Goal: Task Accomplishment & Management: Complete application form

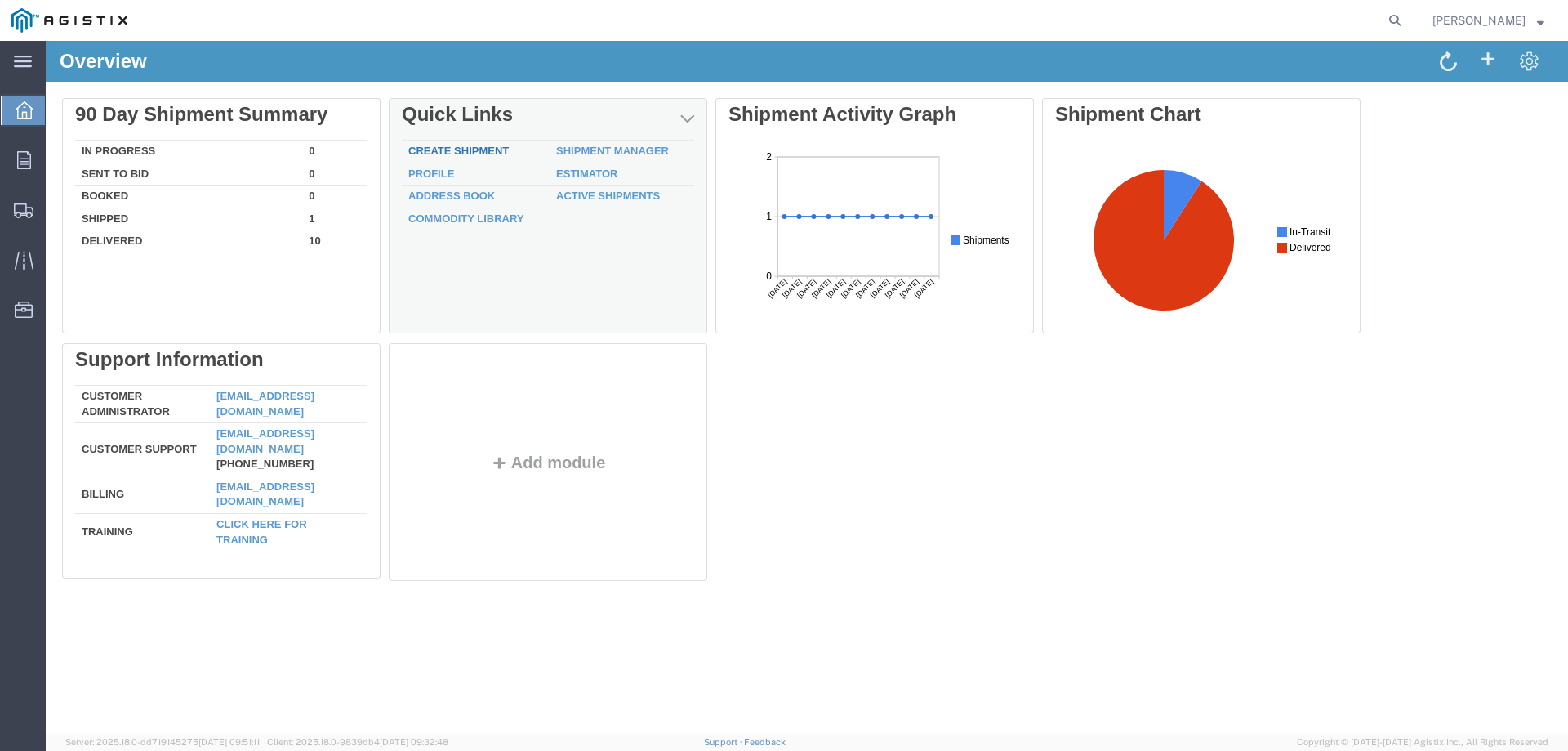
click at [443, 146] on link "Create Shipment" at bounding box center [459, 151] width 100 height 12
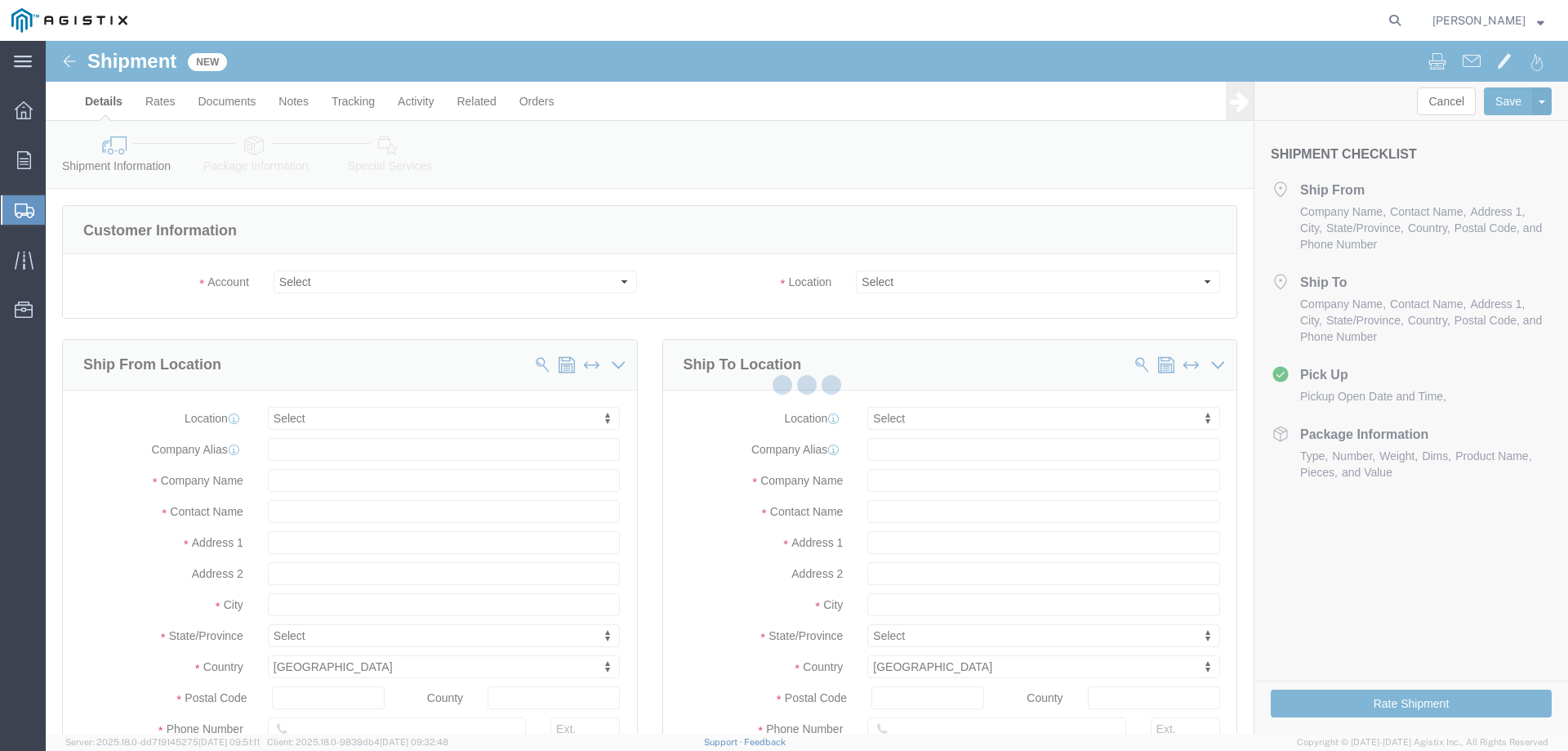
select select
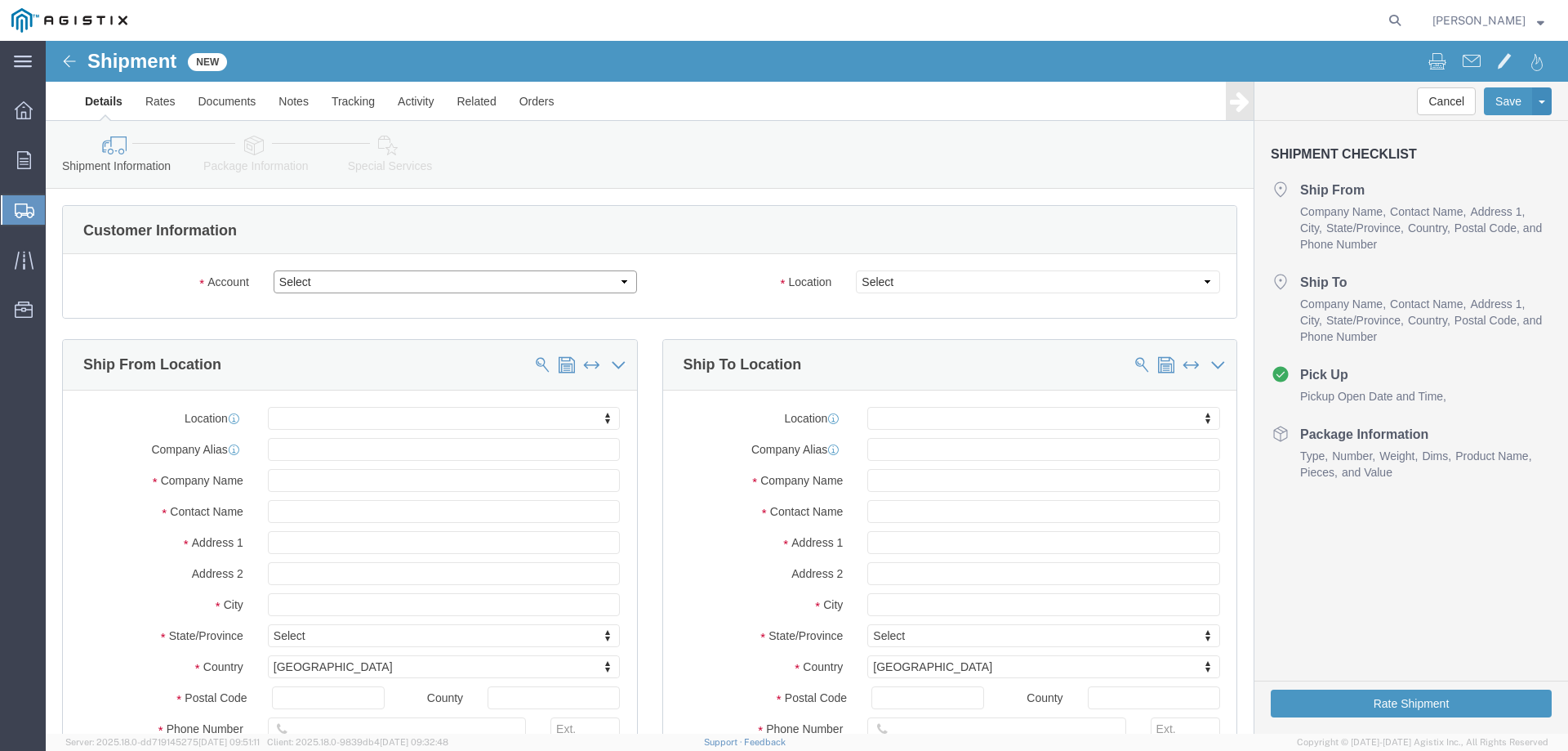
click select "Select Marmon Water Inc / Graver Tech PG&E"
select select "11363"
click select "Select Marmon Water Inc / Graver Tech PG&E"
select select
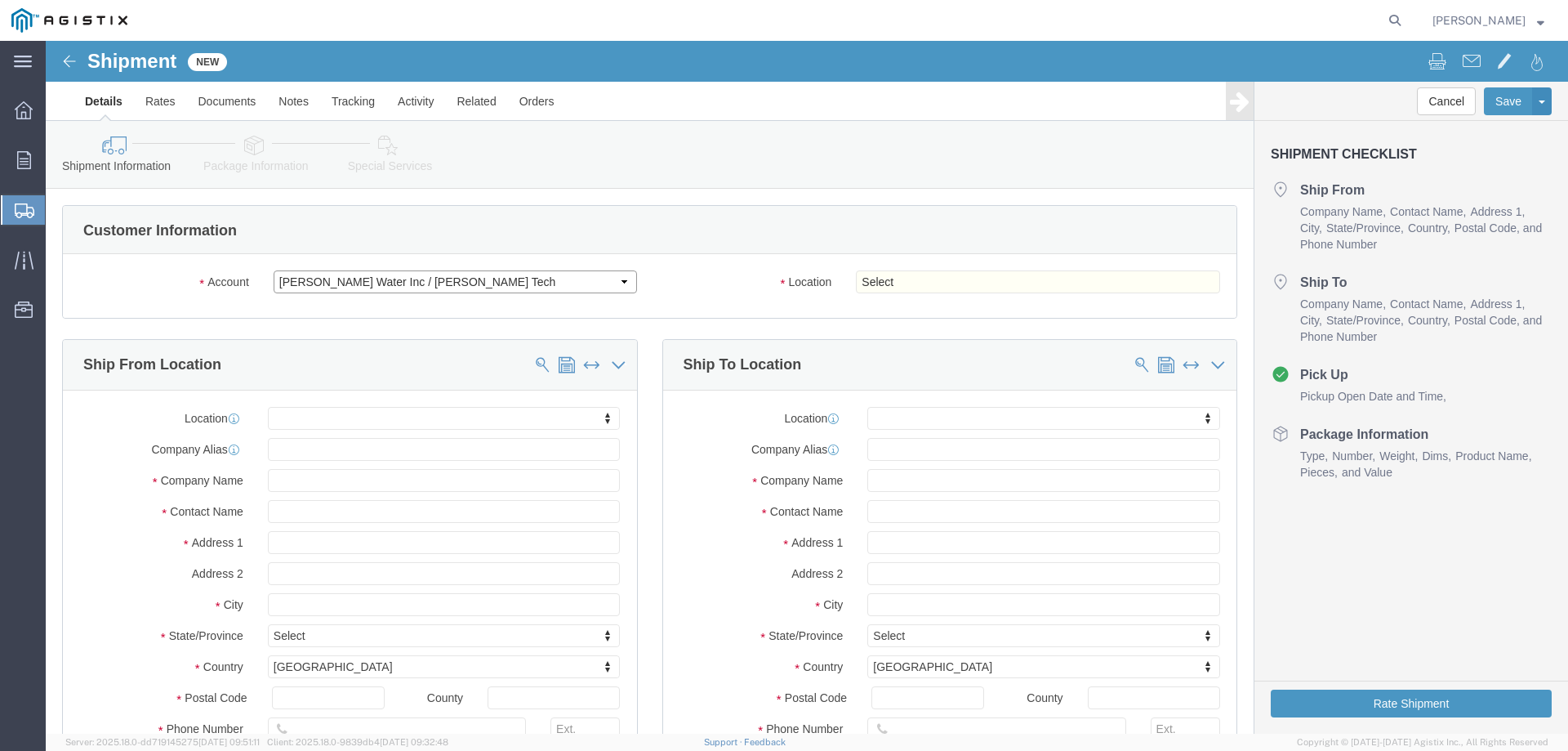
click select "Select Marmon Water Inc / Graver Tech PG&E"
select select "9596"
click select "Select Marmon Water Inc / Graver Tech PG&E"
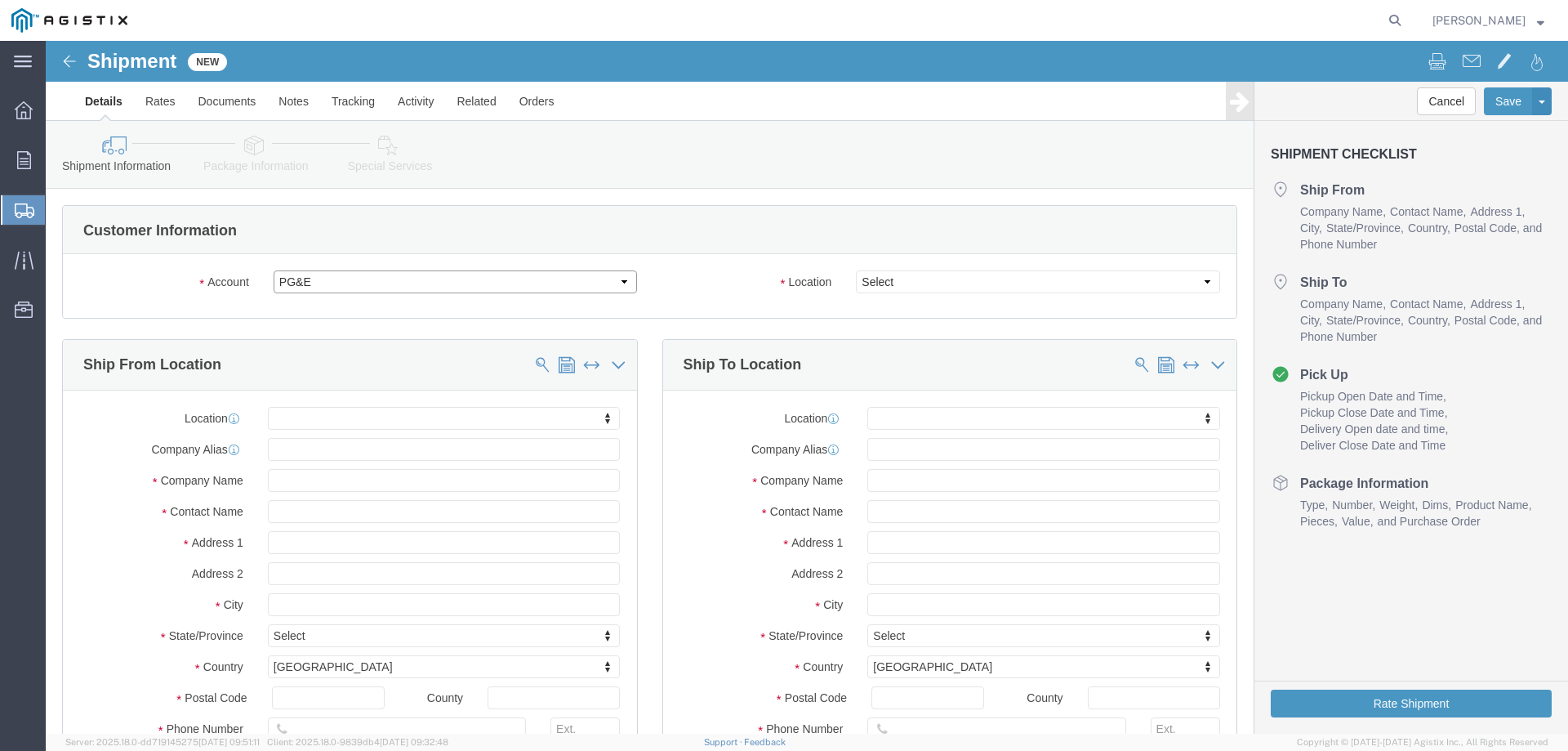
select select
select select "PURCHORD"
click select "Select All Others Fremont DC Fresno DC Wheatland DC"
select select "19740"
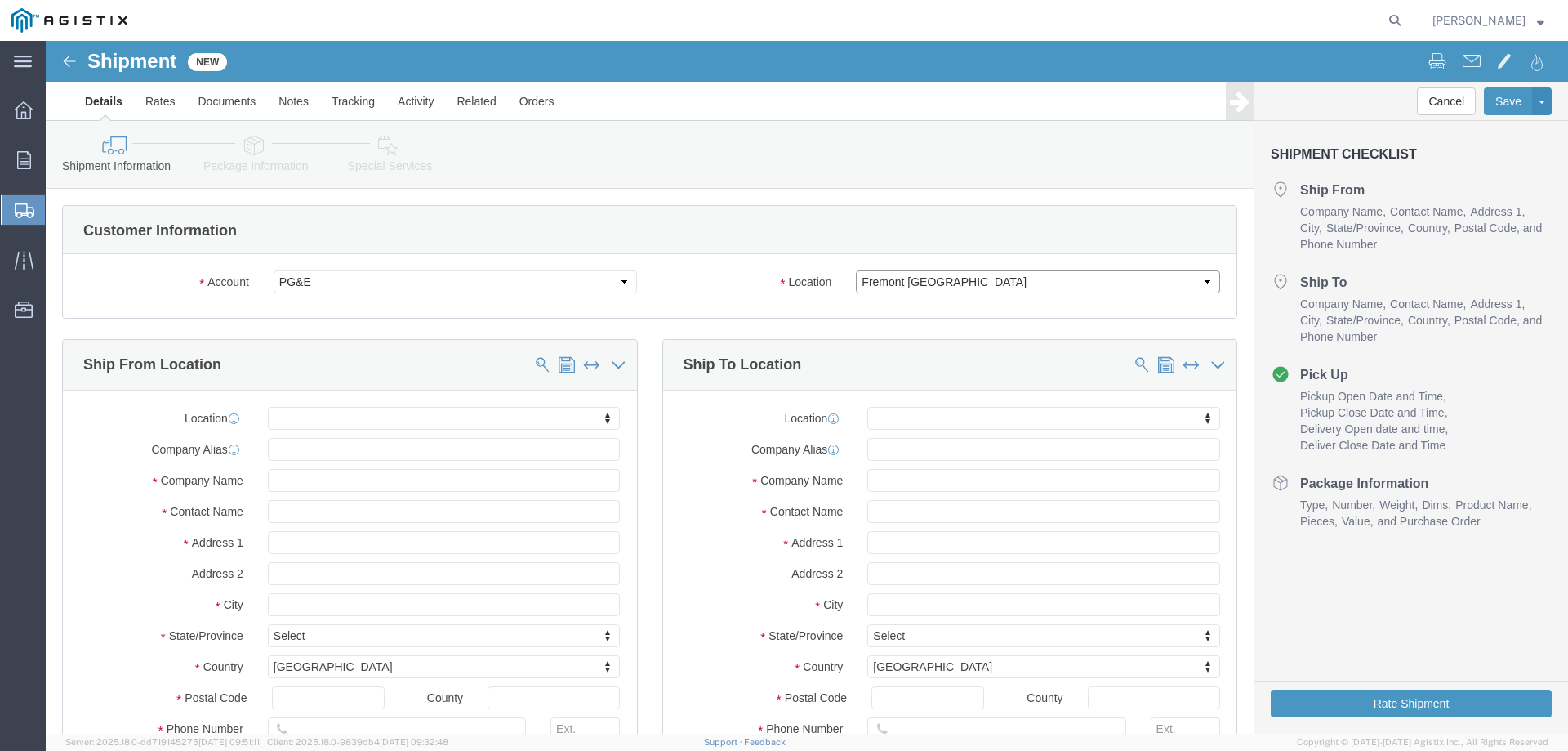
click select "Select All Others Fremont DC Fresno DC Wheatland DC"
drag, startPoint x: 224, startPoint y: 444, endPoint x: 241, endPoint y: 439, distance: 17.7
click input "text"
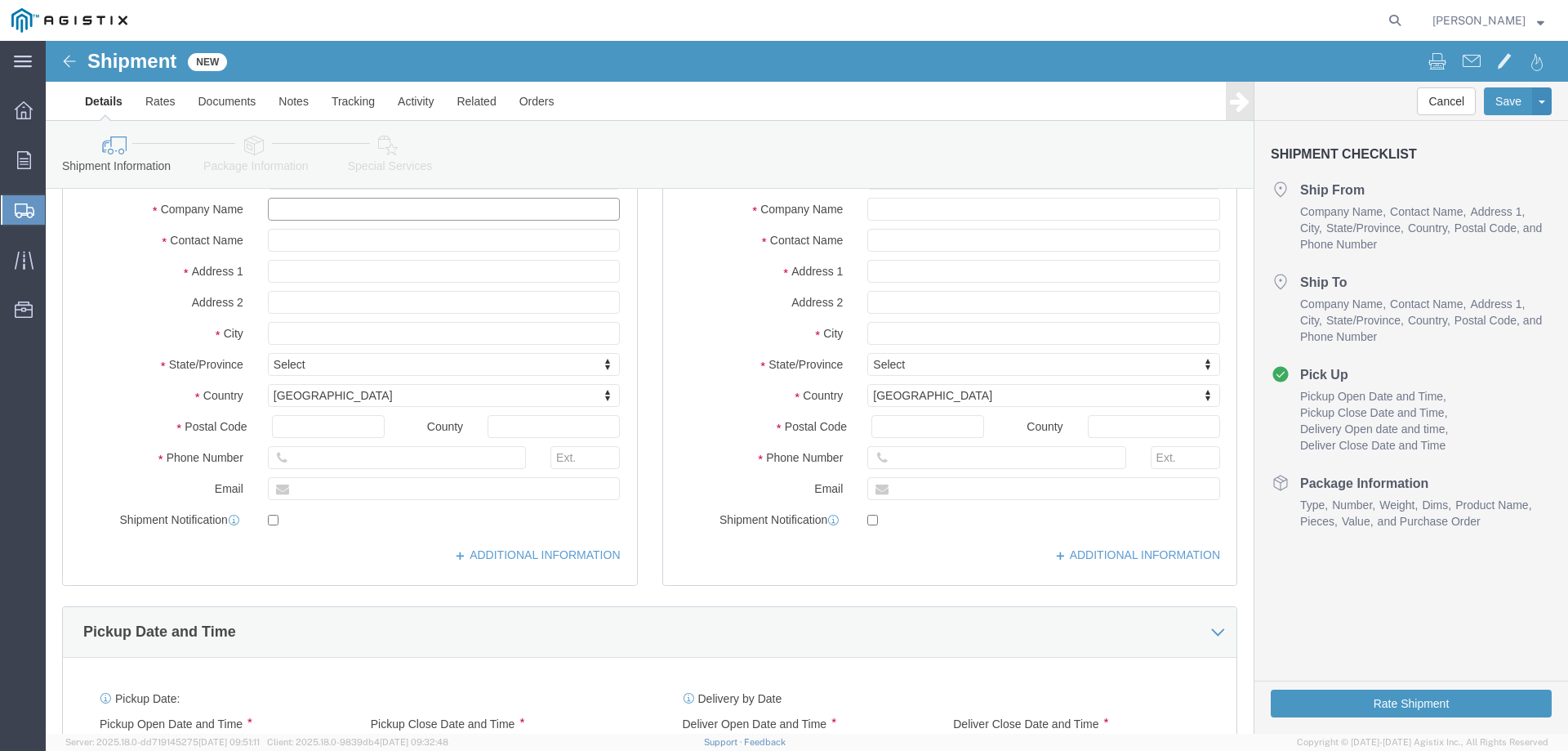
scroll to position [272, 0]
type input "g"
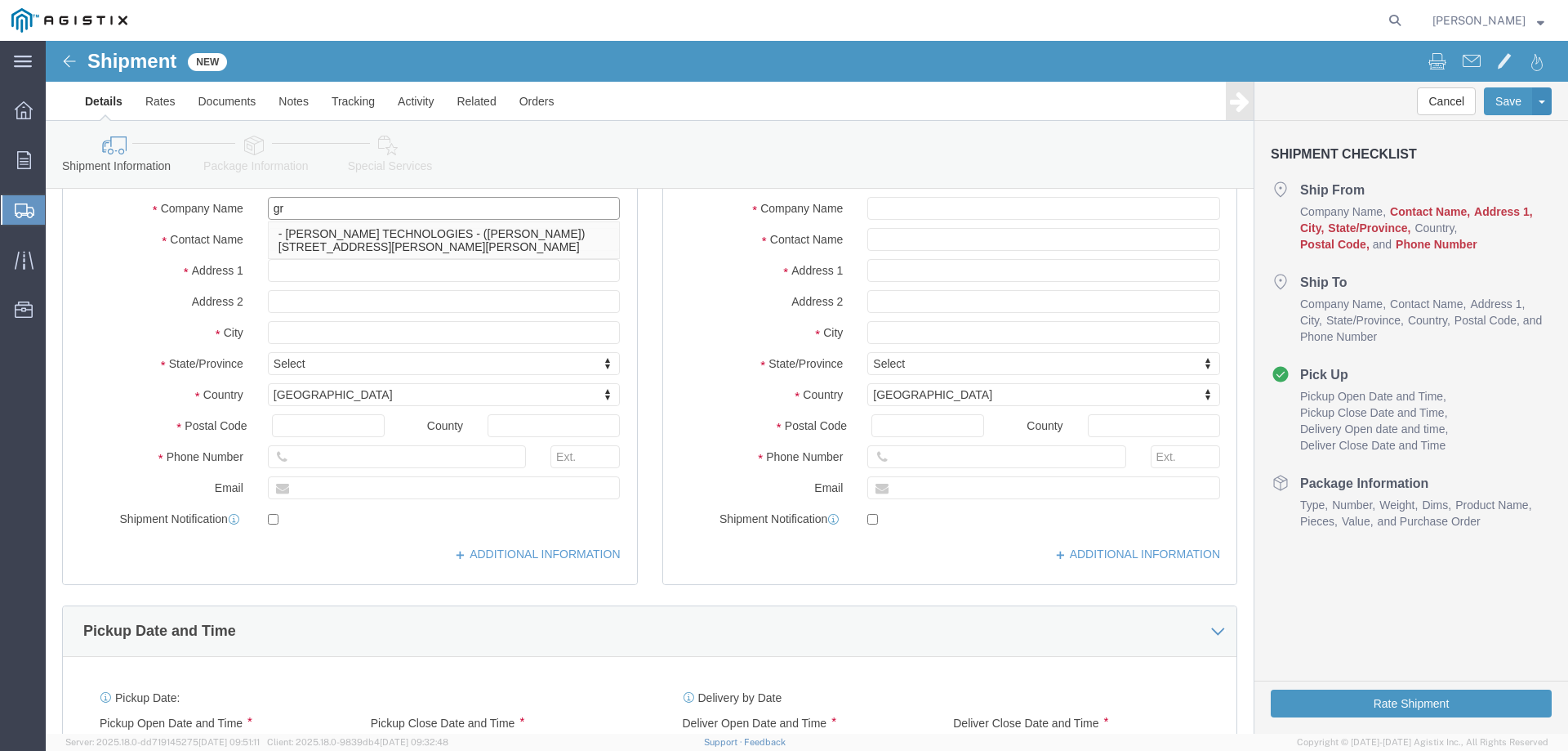
type input "g"
type input "GRAVER TECHNOLOGIES"
type input "AMY SIMONDS"
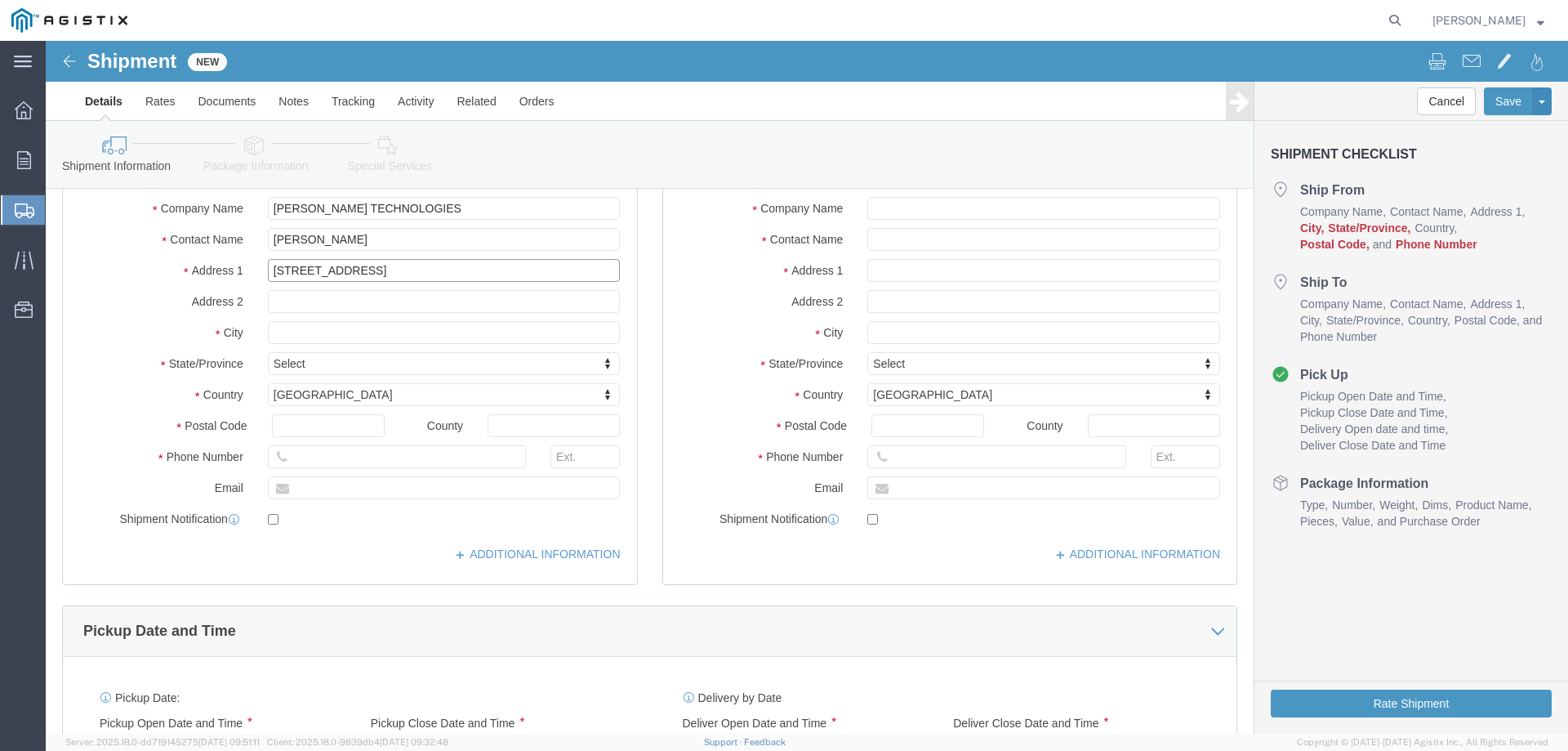
type input "300 W. MAIN ST."
select select
type input "HONEOYE FALLS"
select select
type input "N"
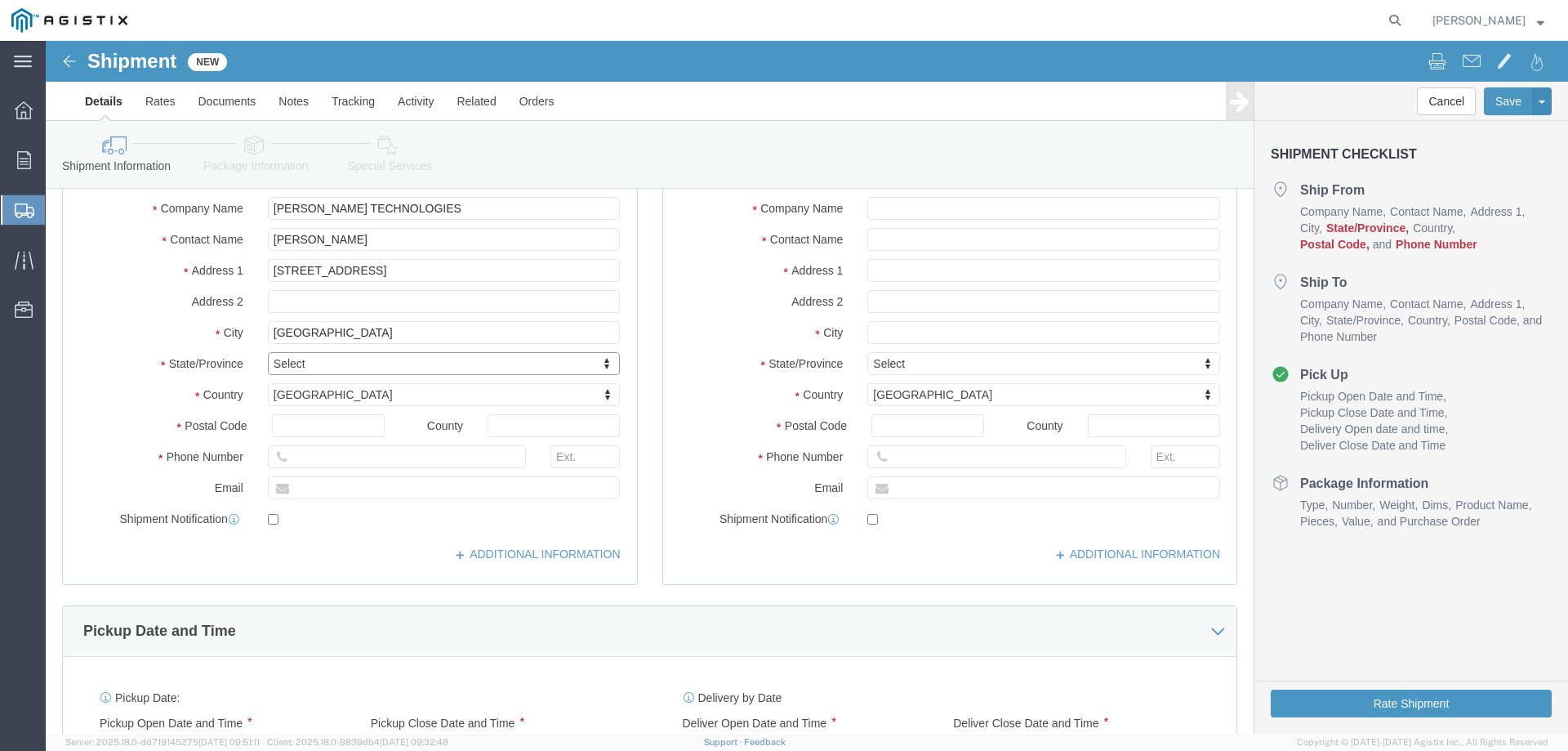
type input "N"
type input "NEW YORK"
select select
select select "NY"
type input "14472"
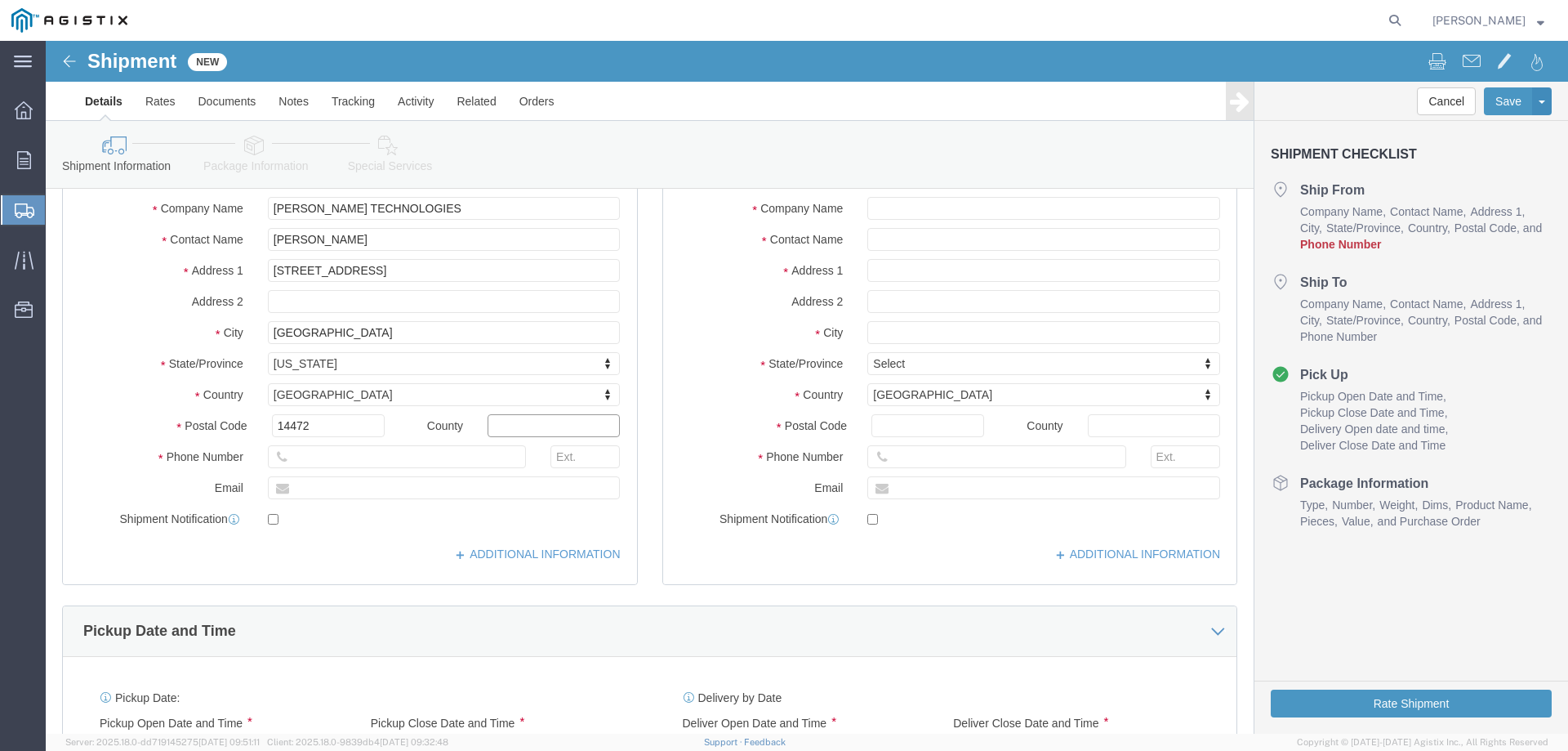
select select
type input "585-624-1330"
type input "277"
click input "text"
type input "ASIMONDS@GRAVERTECH.COM"
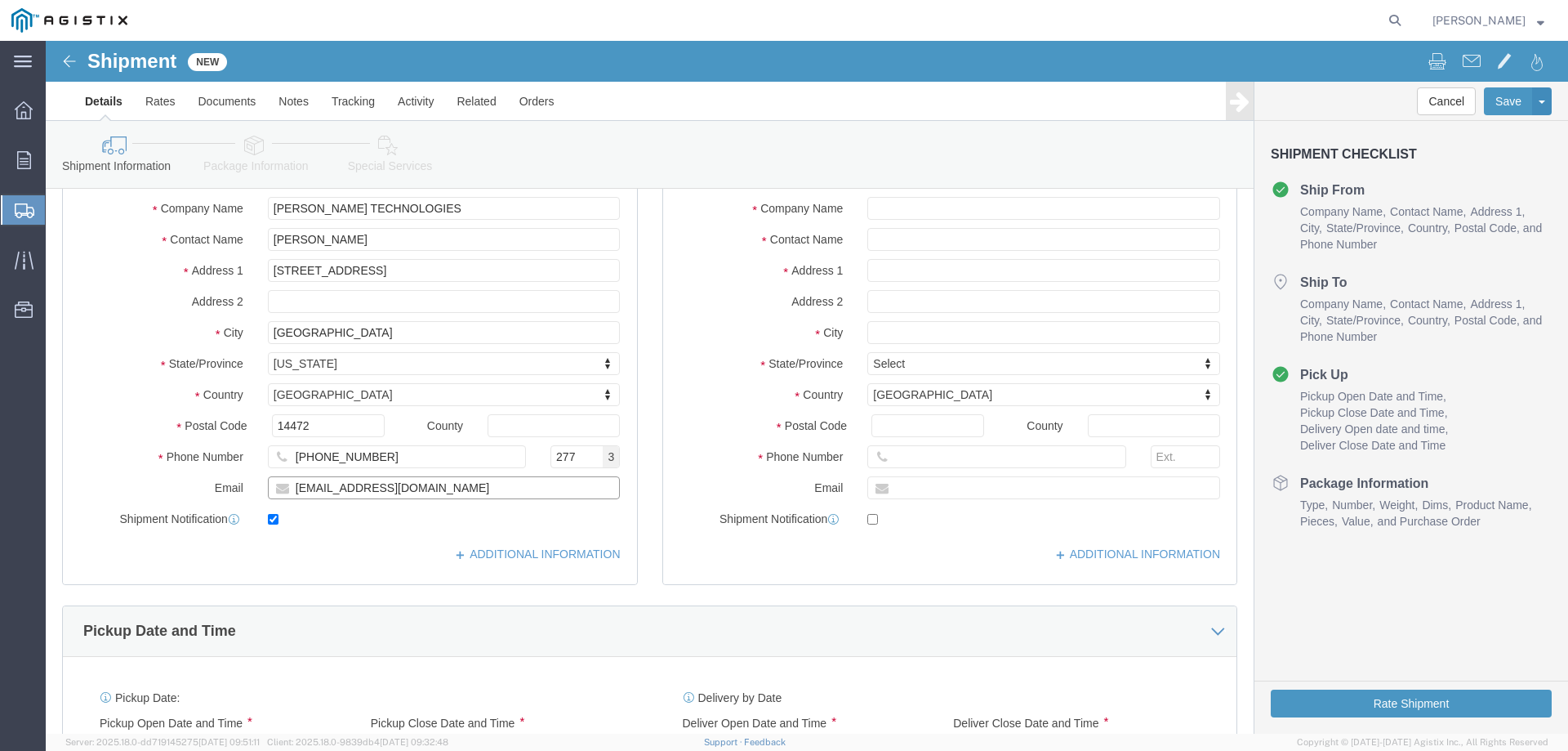
checkbox input "true"
click input "text"
type input "PACIFIC GAS & ELECTRIC"
type input "R"
type input "MATERIALS RECEIVING"
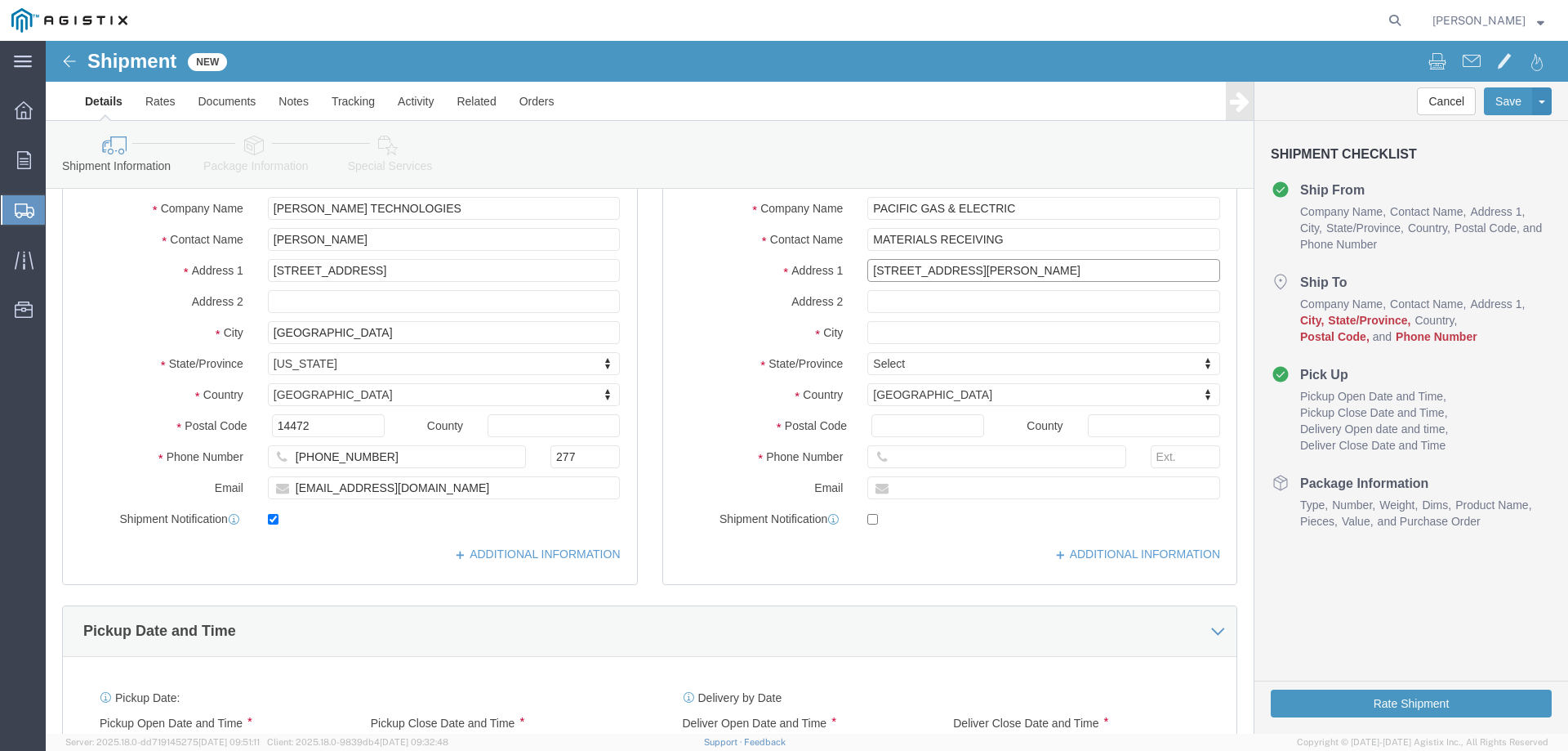
type input "42105 BOYCE RD."
select select
type input "FREMONT"
select select
type input "C"
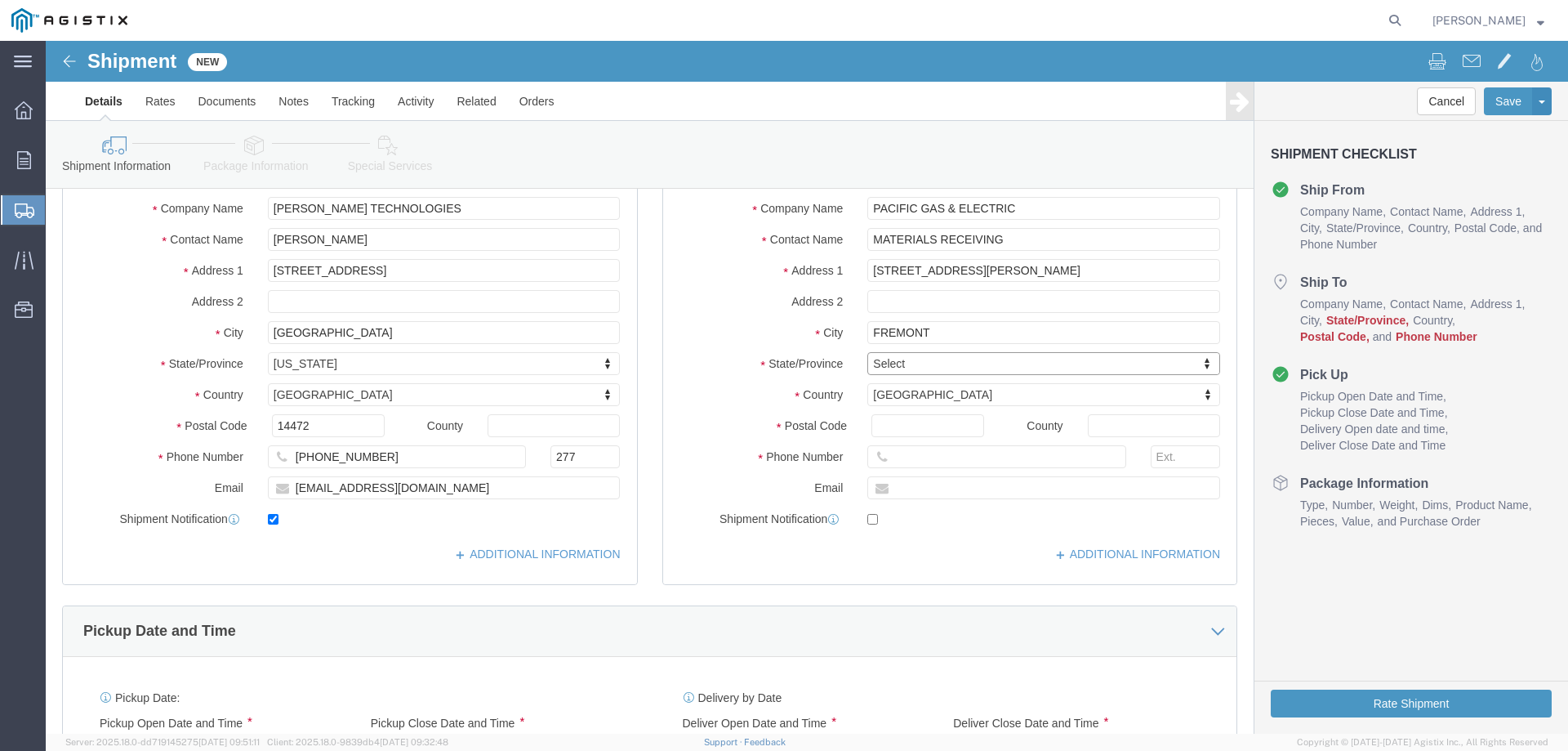
type input "C"
type input "CAL"
select select
select select "CA"
type input "94538"
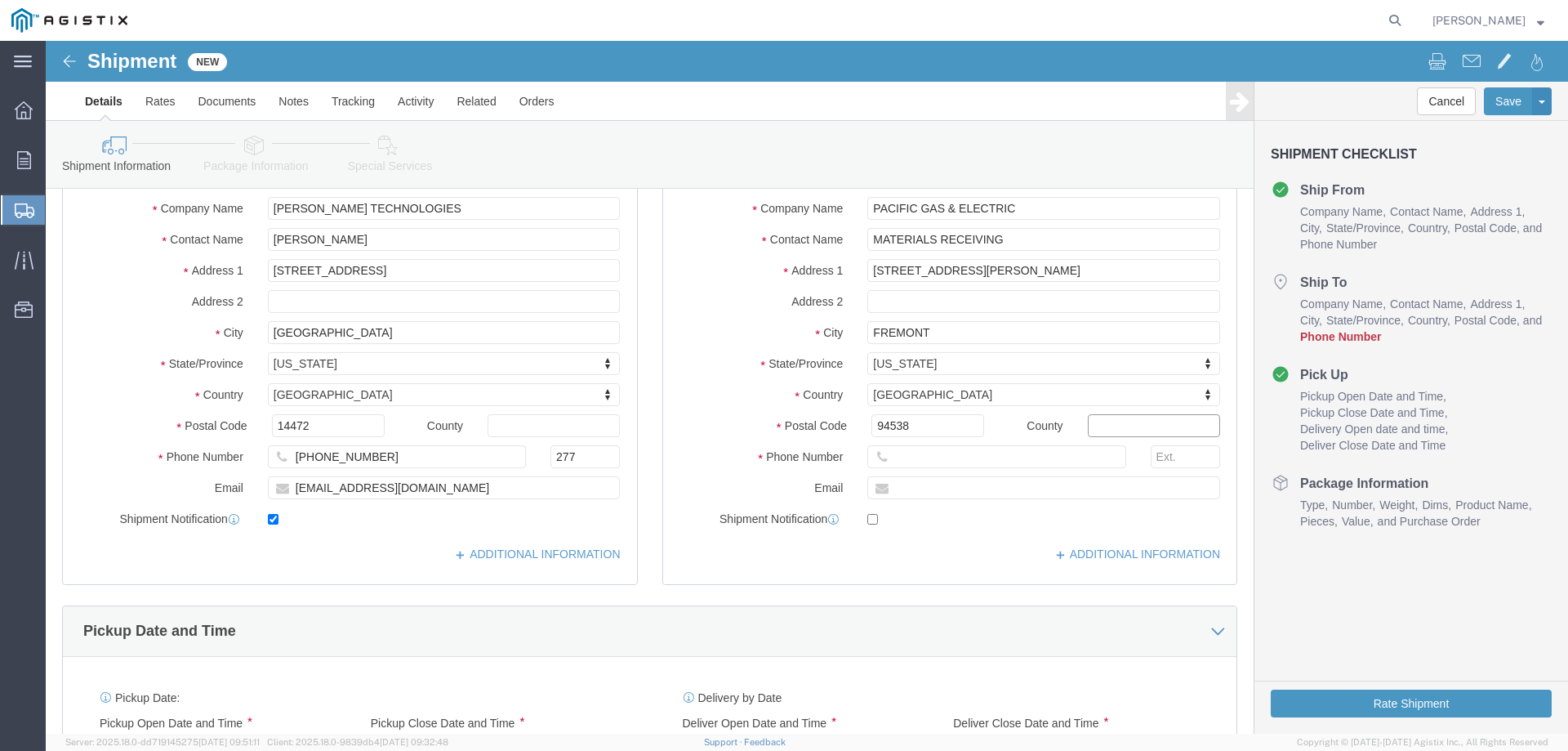
select select
type input "1"
type input "8"
type input "5856241330"
type input "236"
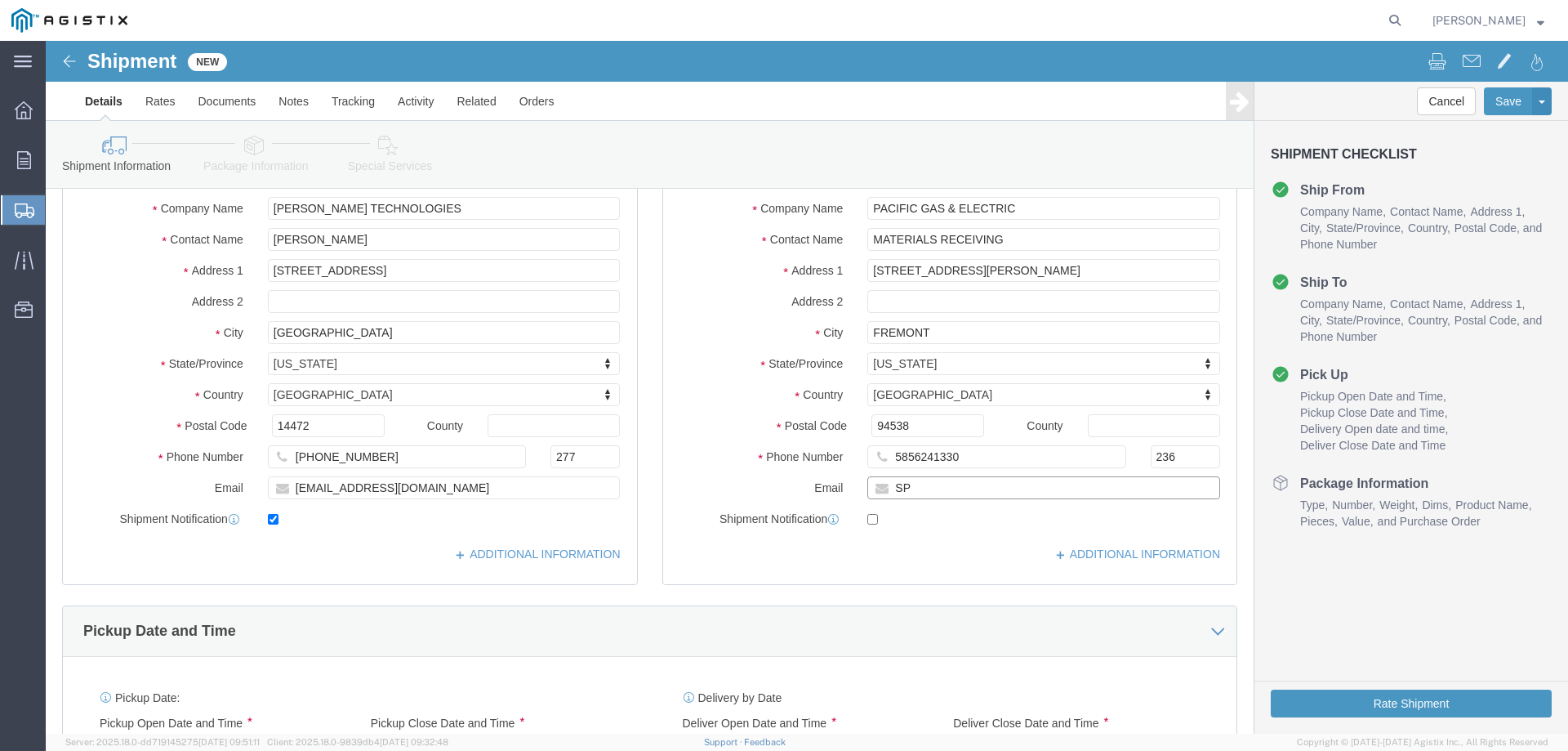
type input "SPERRY@GRAVERTECH.COM"
checkbox input "true"
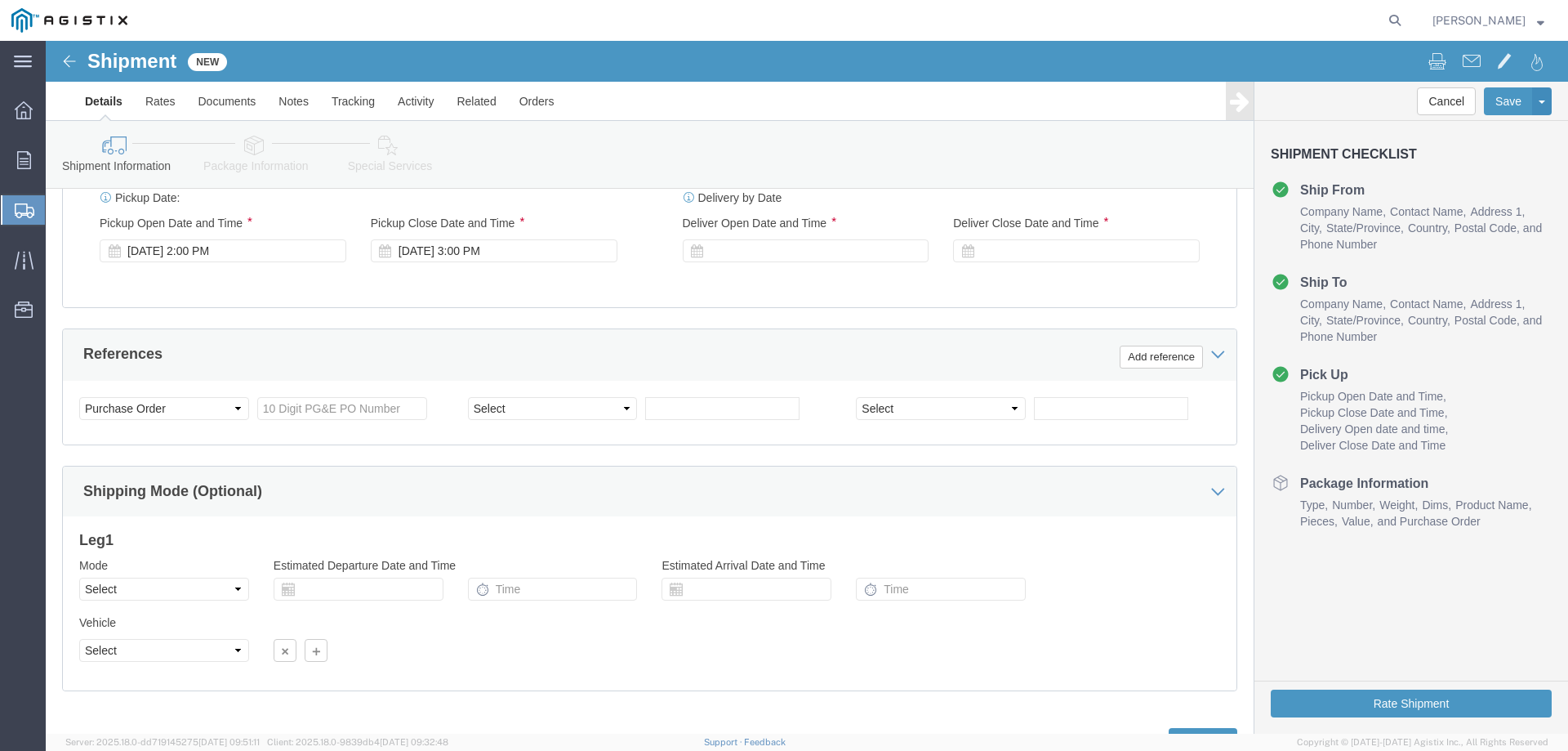
scroll to position [790, 0]
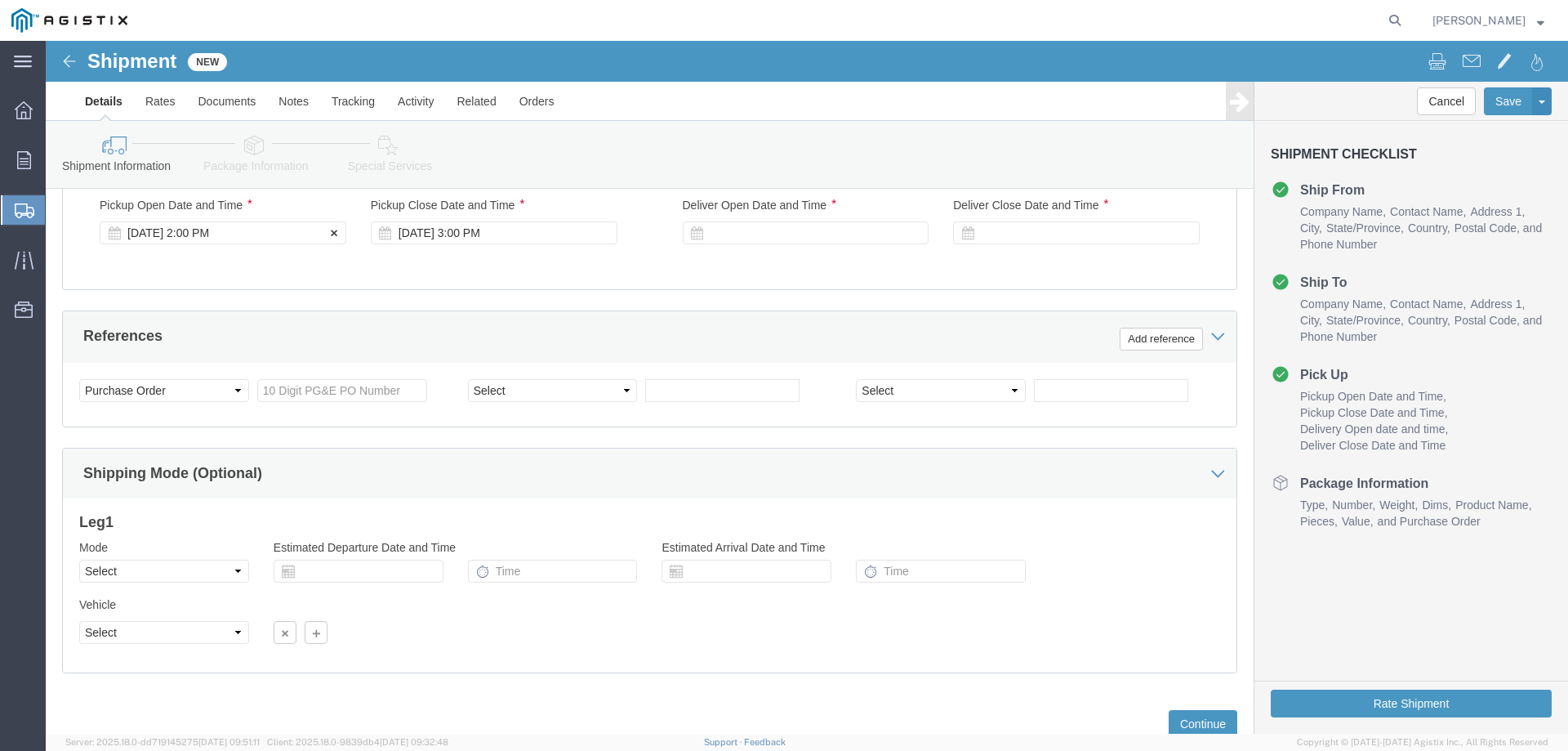
click div "Sep 12 2025 2:00 PM"
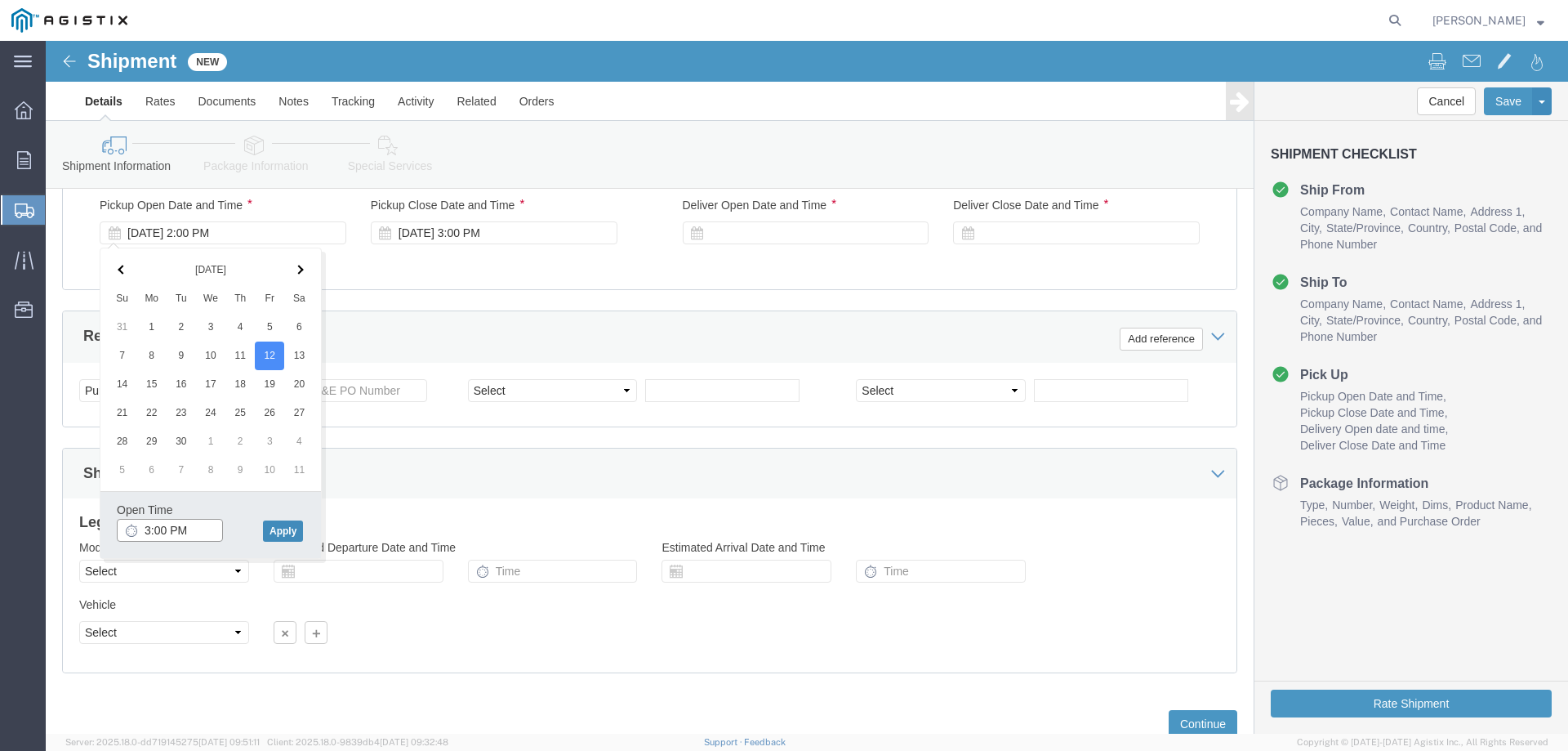
type input "3:00 PM"
click button "Apply"
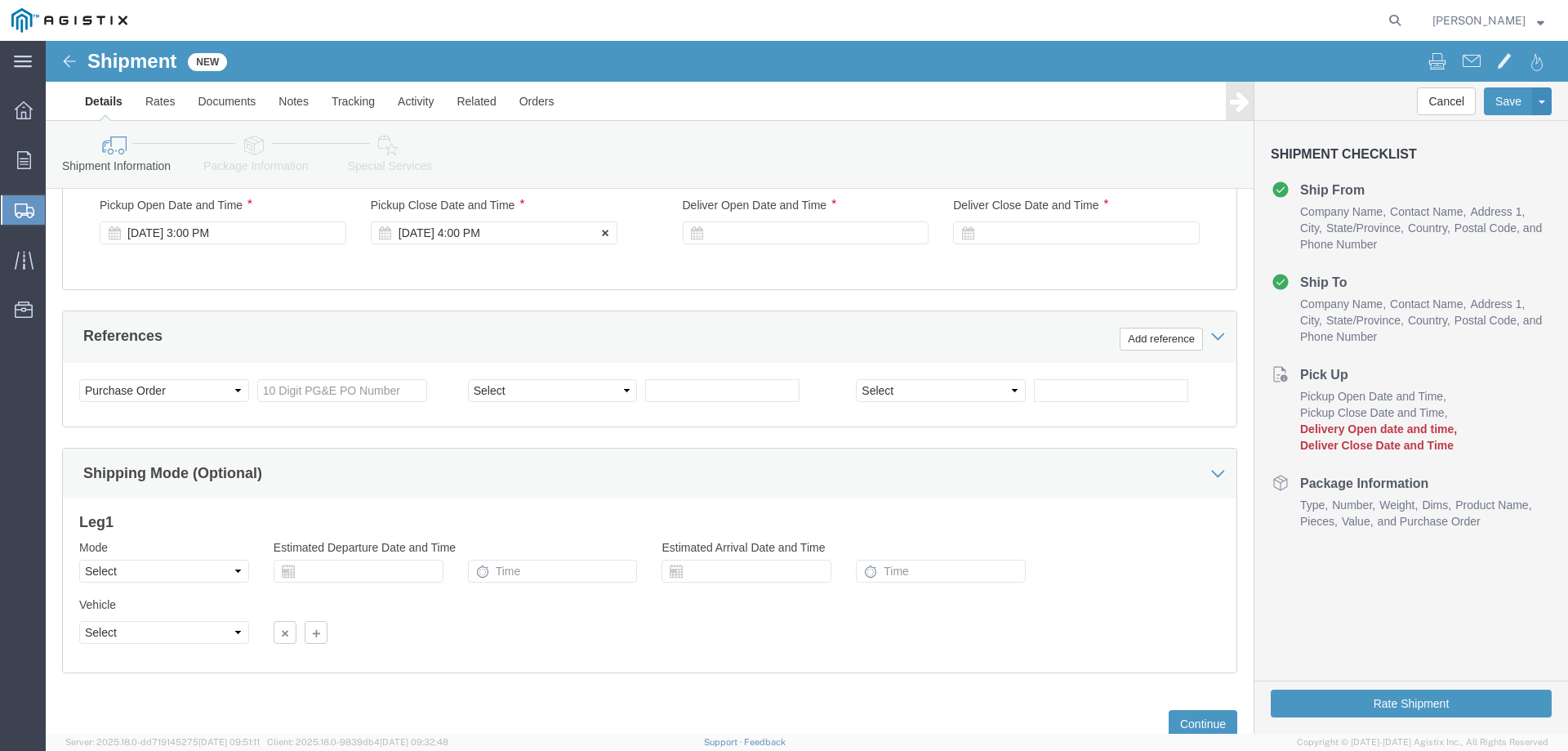
click div "Sep 12 2025 4:00 PM"
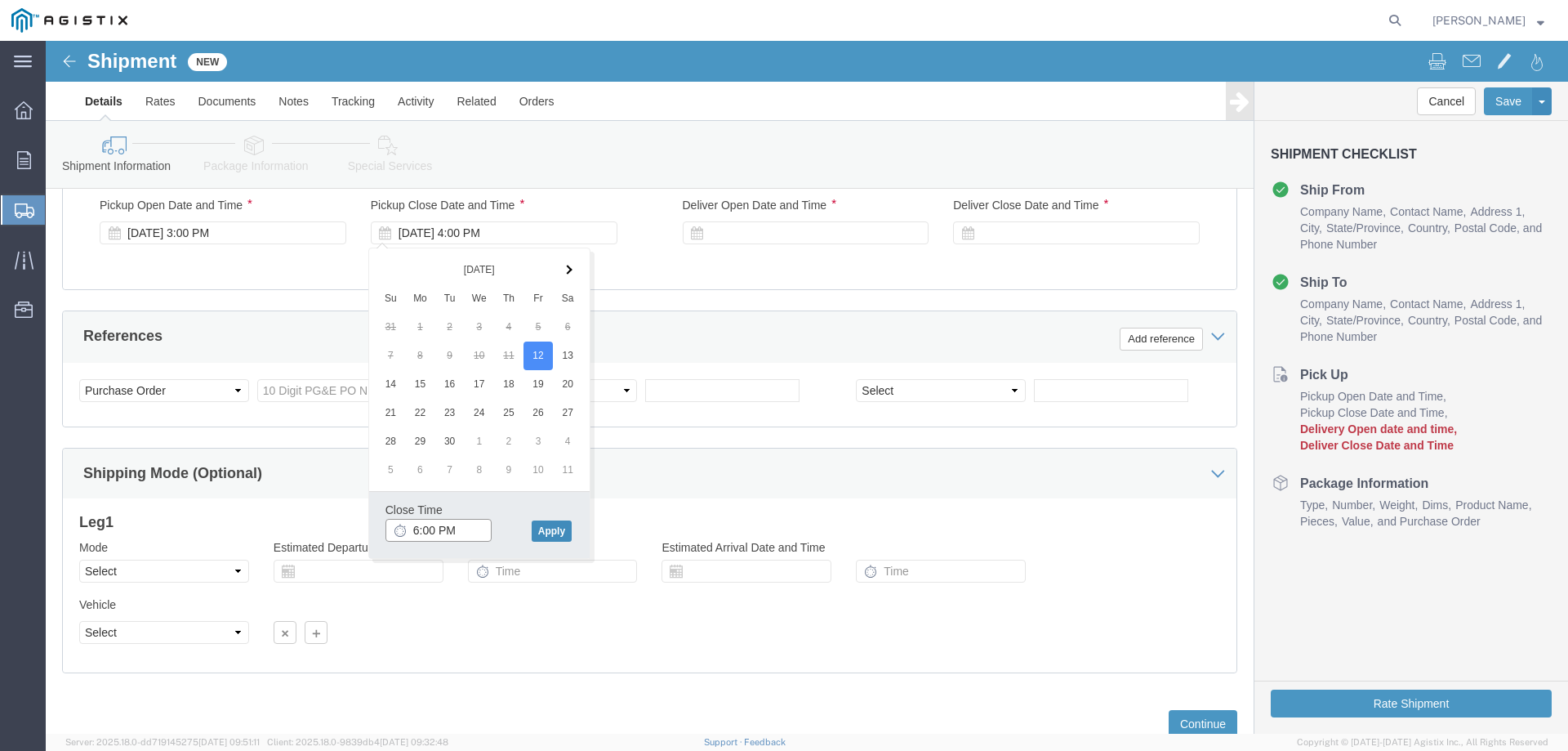
type input "6:00 PM"
click button "Apply"
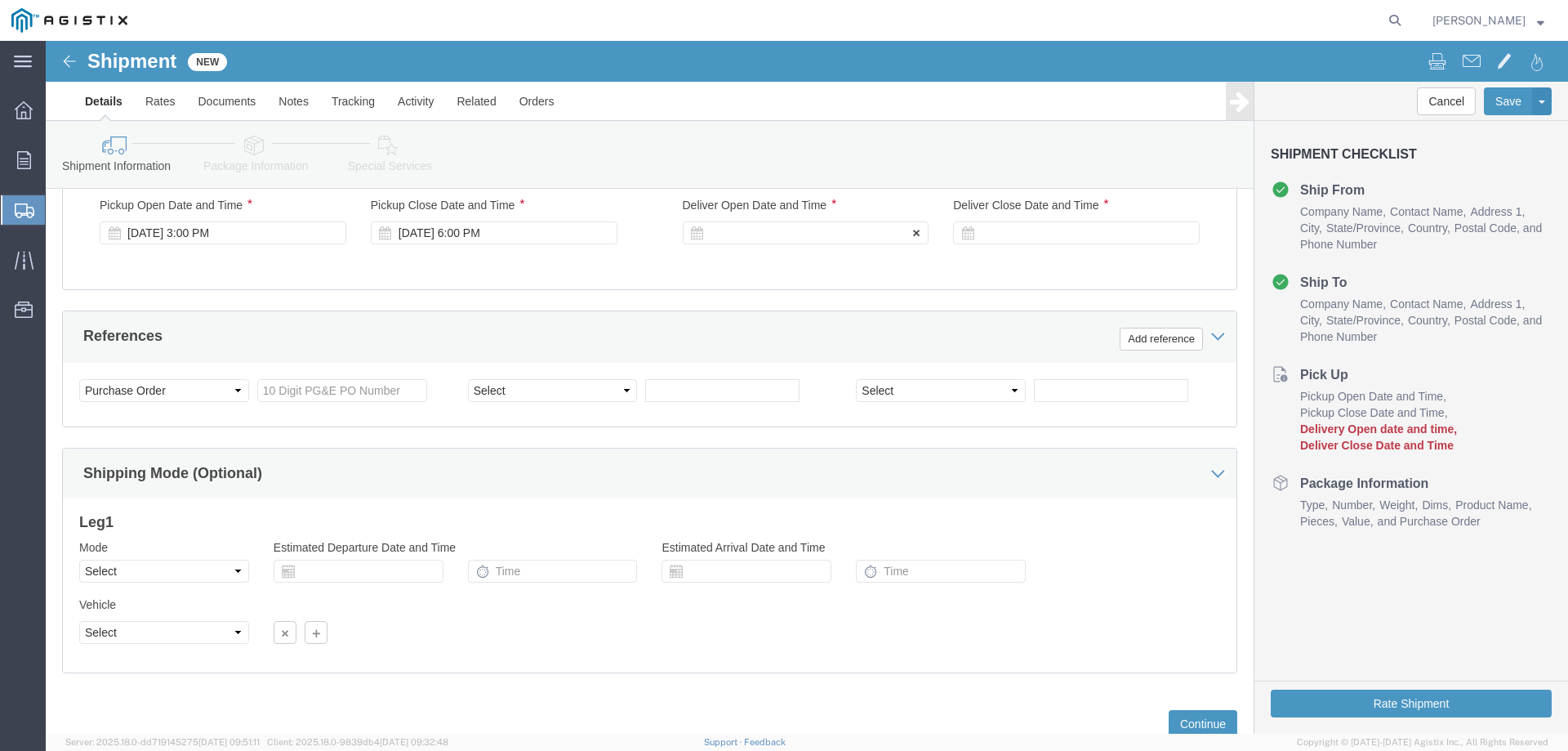
click div
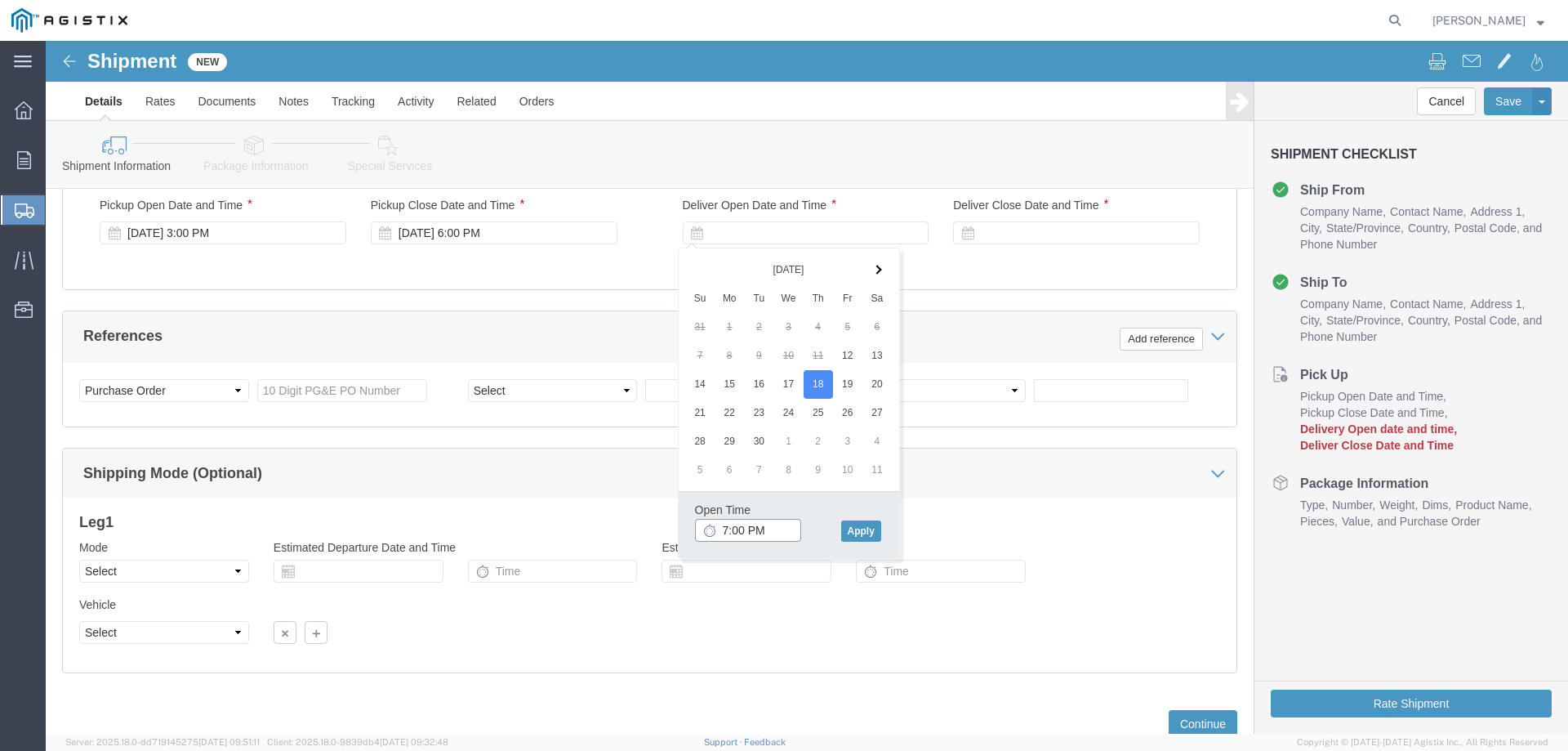
click input "7:00 PM"
type input "8:00 AM"
click button "Apply"
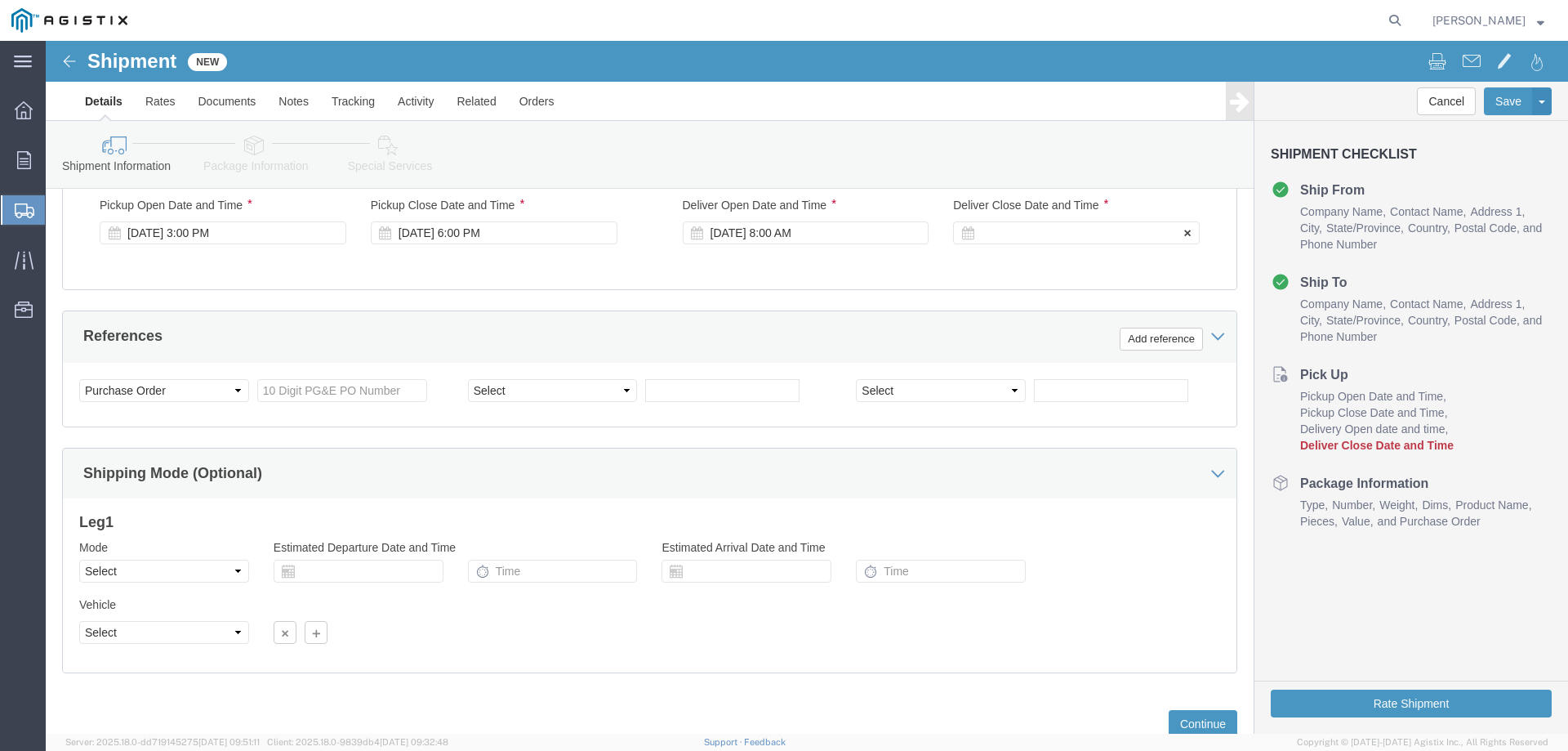
click div
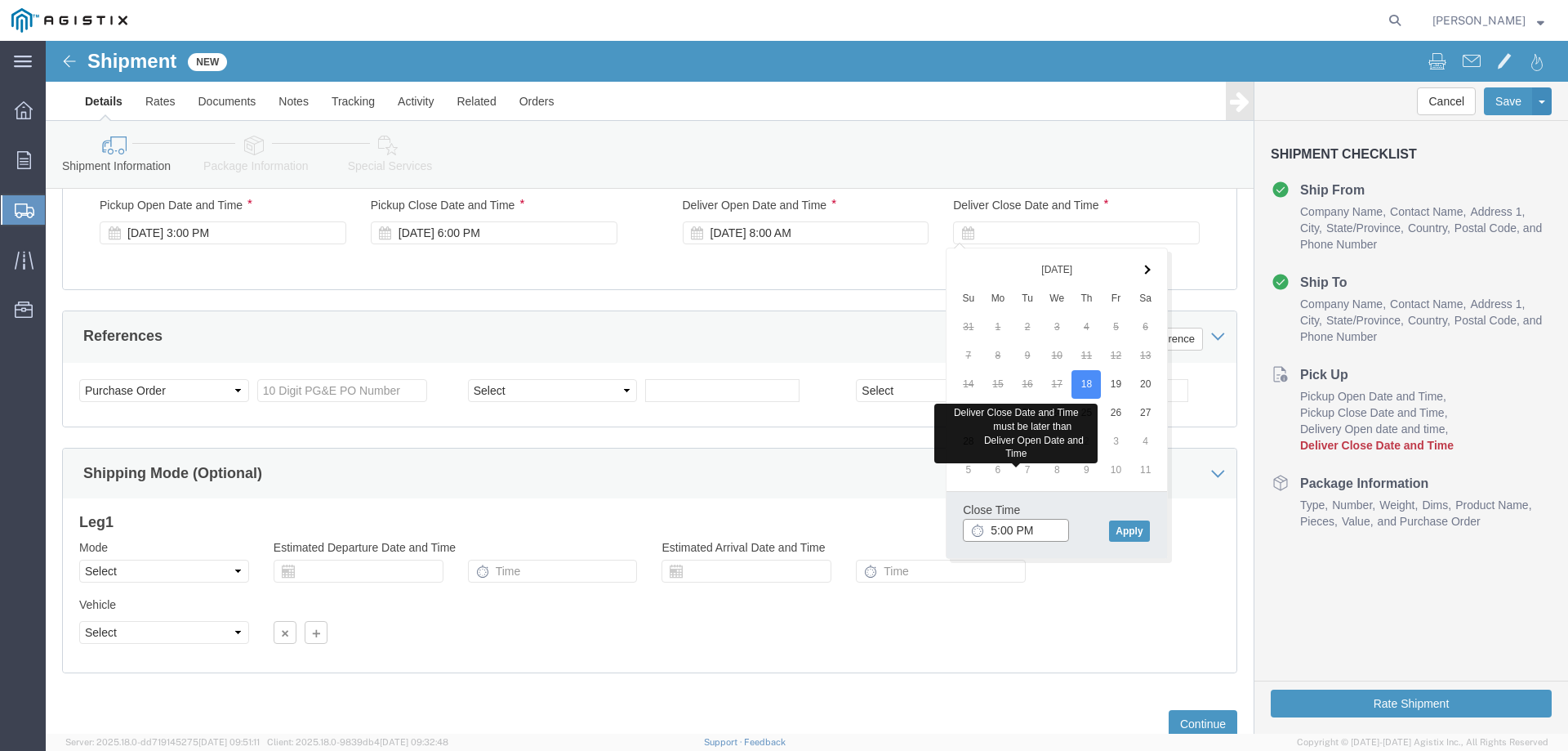
type input "5:00 PM"
click button "Apply"
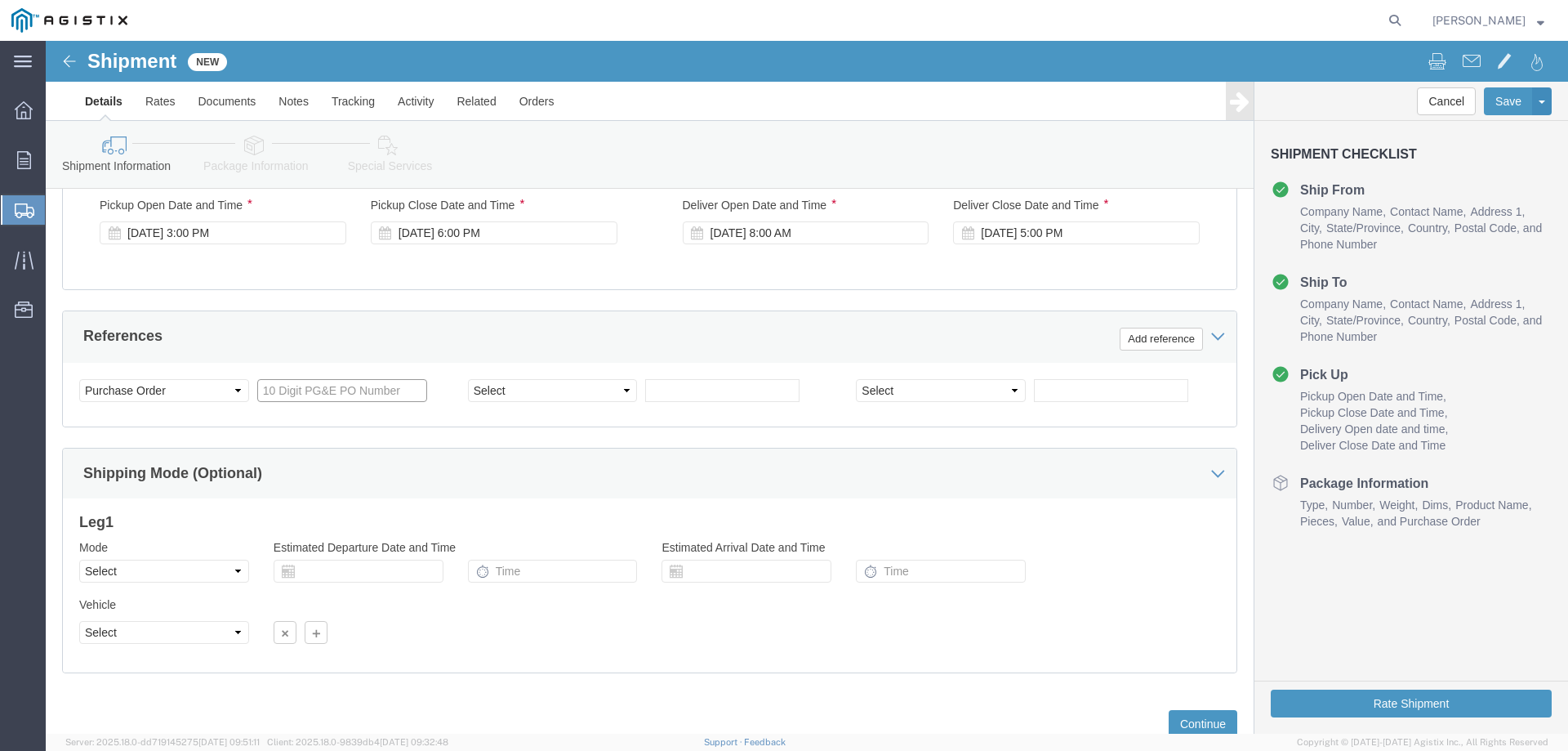
click input "text"
type input "3501393155"
select select "SALEORDR"
type input "306607"
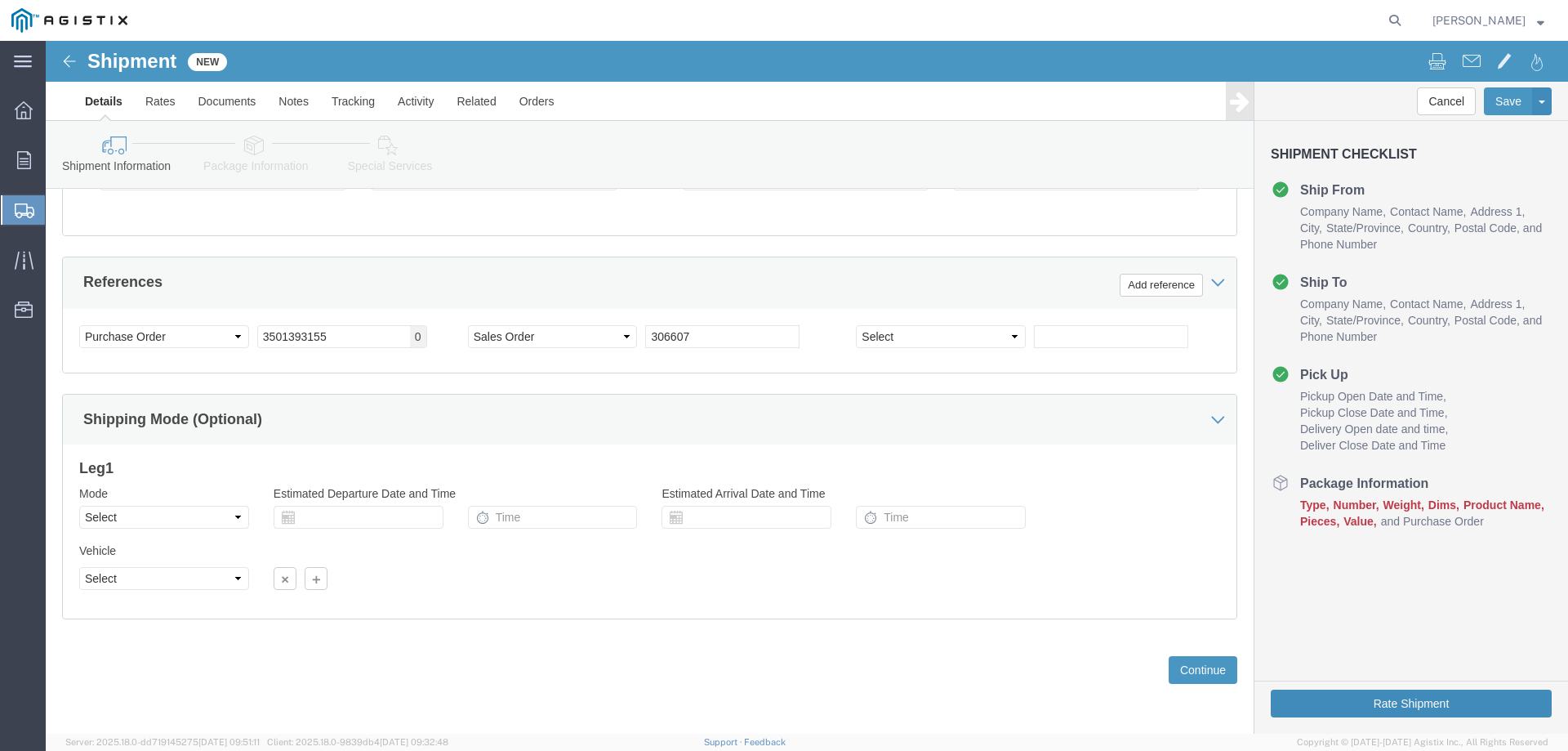
click button "Rate Shipment"
click button "Continue"
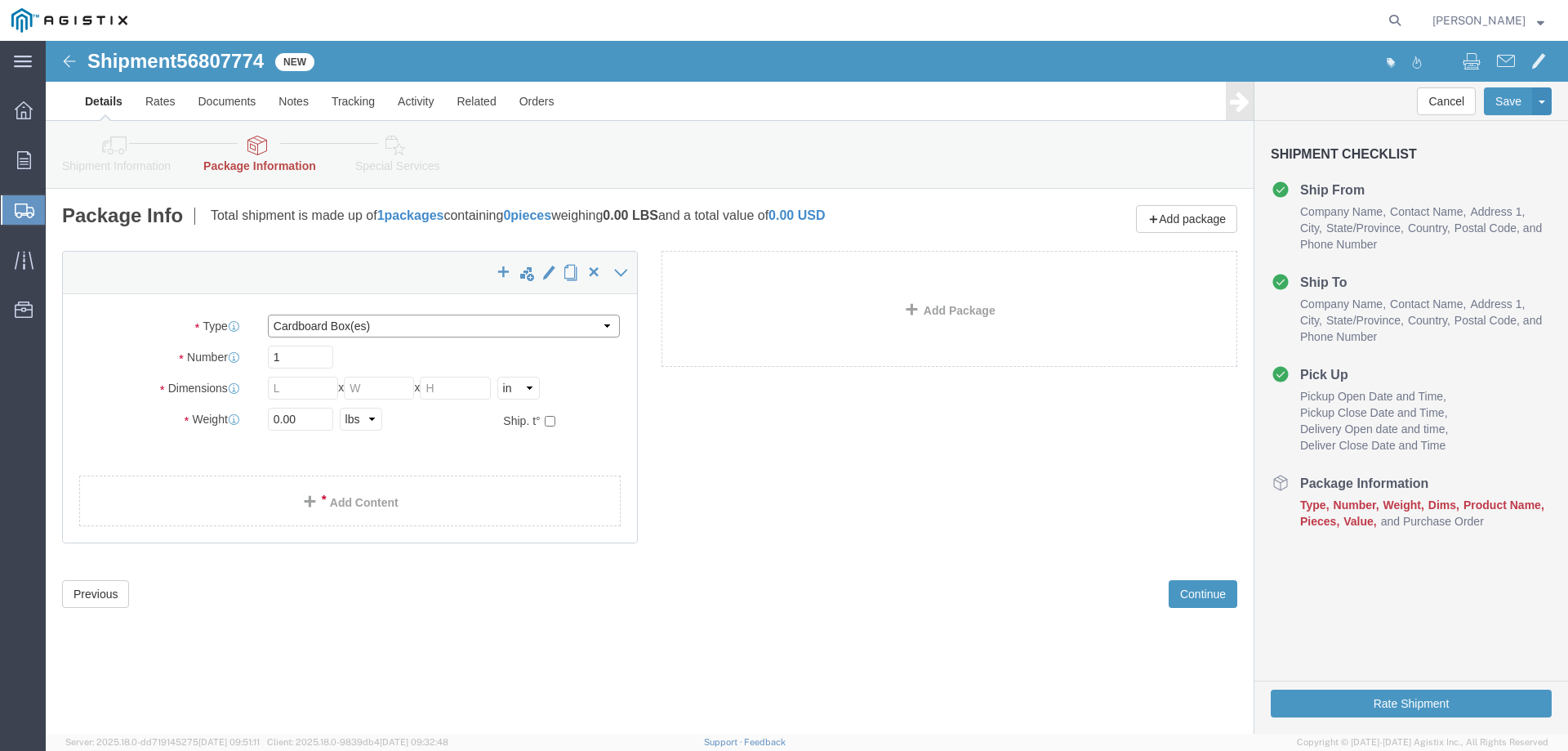
click select "Select Bulk Bundle(s) Cardboard Box(es) Carton(s) Crate(s) Drum(s) (Fiberboard)…"
select select "PSNS"
click select "Select Bulk Bundle(s) Cardboard Box(es) Carton(s) Crate(s) Drum(s) (Fiberboard)…"
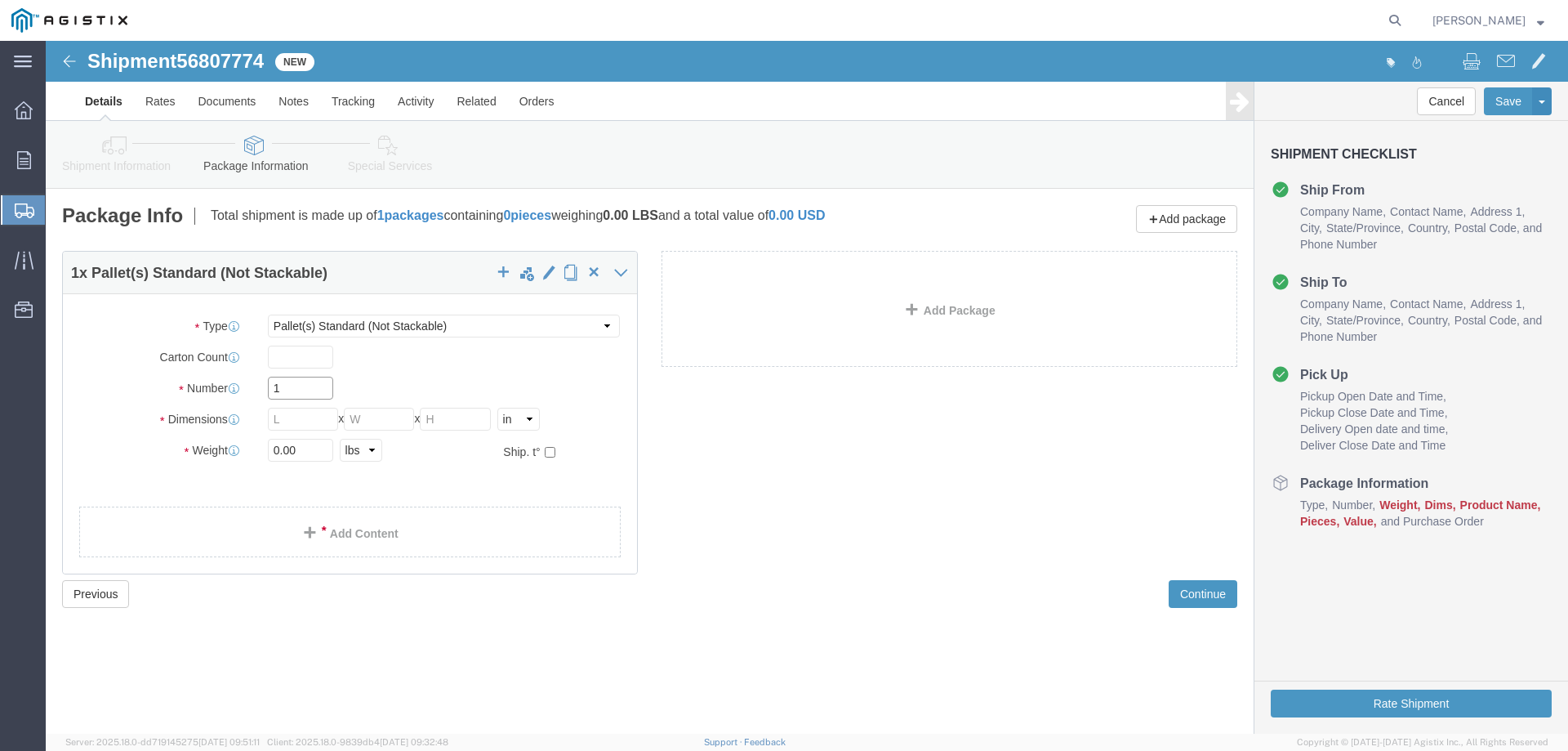
drag, startPoint x: 243, startPoint y: 348, endPoint x: 215, endPoint y: 343, distance: 28.4
click div "1"
type input "3"
type input "50"
type input "25"
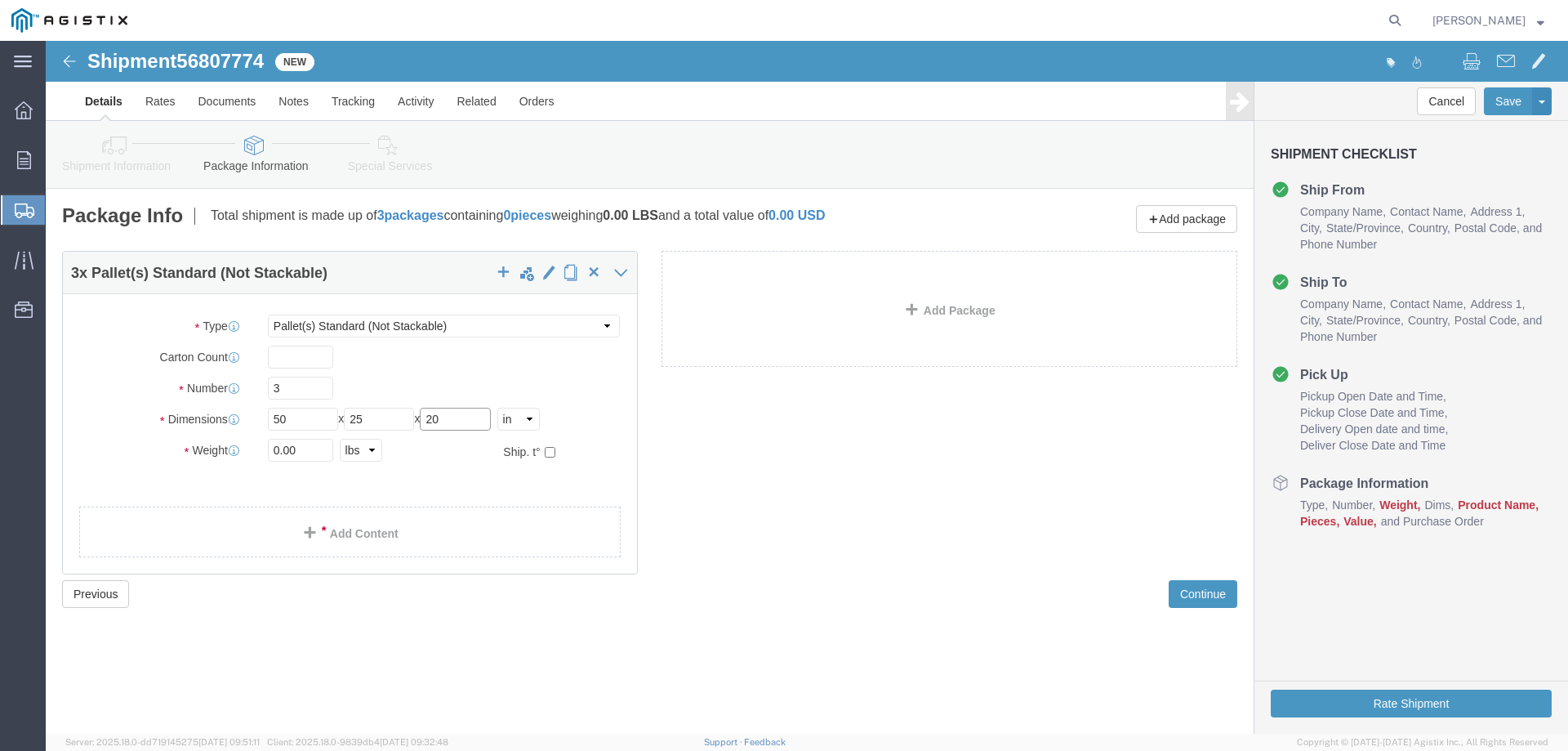
type input "20"
type input "240"
click span
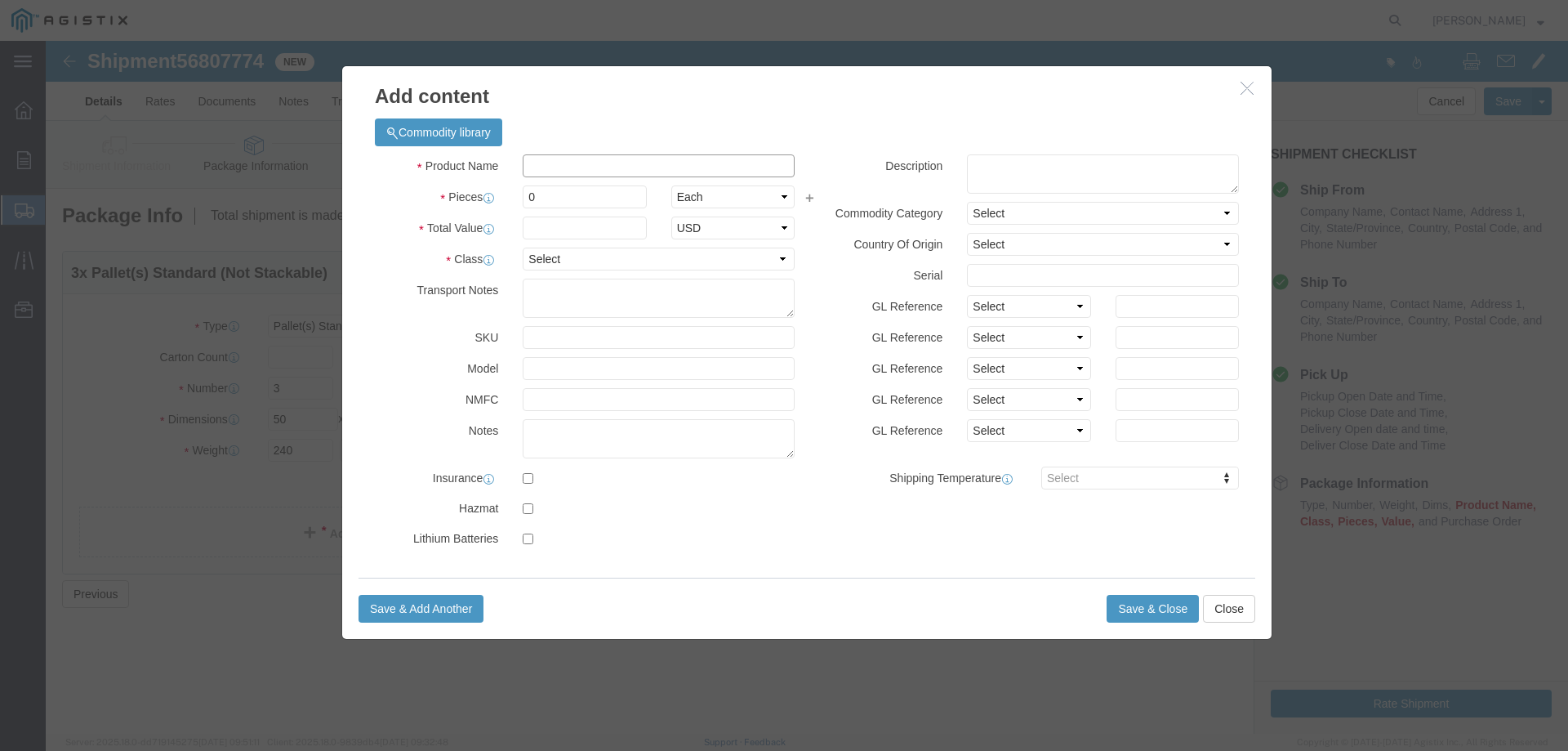
drag, startPoint x: 499, startPoint y: 123, endPoint x: 511, endPoint y: 111, distance: 17.0
click input "text"
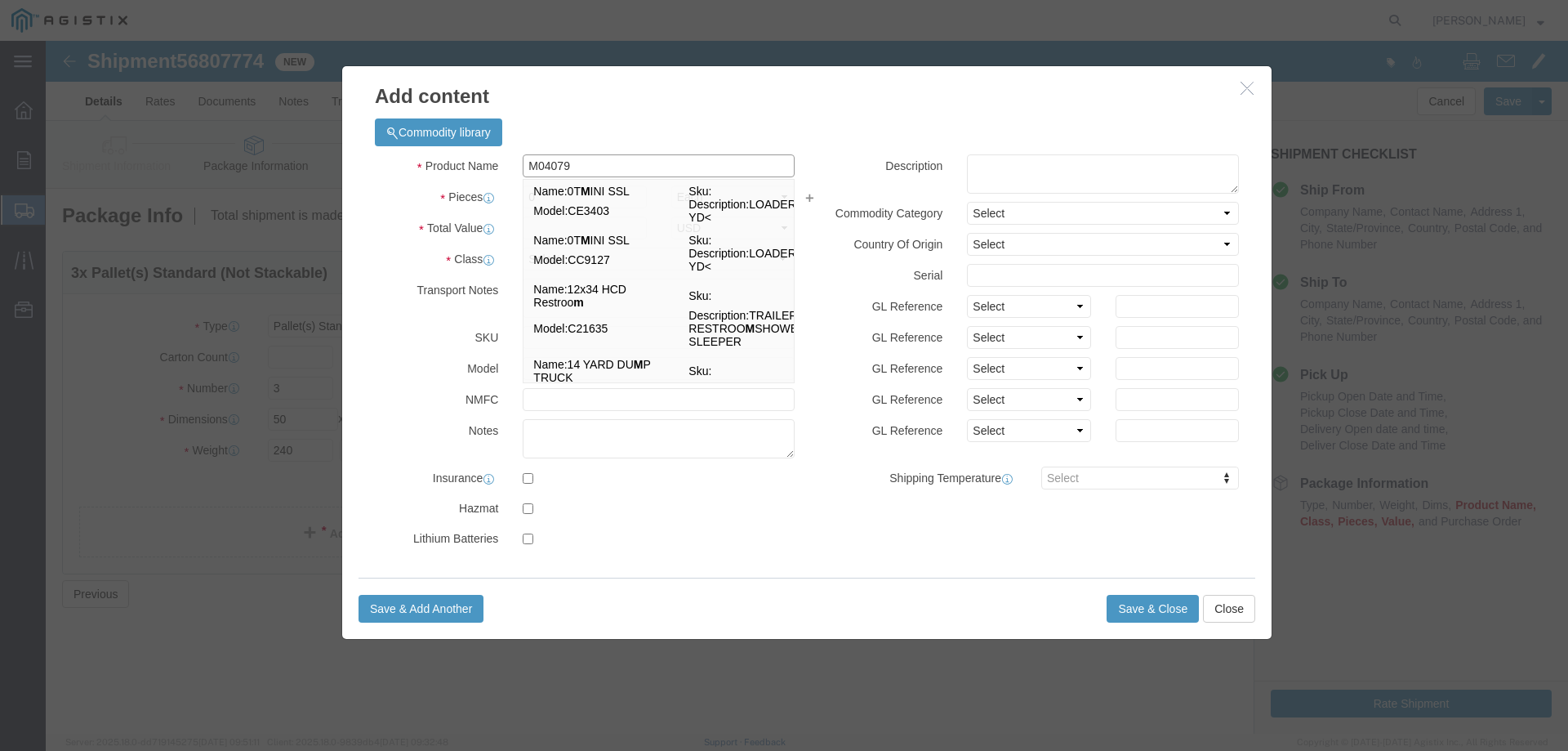
type input "M040797"
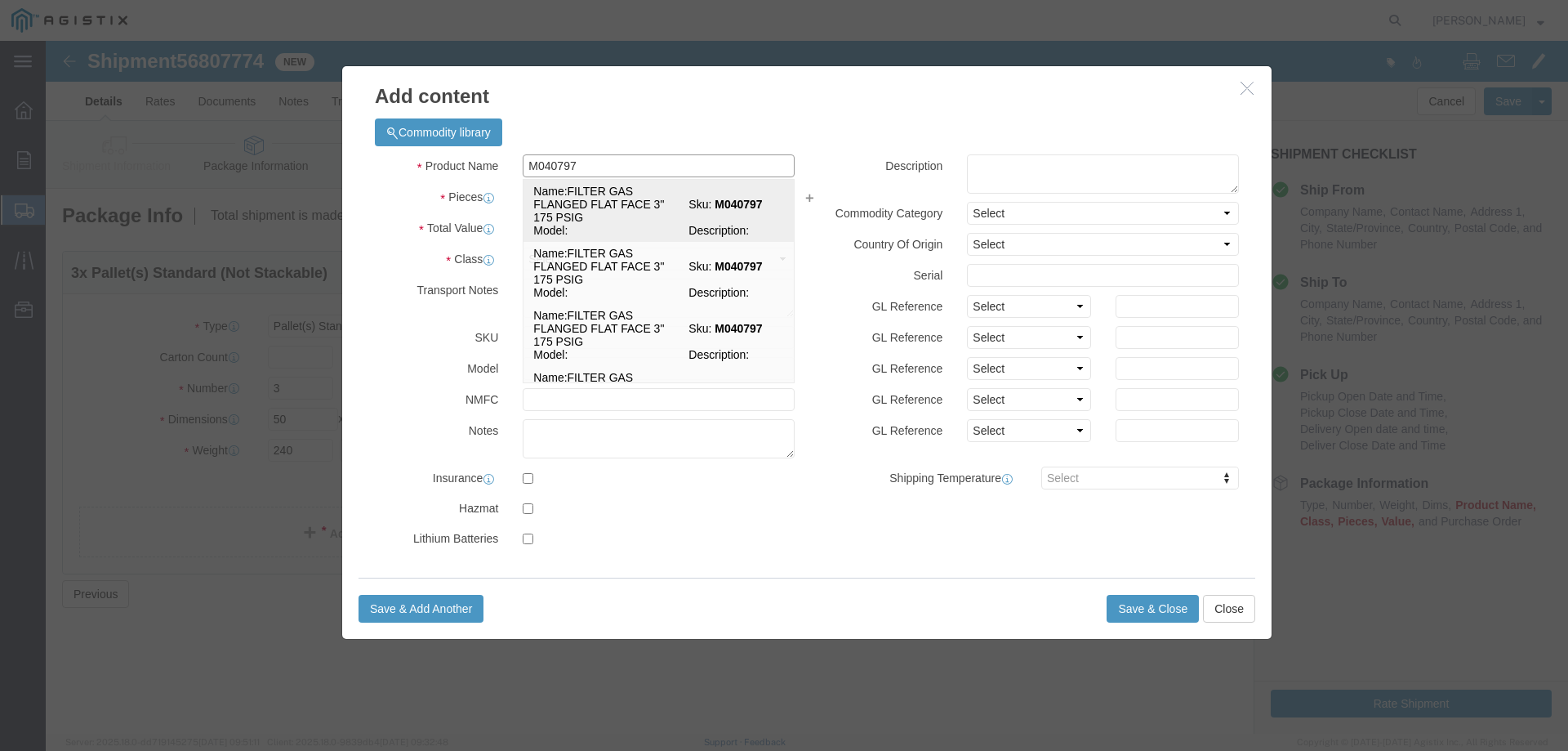
click td "Name: FILTER GAS FLANGED FLAT FACE 3" 175 PSIG"
select select
select select "USD"
type input "FILTER GAS FLANGED FLAT FACE 3" 175 PSIG"
type input "M040797"
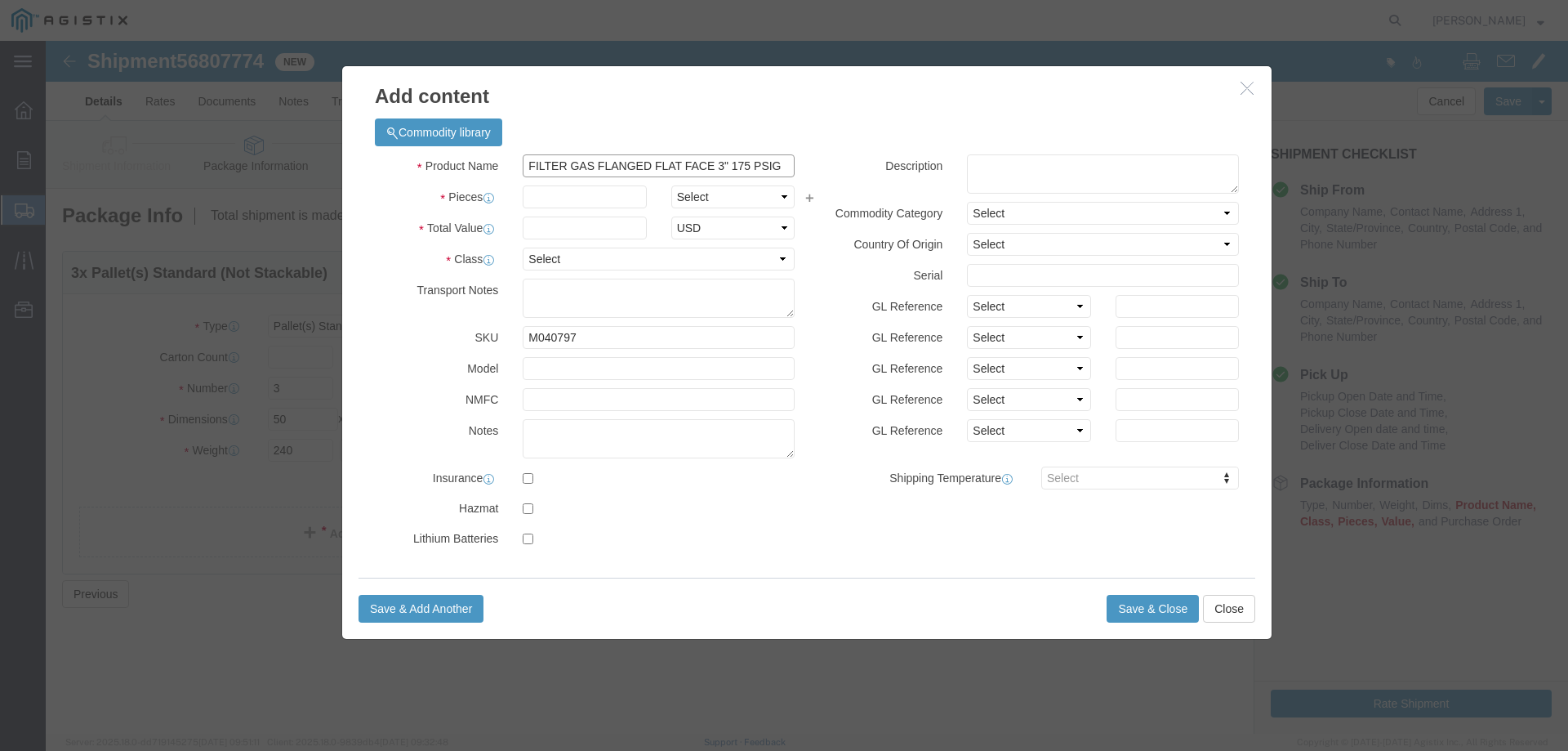
type input "FILTER GAS FLANGED FLAT FACE 3" 175 PSIG"
click input "text"
type input "3"
click select "Select Bag Barrels 100Board Feet Bottle Box Blister Pack Carats Can Capsule Car…"
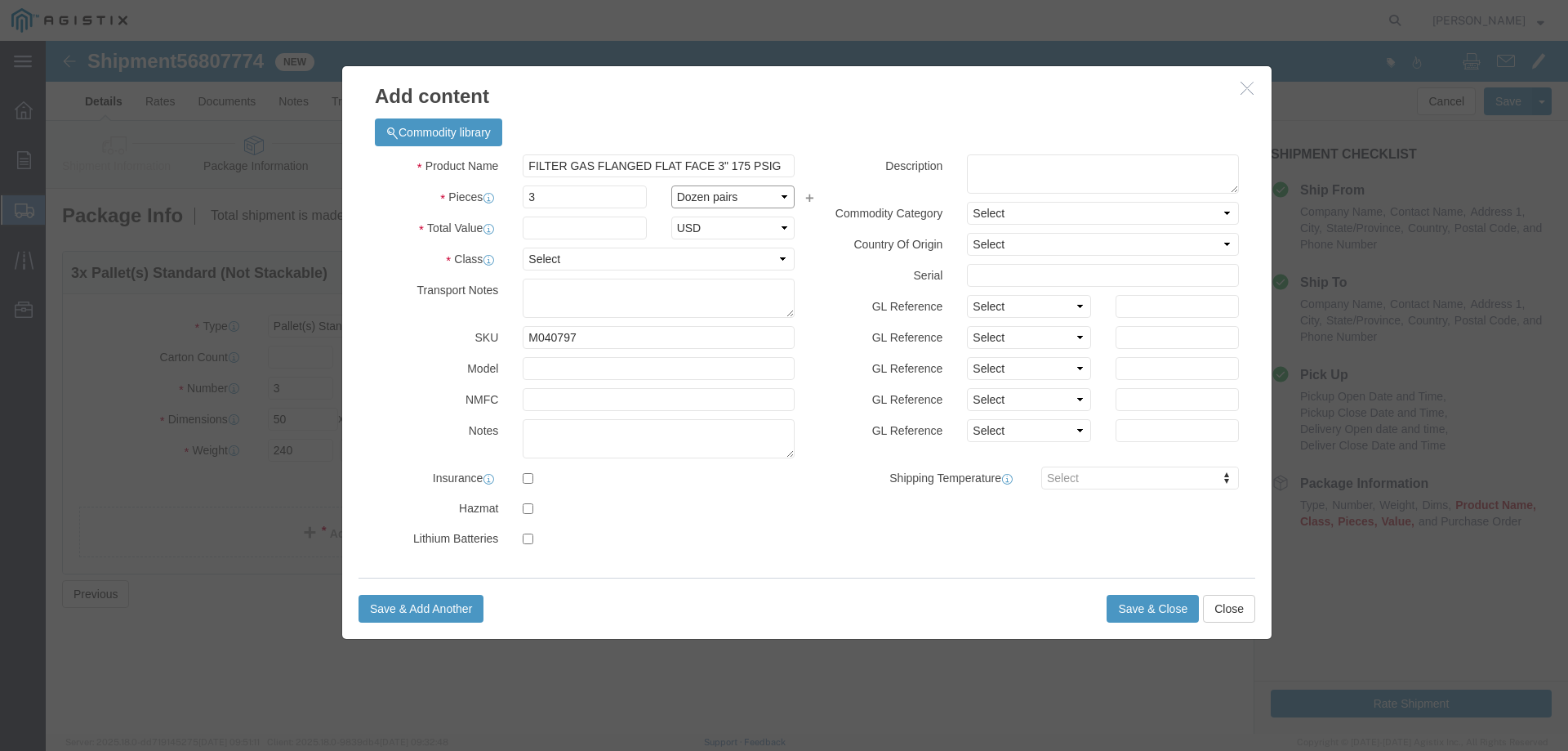
click select "Select Bag Barrels 100Board Feet Bottle Box Blister Pack Carats Can Capsule Car…"
select select "EA"
click select "Select Bag Barrels 100Board Feet Bottle Box Blister Pack Carats Can Capsule Car…"
click input "text"
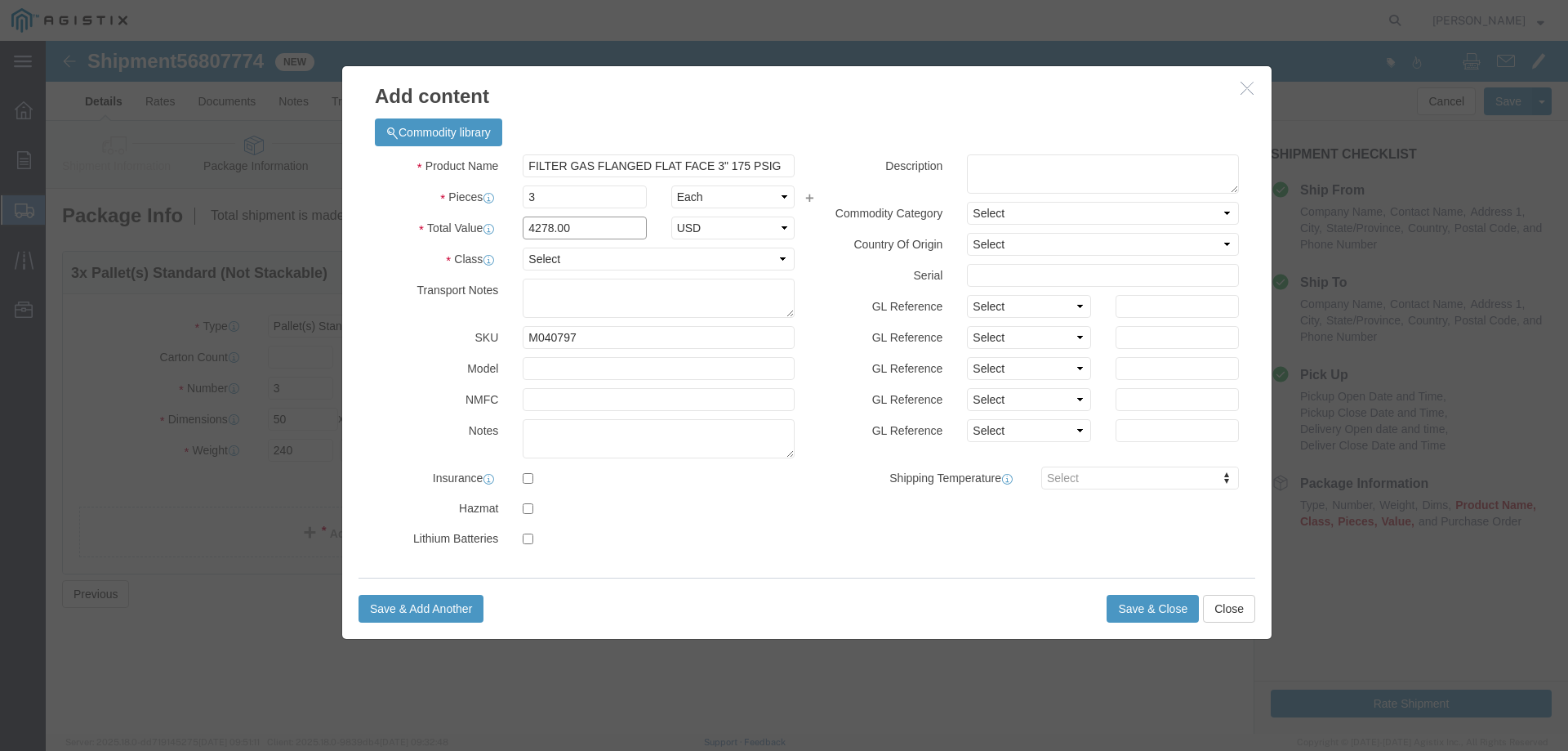
type input "4278.00"
select select "70"
click button "Save & Close"
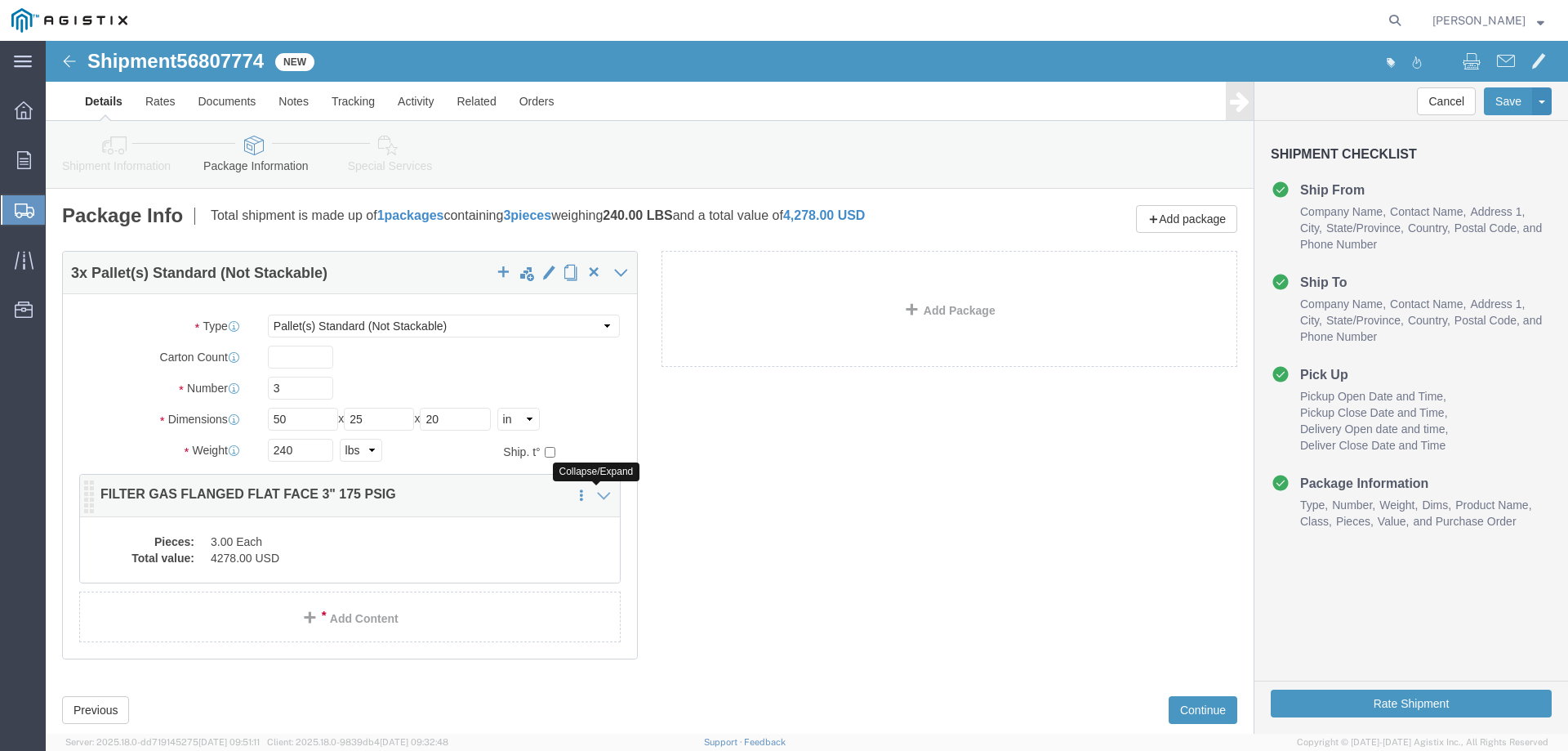
click icon
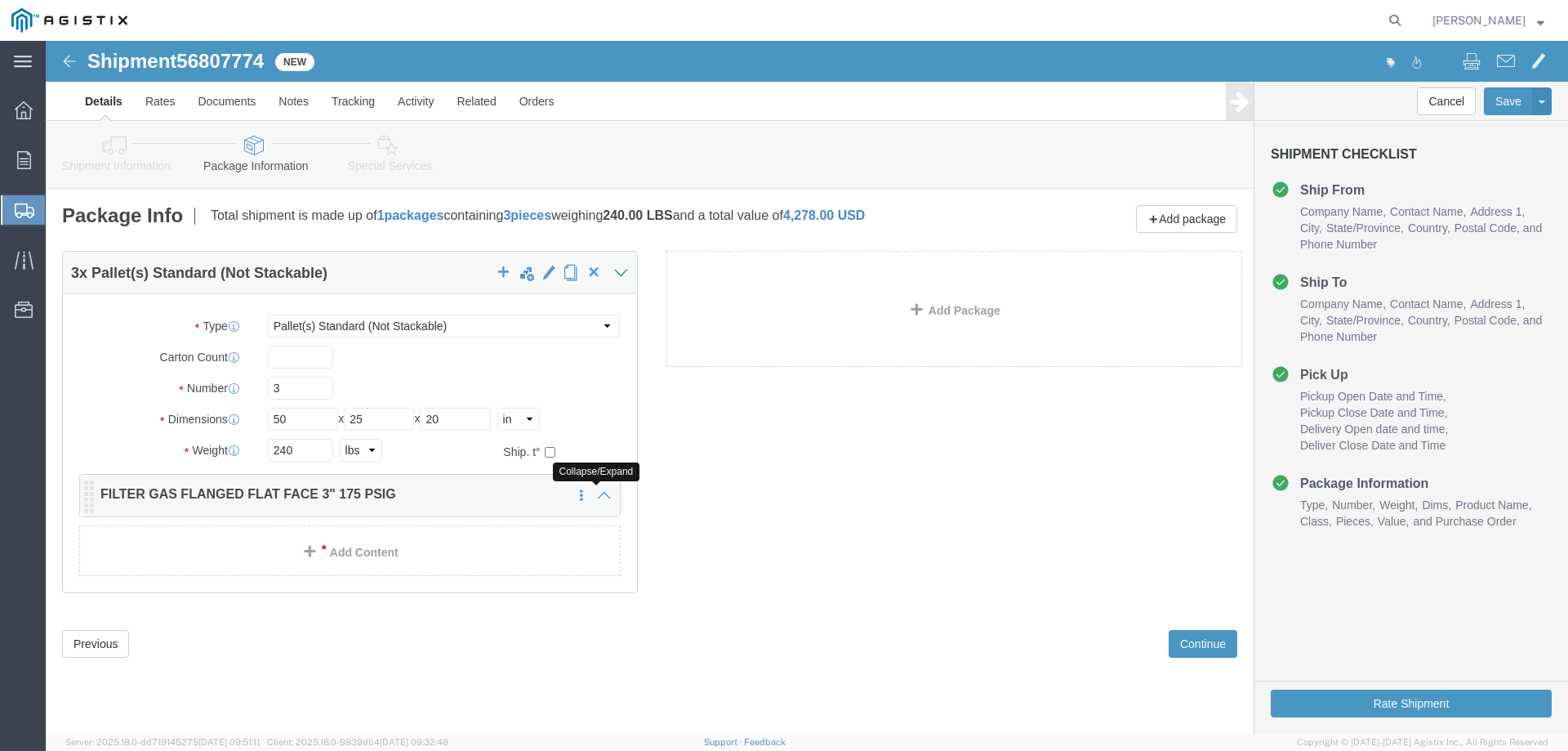
click icon
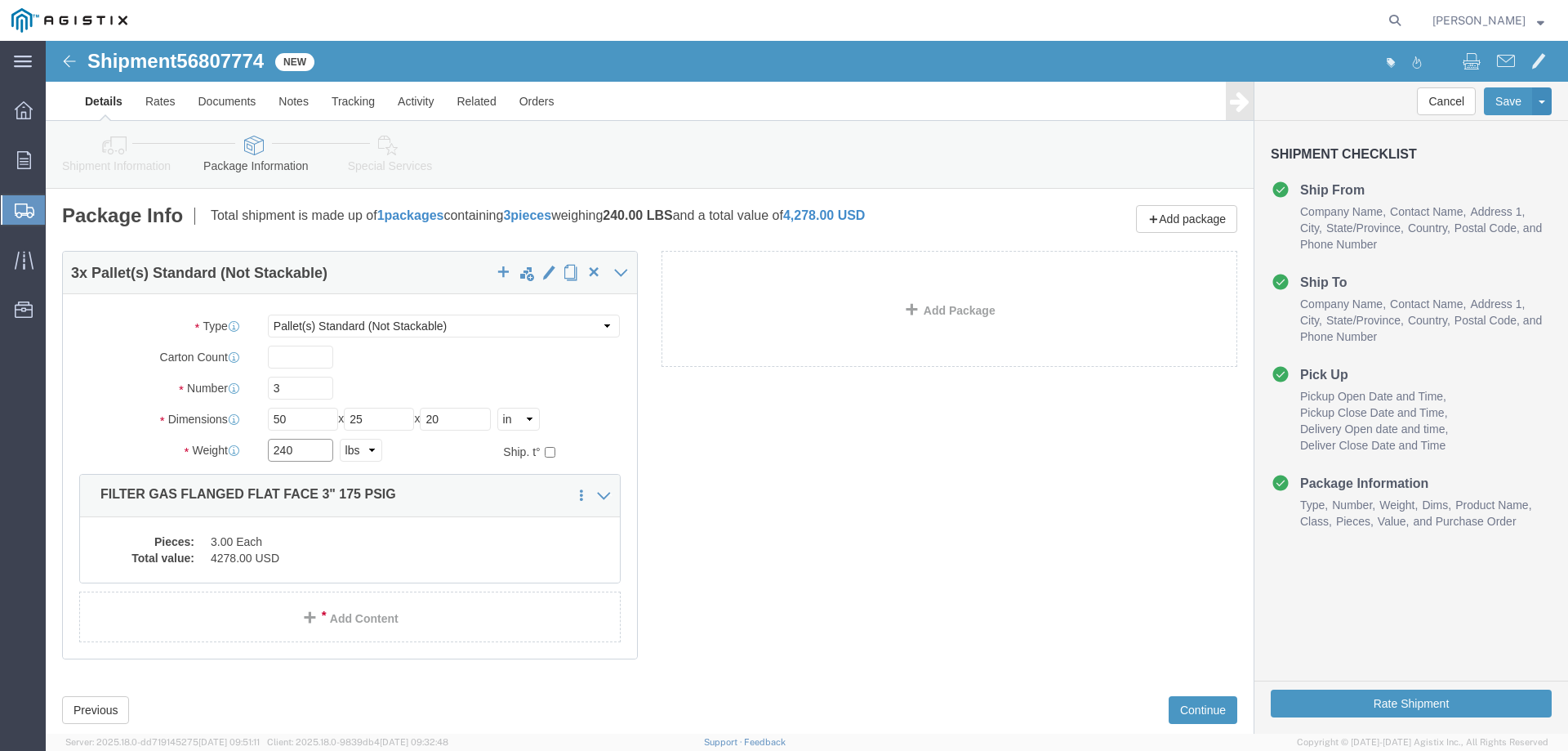
drag, startPoint x: 257, startPoint y: 407, endPoint x: 206, endPoint y: 407, distance: 51.0
click div "Weight 240 Select kgs lbs Ship. t°"
type input "720"
click span "button"
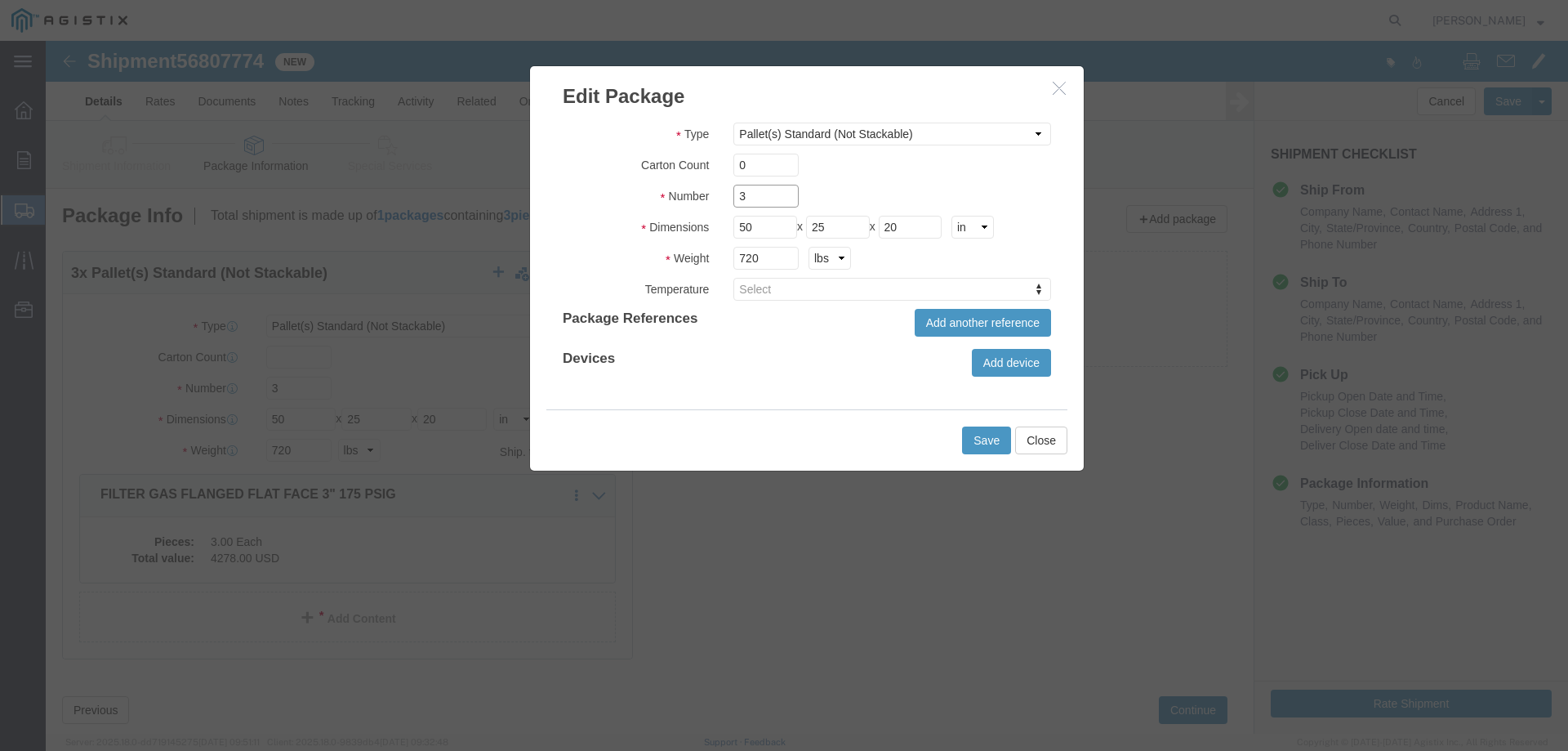
drag, startPoint x: 708, startPoint y: 155, endPoint x: 672, endPoint y: 158, distance: 36.1
click div "3"
type input "1"
drag, startPoint x: 722, startPoint y: 216, endPoint x: 674, endPoint y: 224, distance: 48.7
click div "720 kgs lbs"
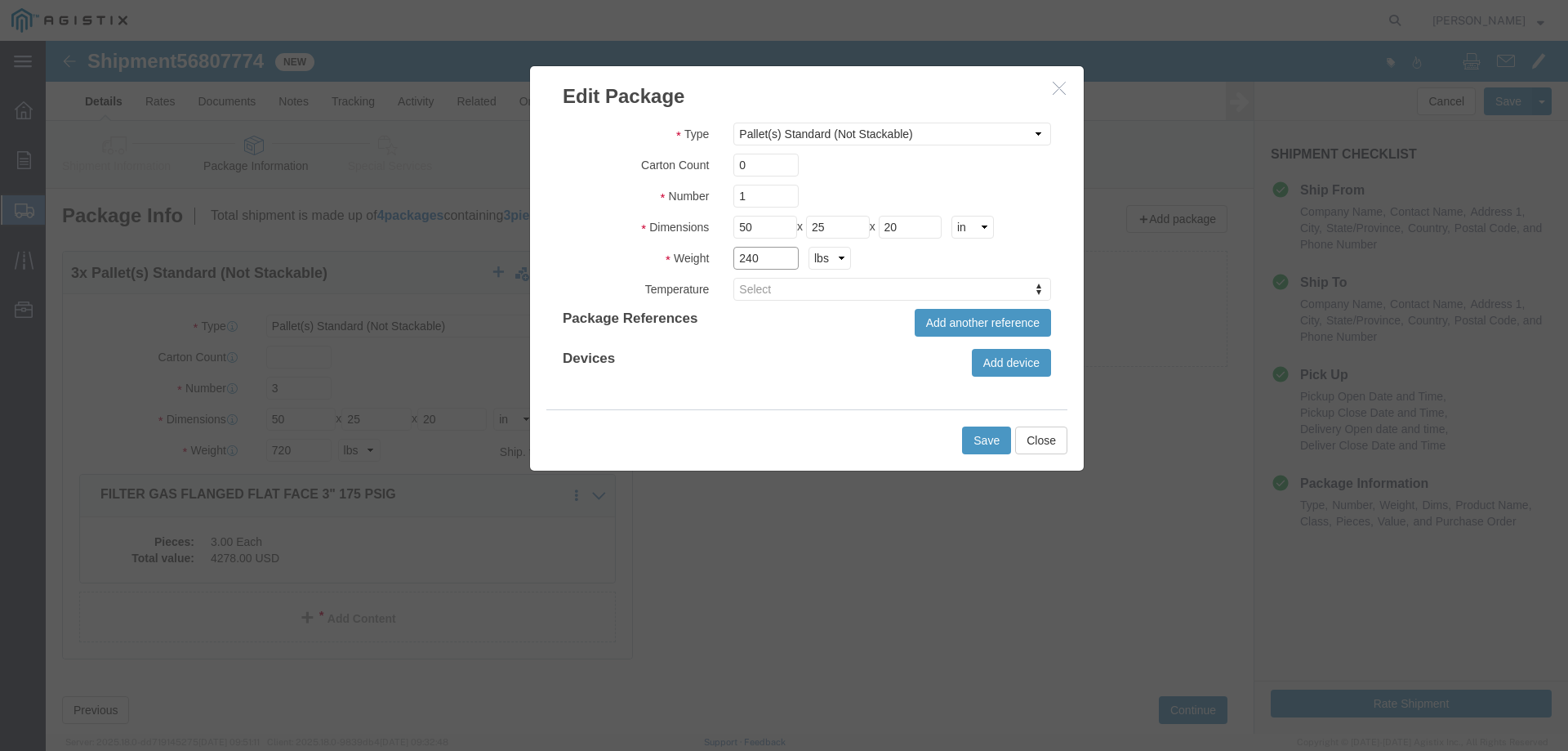
type input "240"
click button "Save"
type input "0"
type input "1"
type input "240"
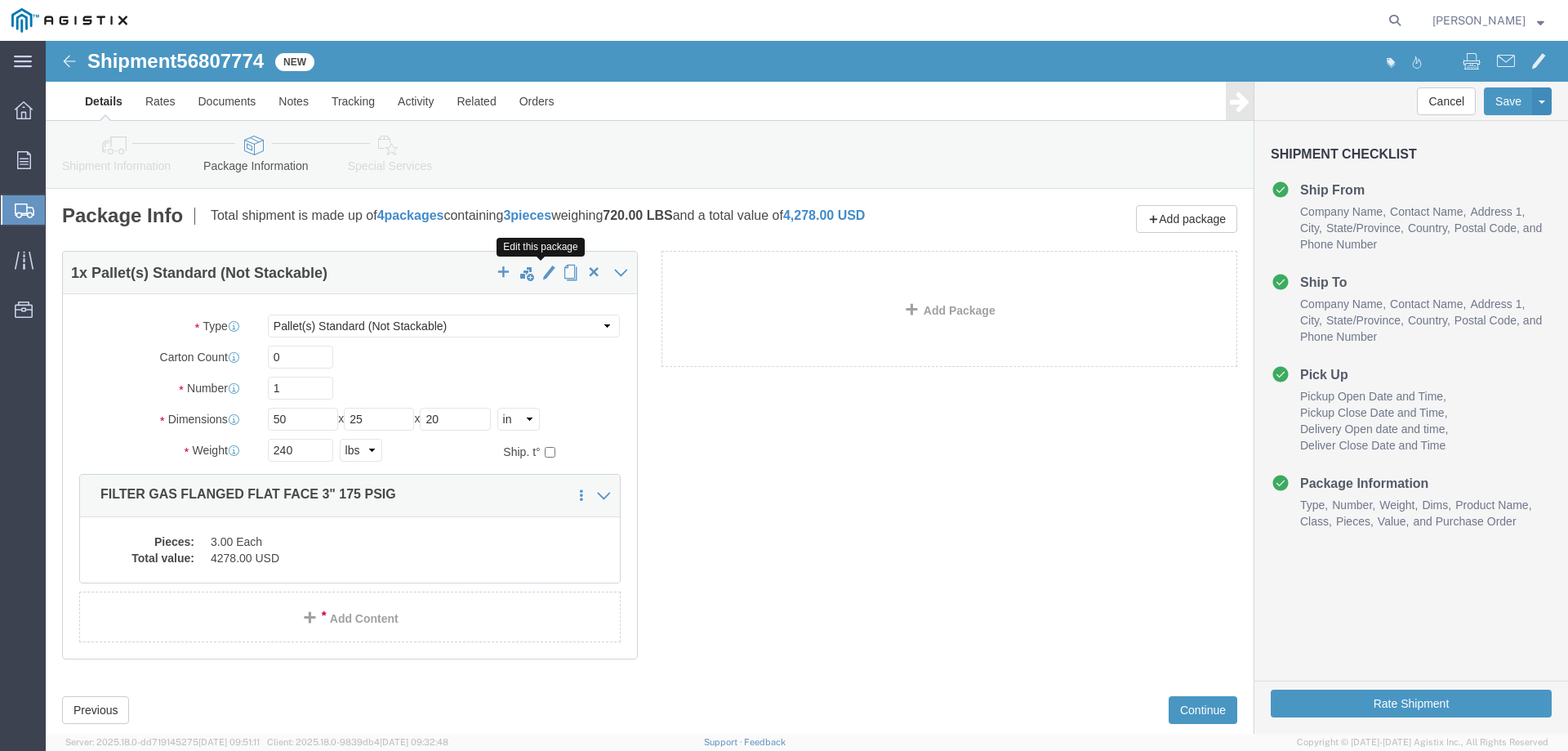
click span "button"
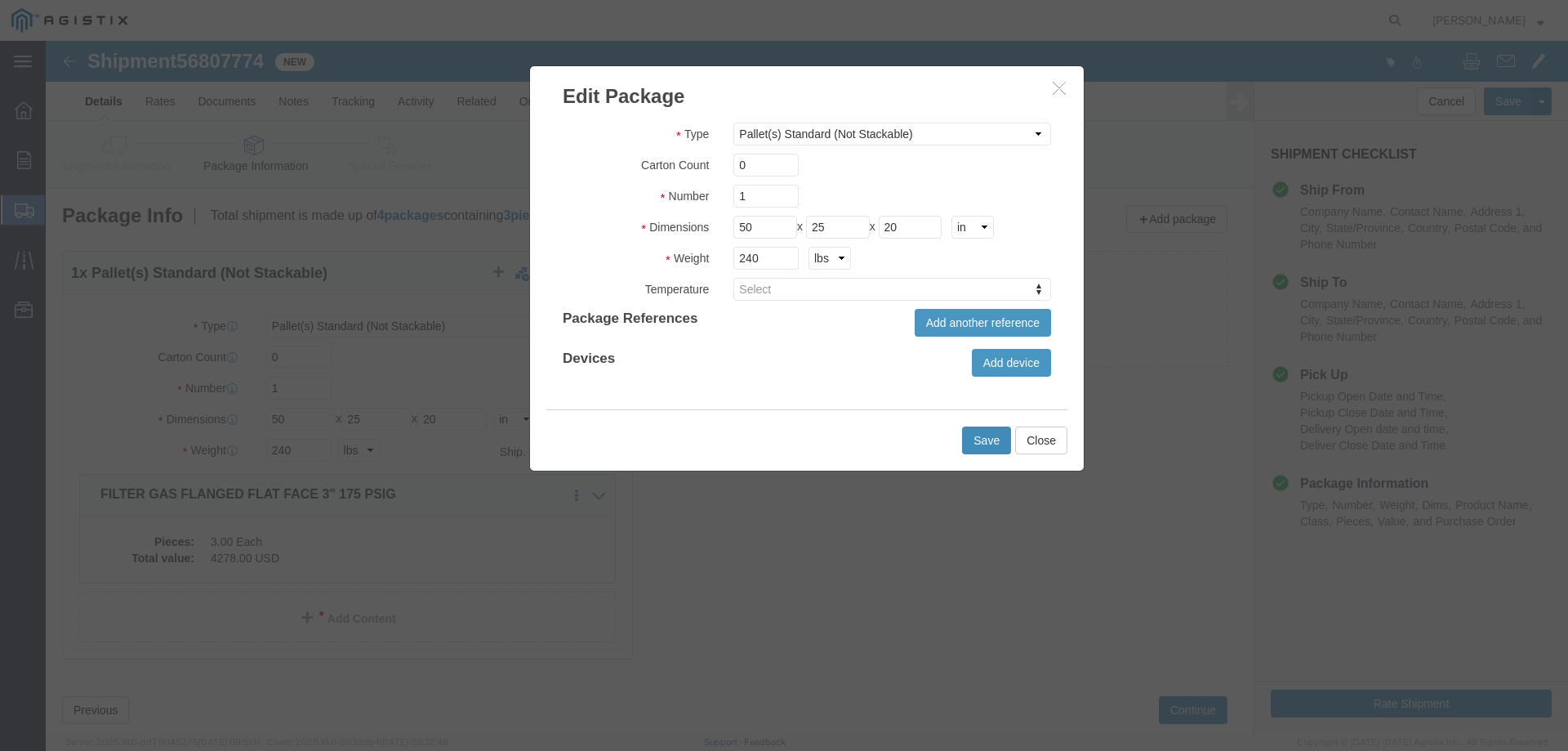
click button "Save"
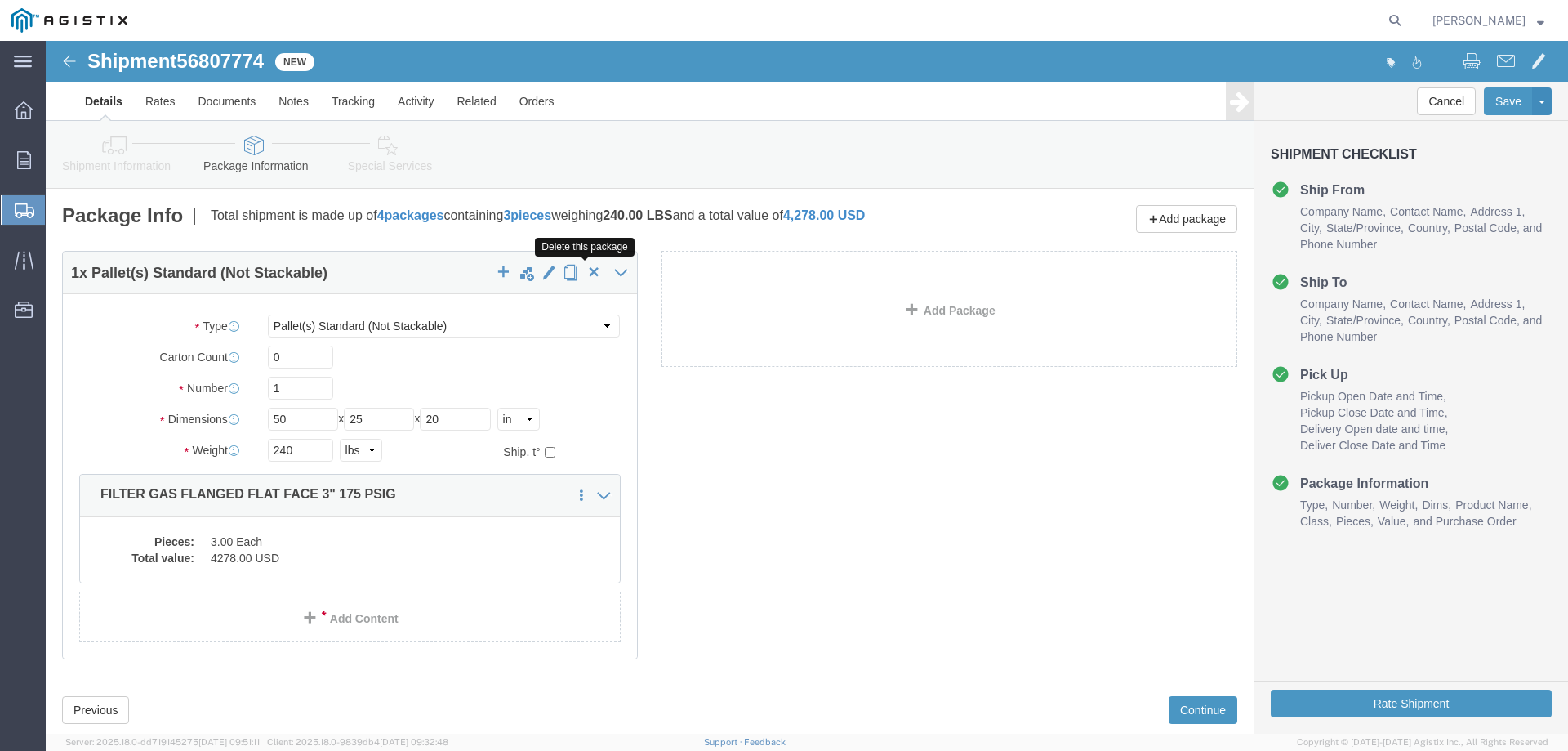
click span "button"
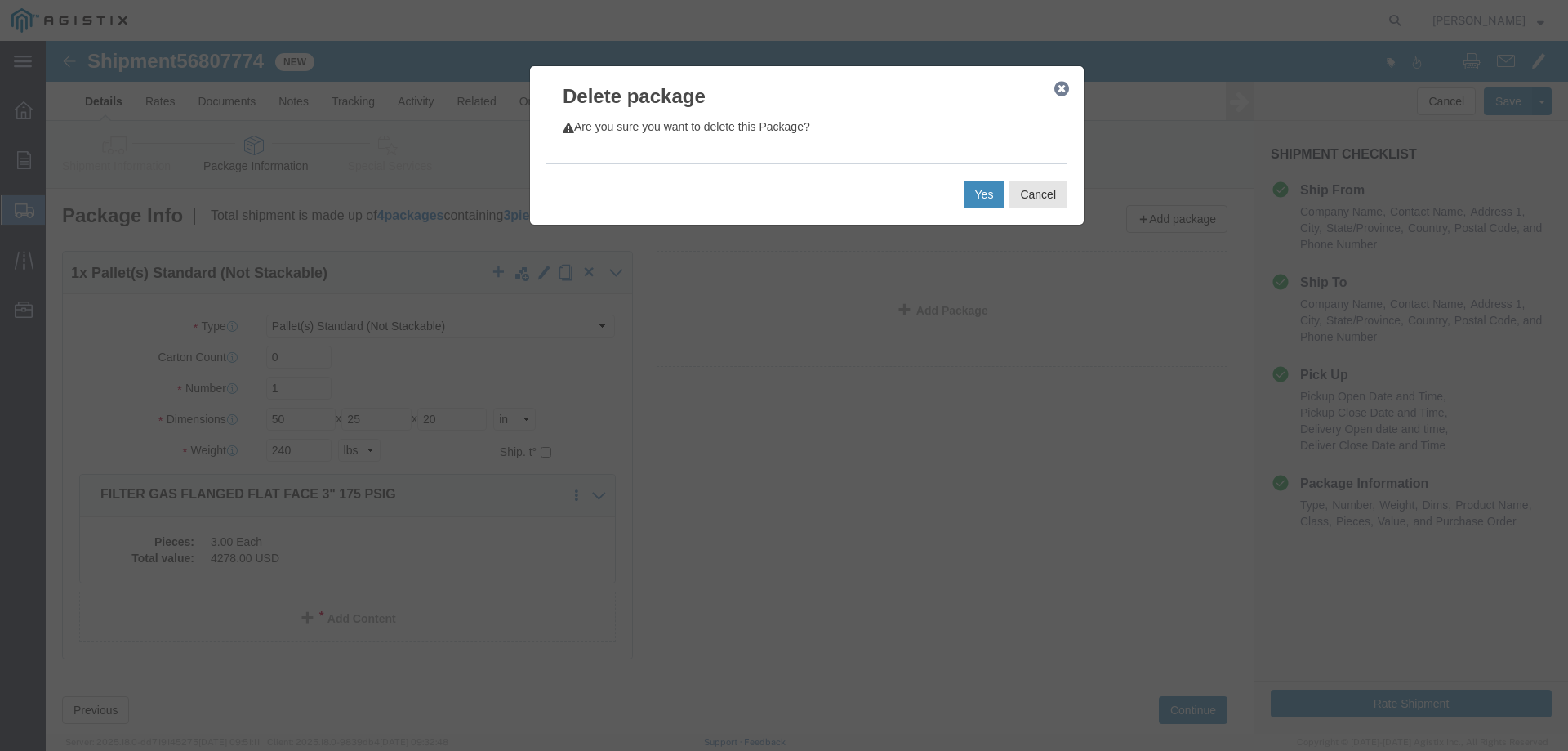
click button "Yes"
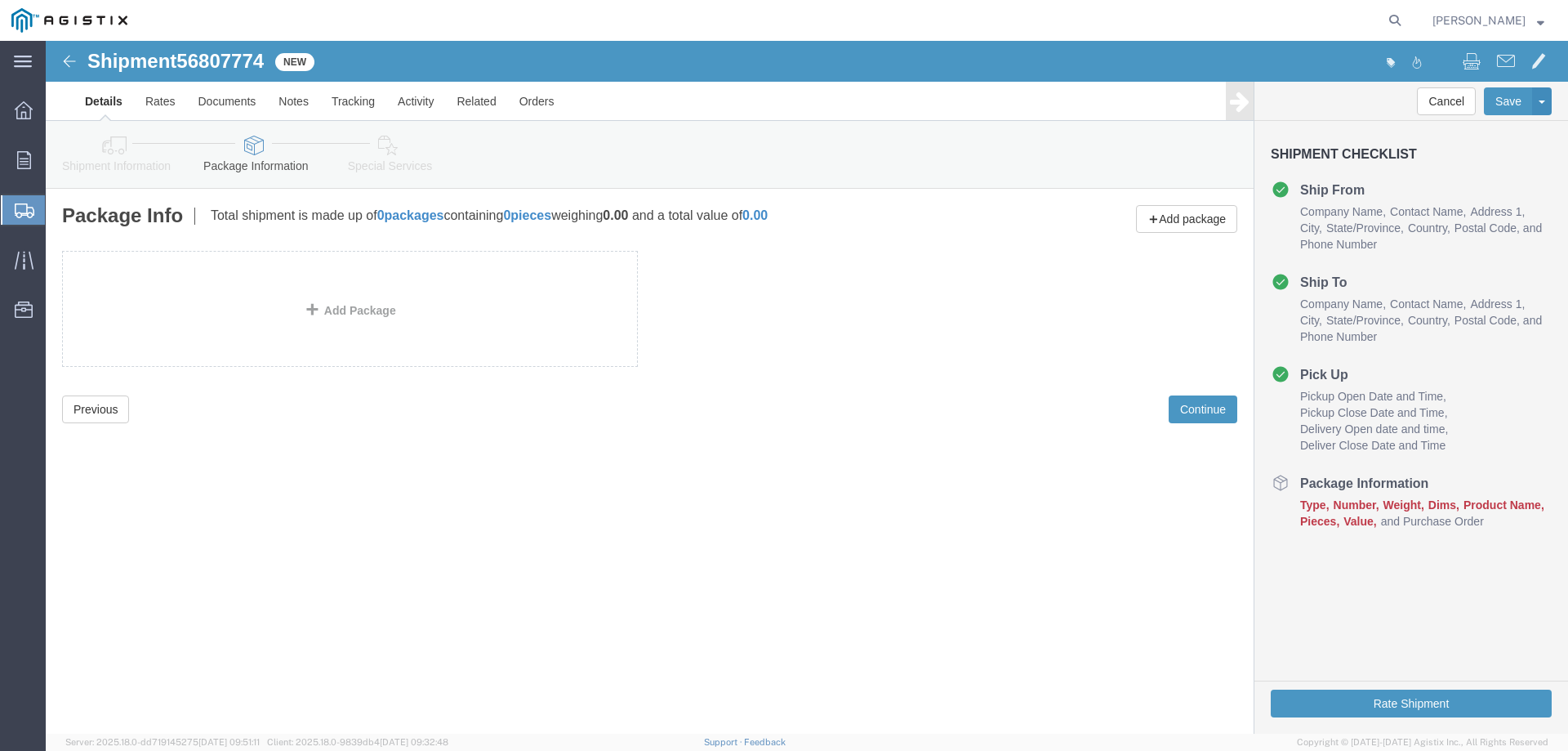
click link "Add Package"
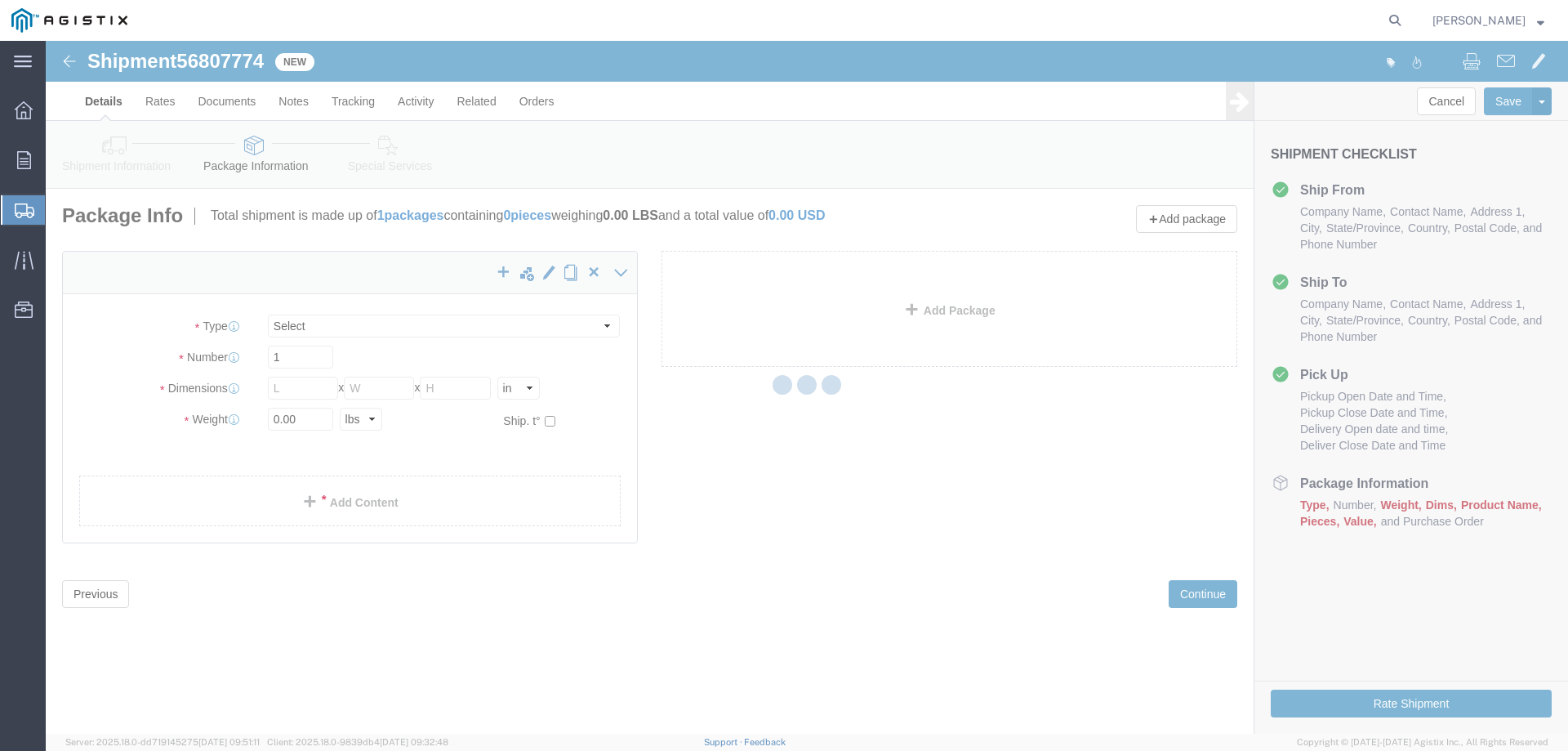
select select "CBOX"
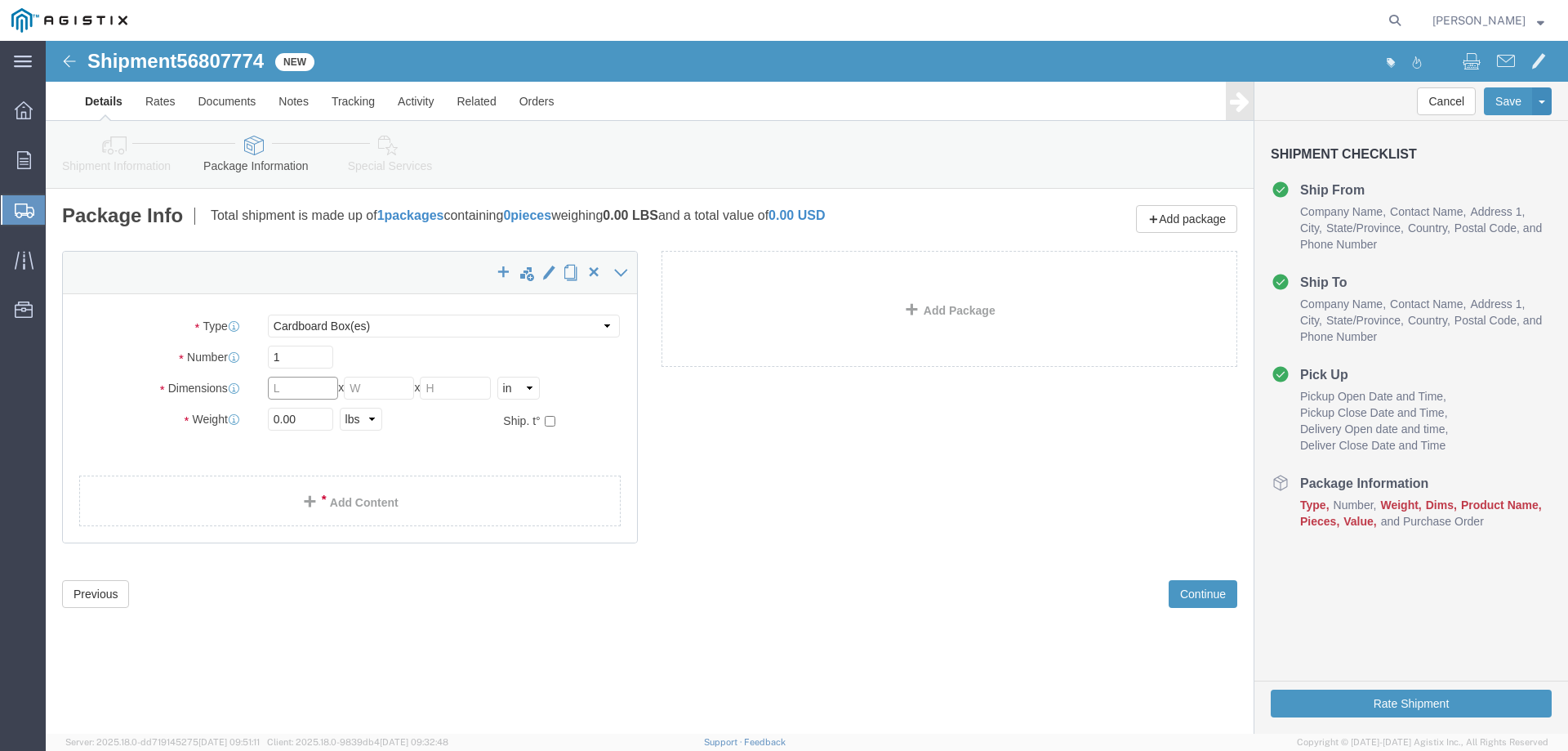
drag, startPoint x: 229, startPoint y: 345, endPoint x: 238, endPoint y: 347, distance: 9.2
click input "text"
type input "50"
type input "25"
type input "20"
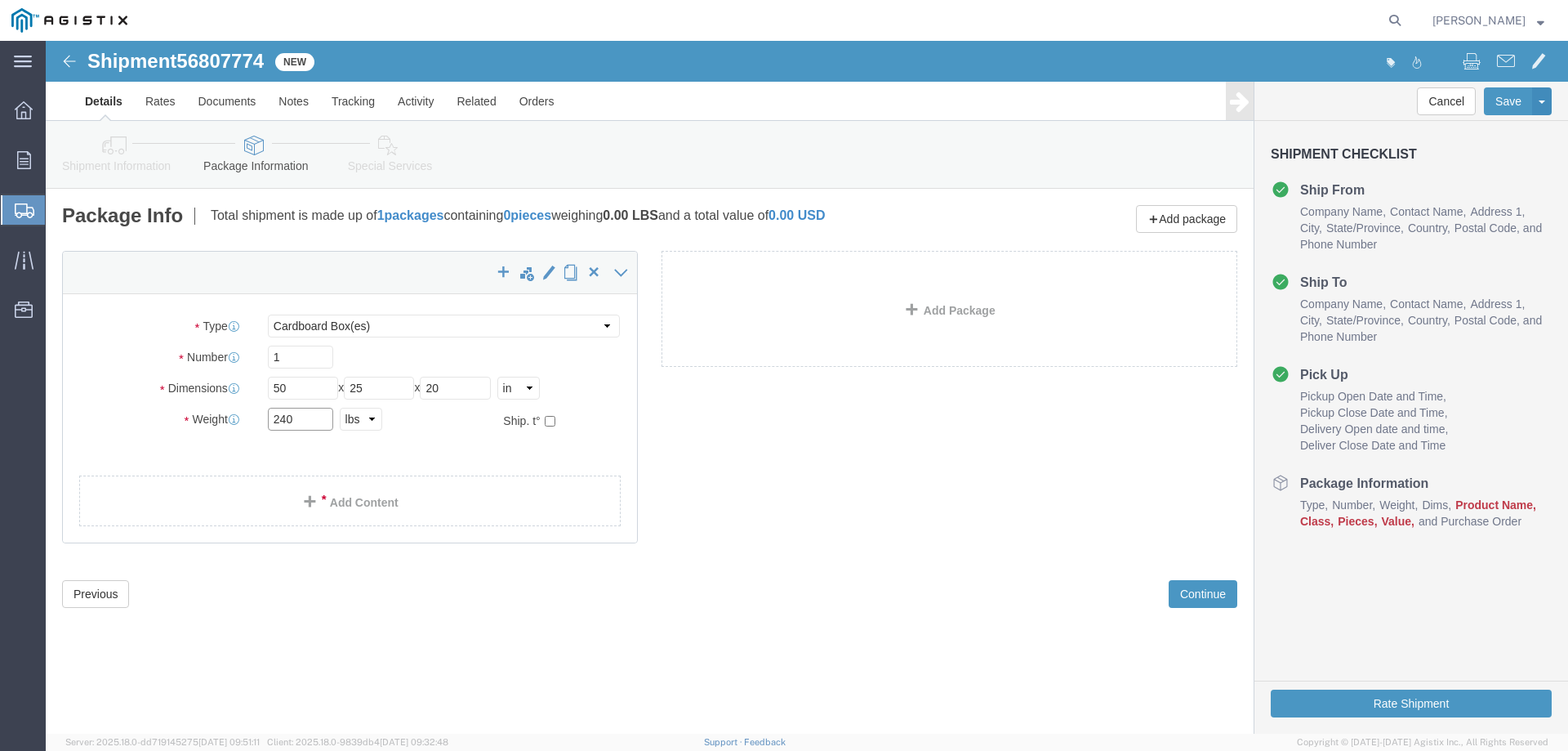
type input "240"
click select "Select Bulk Bundle(s) Cardboard Box(es) Carton(s) Crate(s) Drum(s) (Fiberboard)…"
select select "PSNS"
click select "Select Bulk Bundle(s) Cardboard Box(es) Carton(s) Crate(s) Drum(s) (Fiberboard)…"
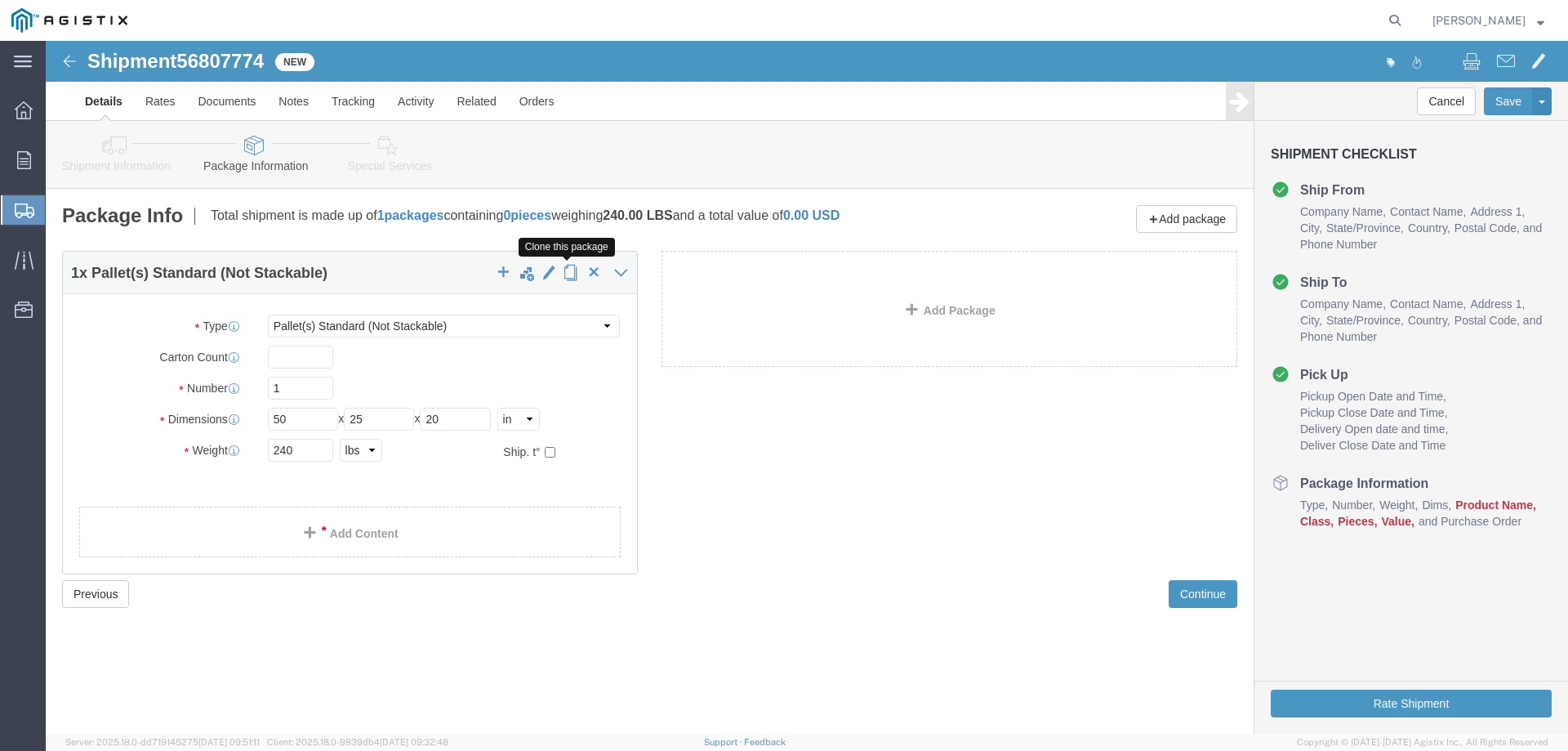
click span "button"
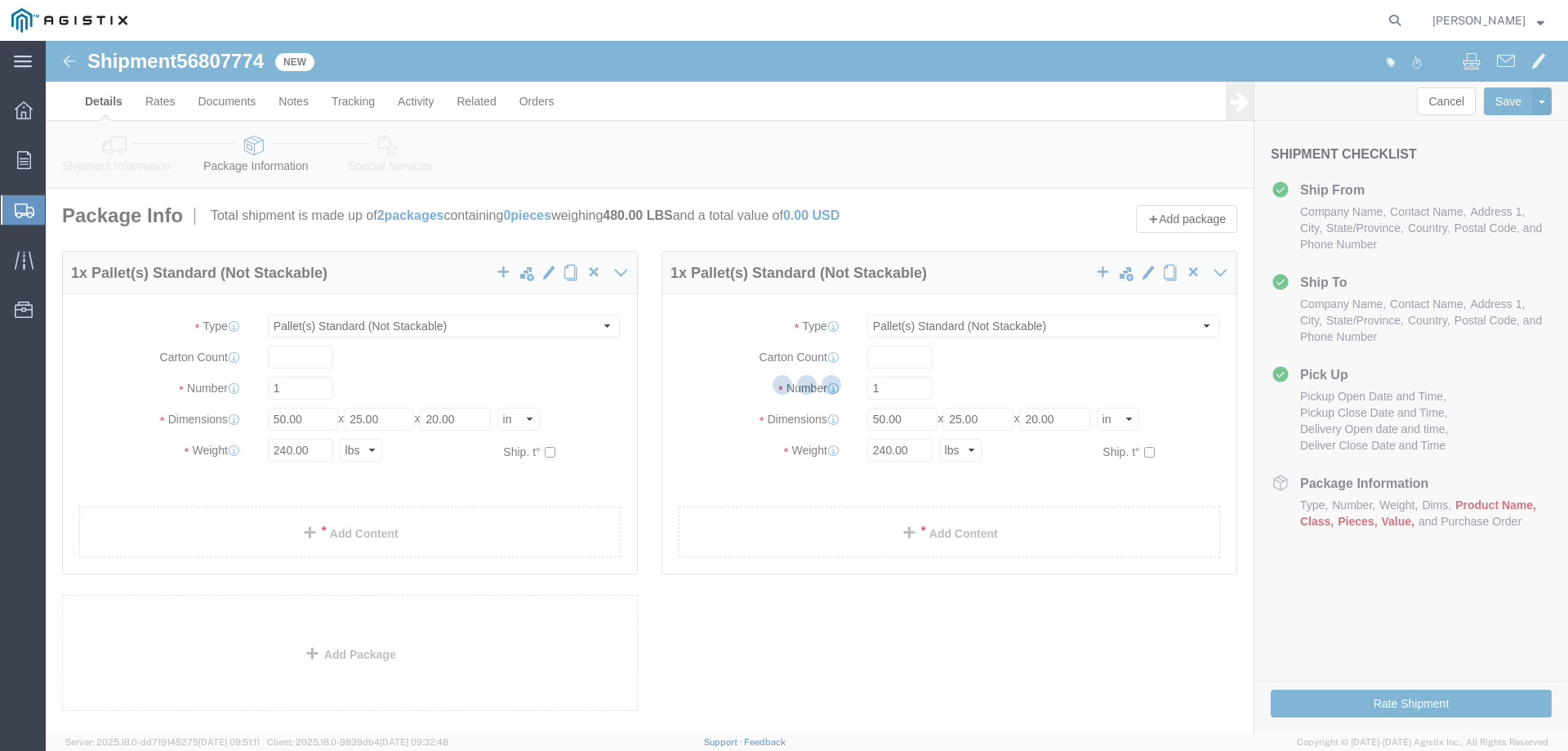
select select "PSNS"
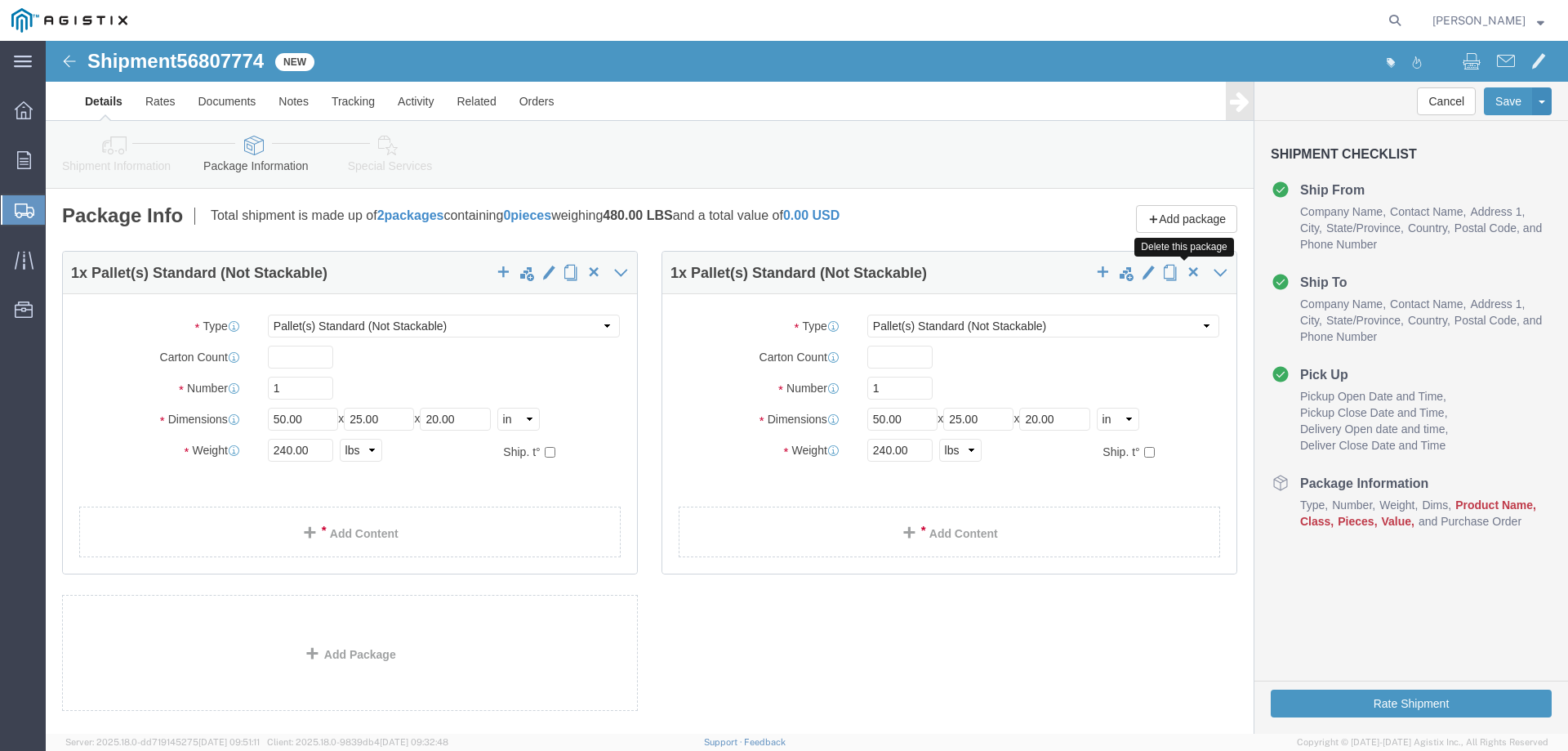
click span "button"
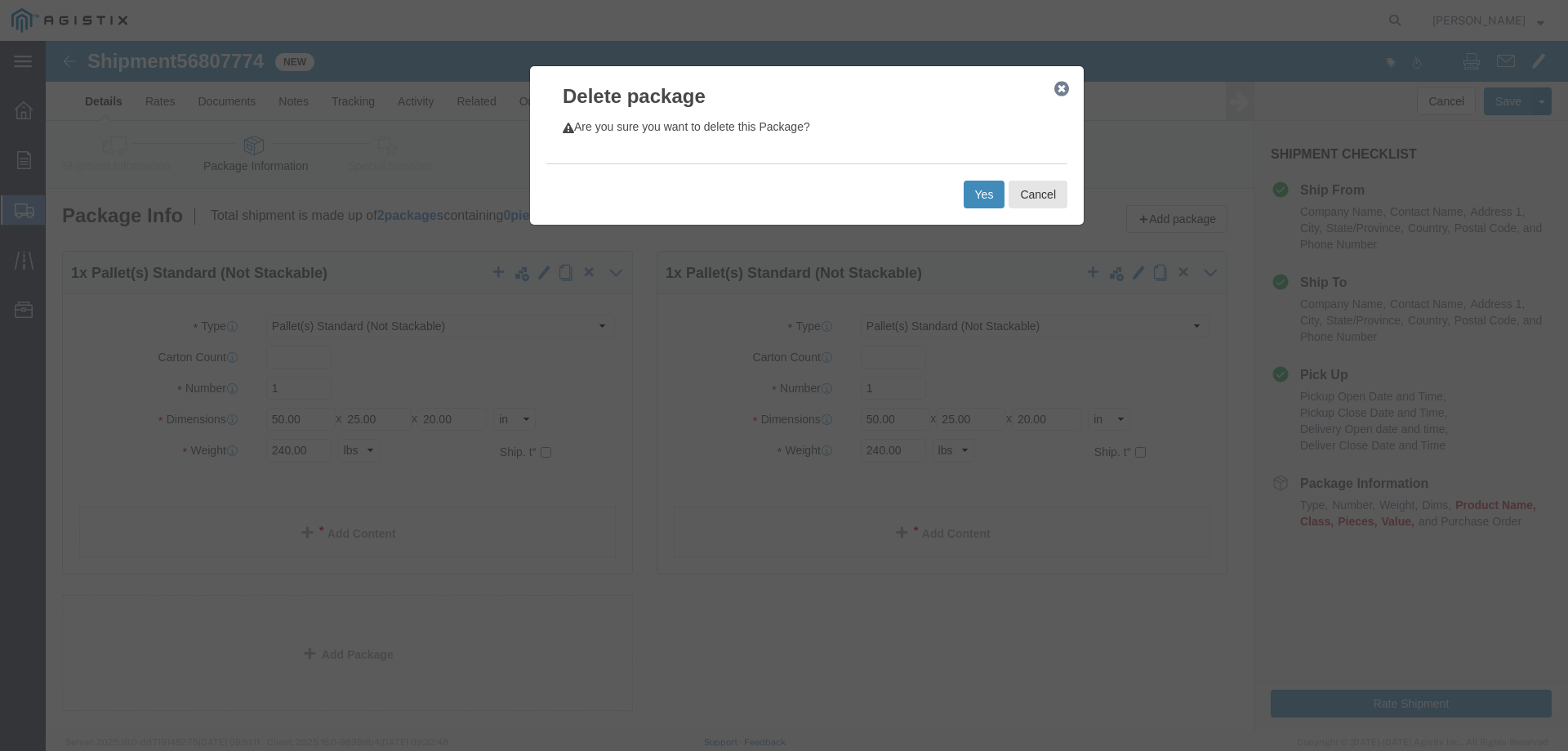
click button "Yes"
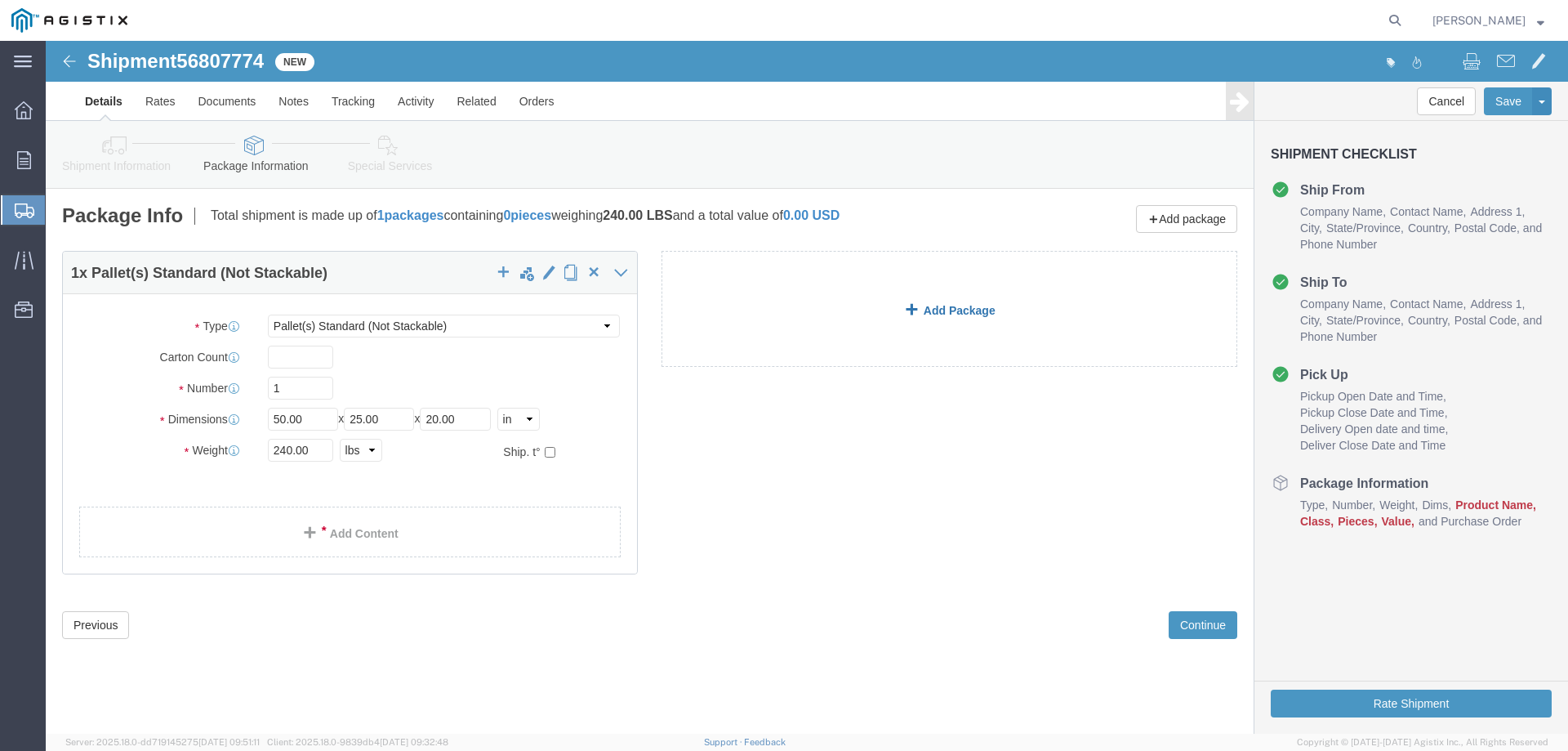
select select "PSNS"
click link "Add Content"
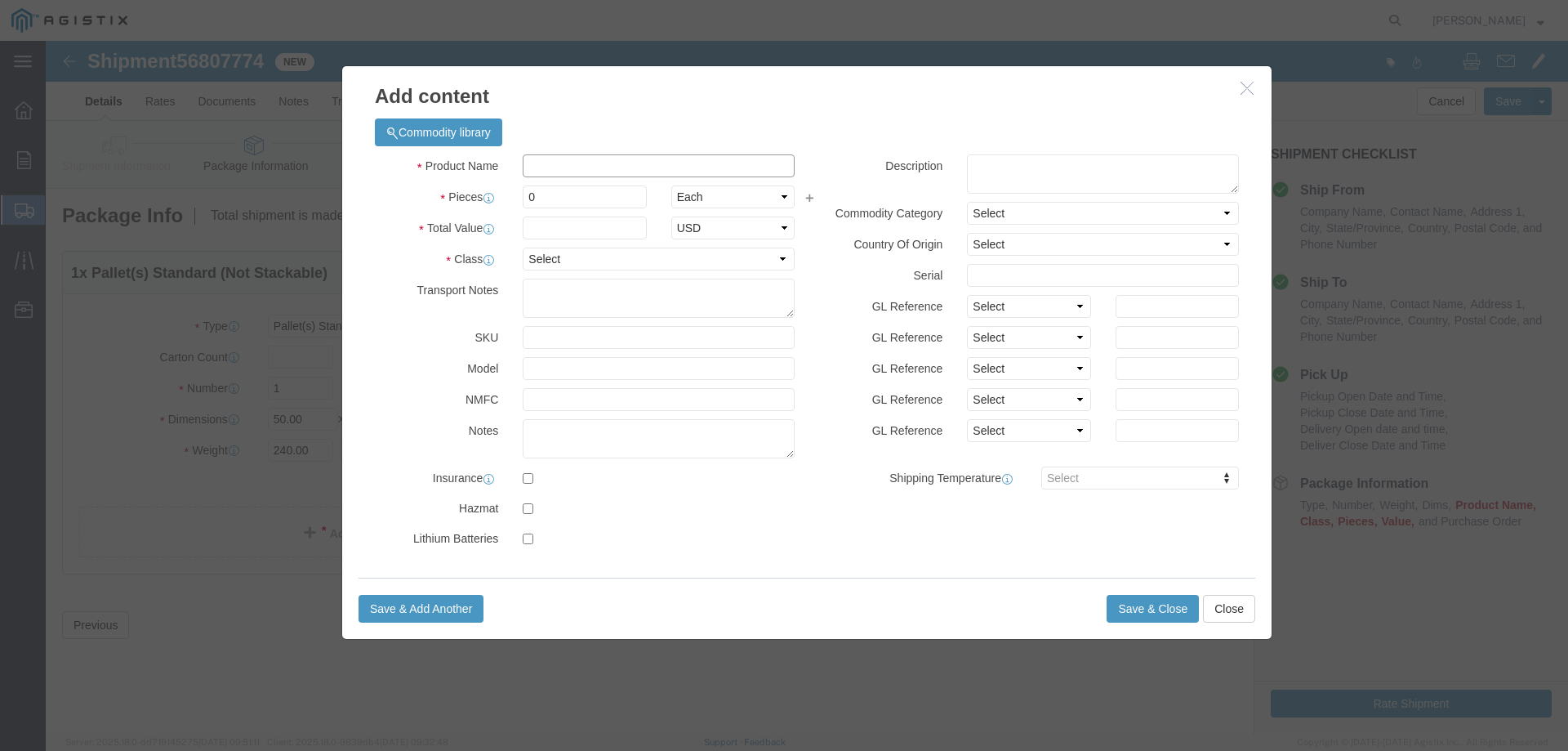
click input "text"
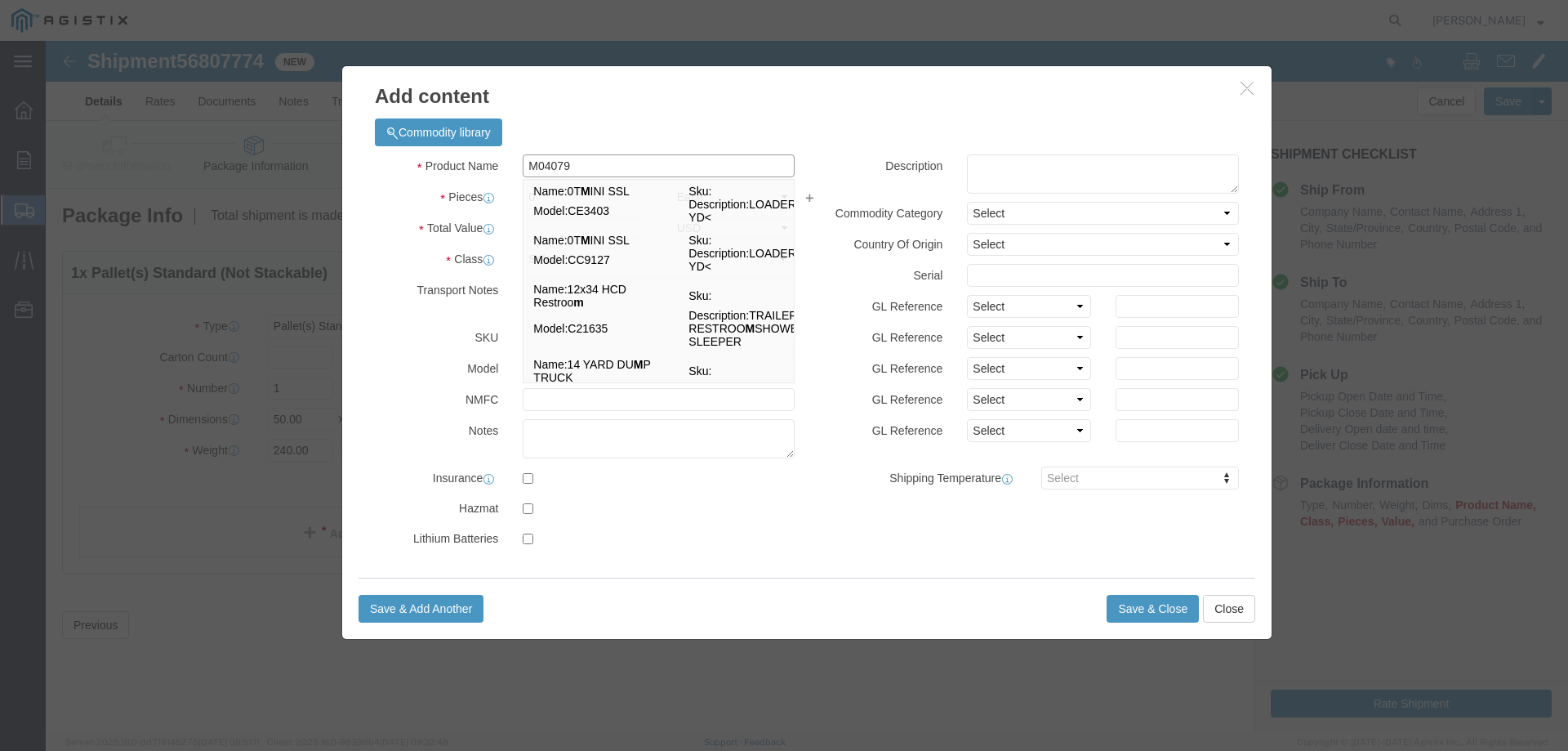
type input "M040797"
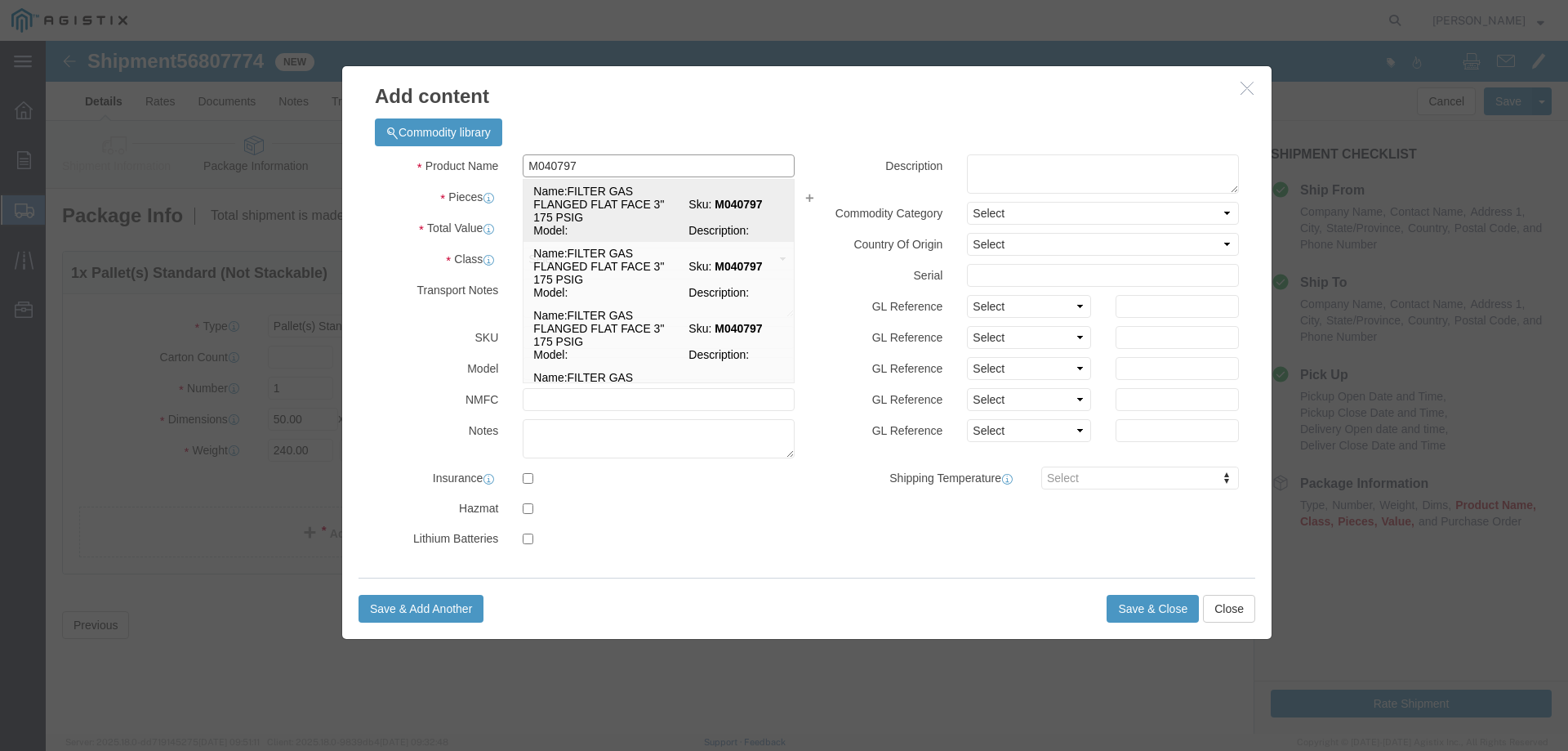
click td "Name: FILTER GAS FLANGED FLAT FACE 3" 175 PSIG"
select select
select select "USD"
type input "FILTER GAS FLANGED FLAT FACE 3" 175 PSIG"
type input "M040797"
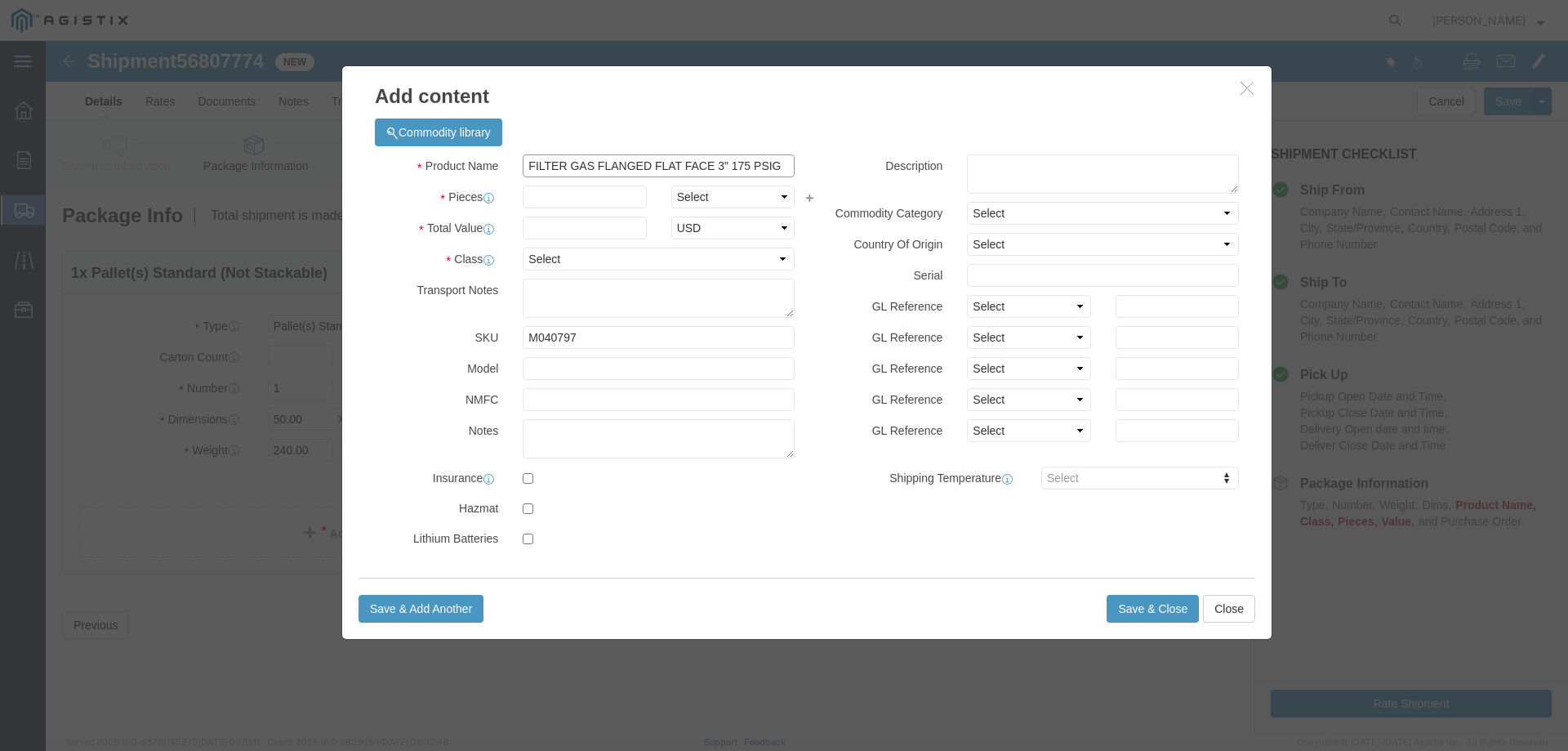
type input "FILTER GAS FLANGED FLAT FACE 3" 175 PSIG"
click input "text"
type input "1"
select select "EA"
type input "1426"
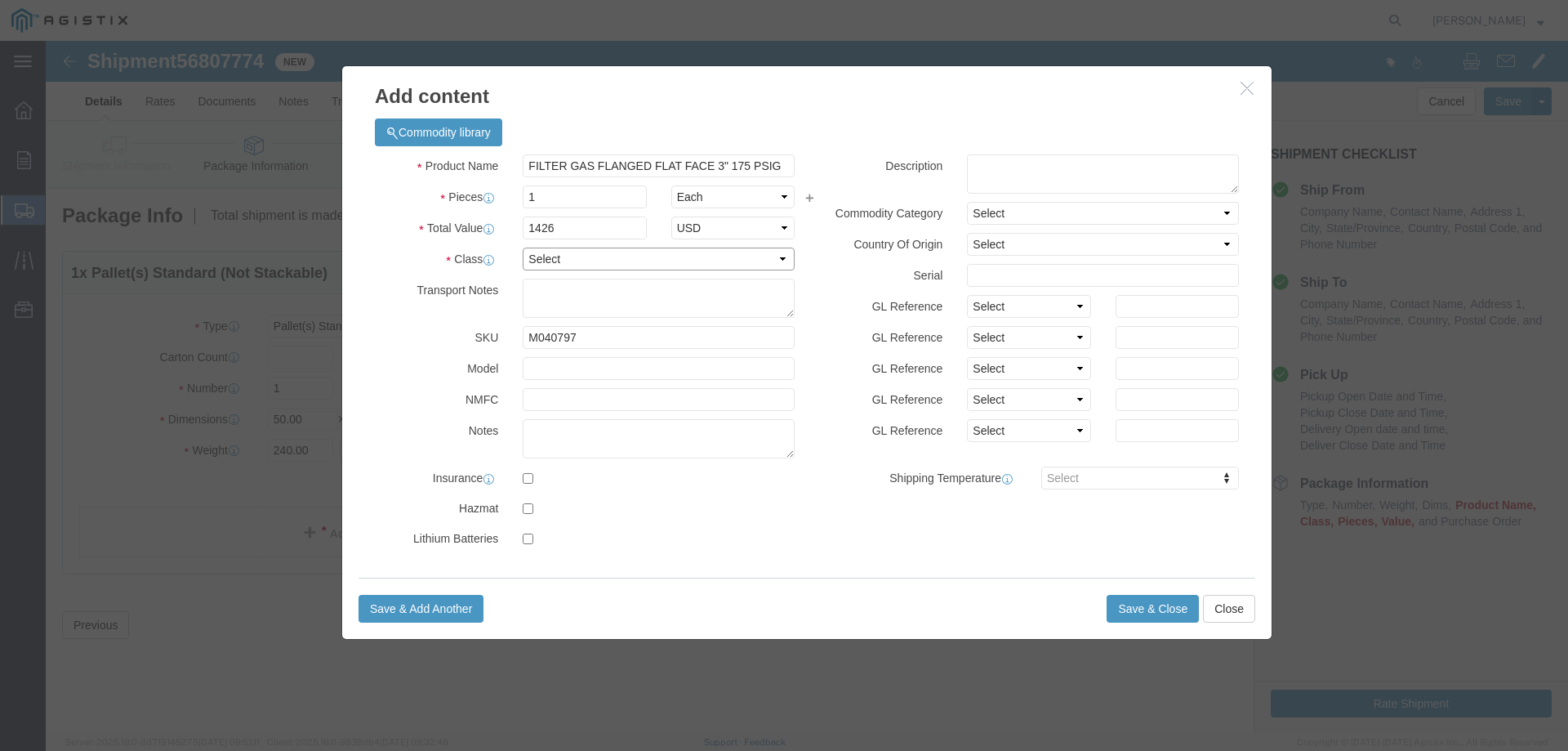
select select "70"
click button "Save & Close"
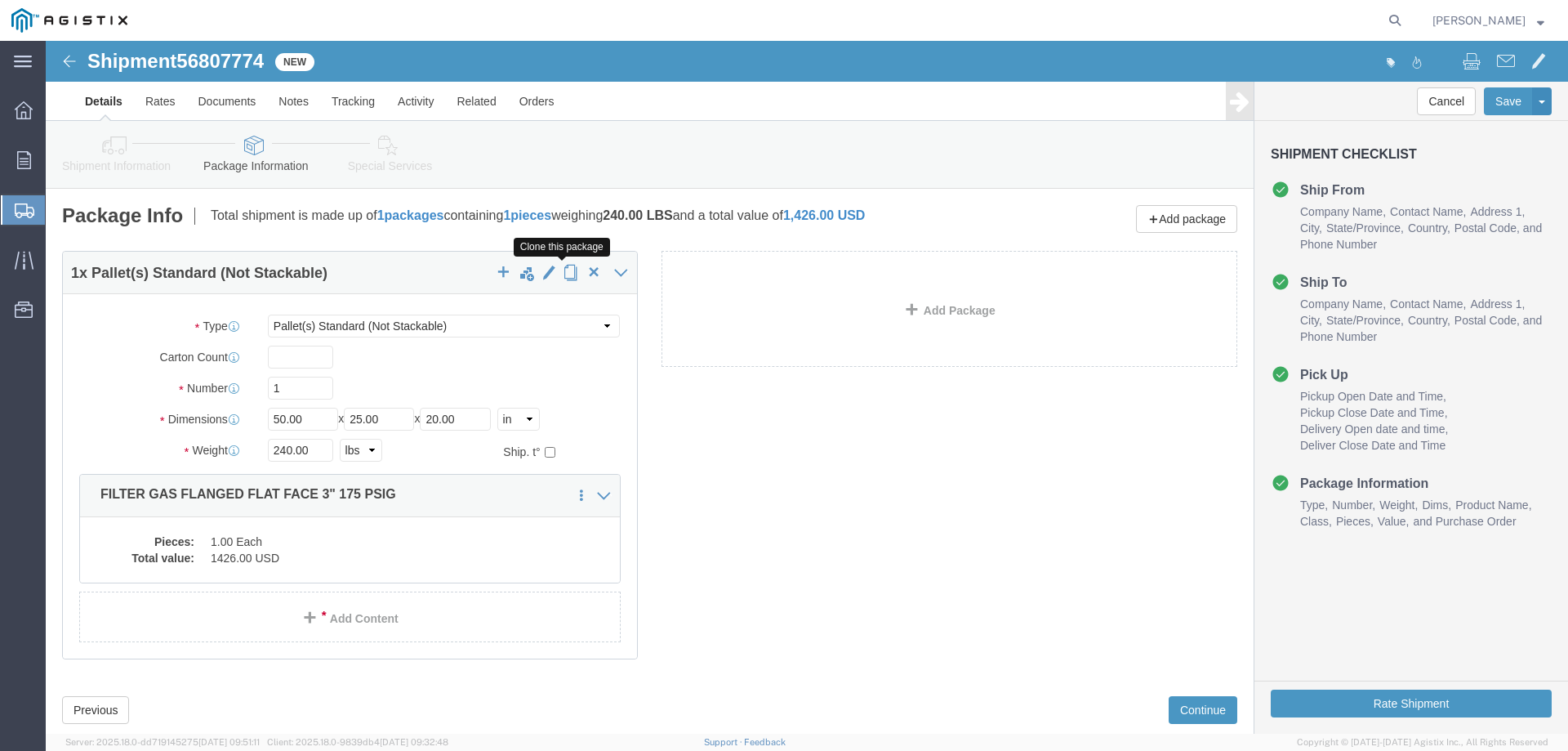
click span "button"
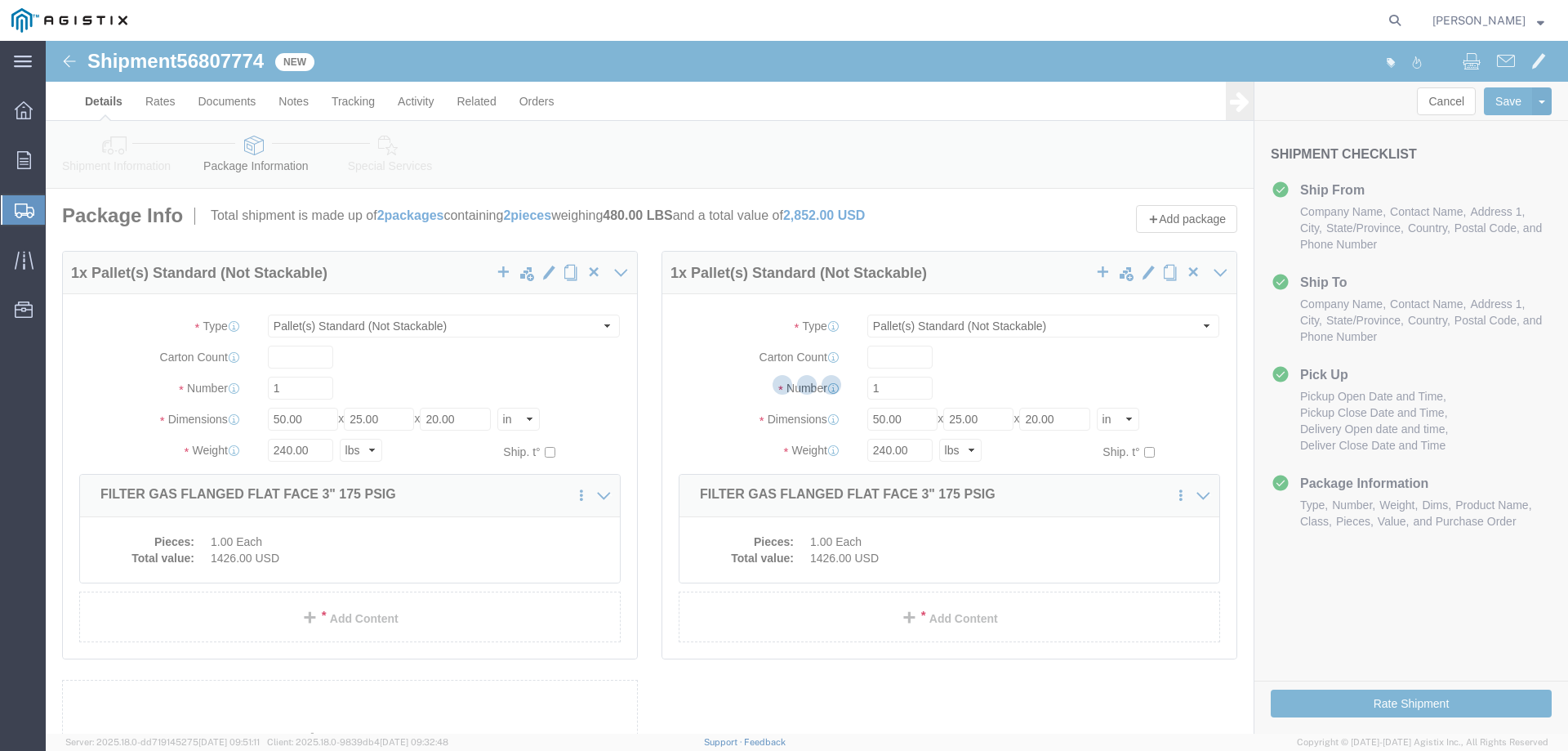
select select "PSNS"
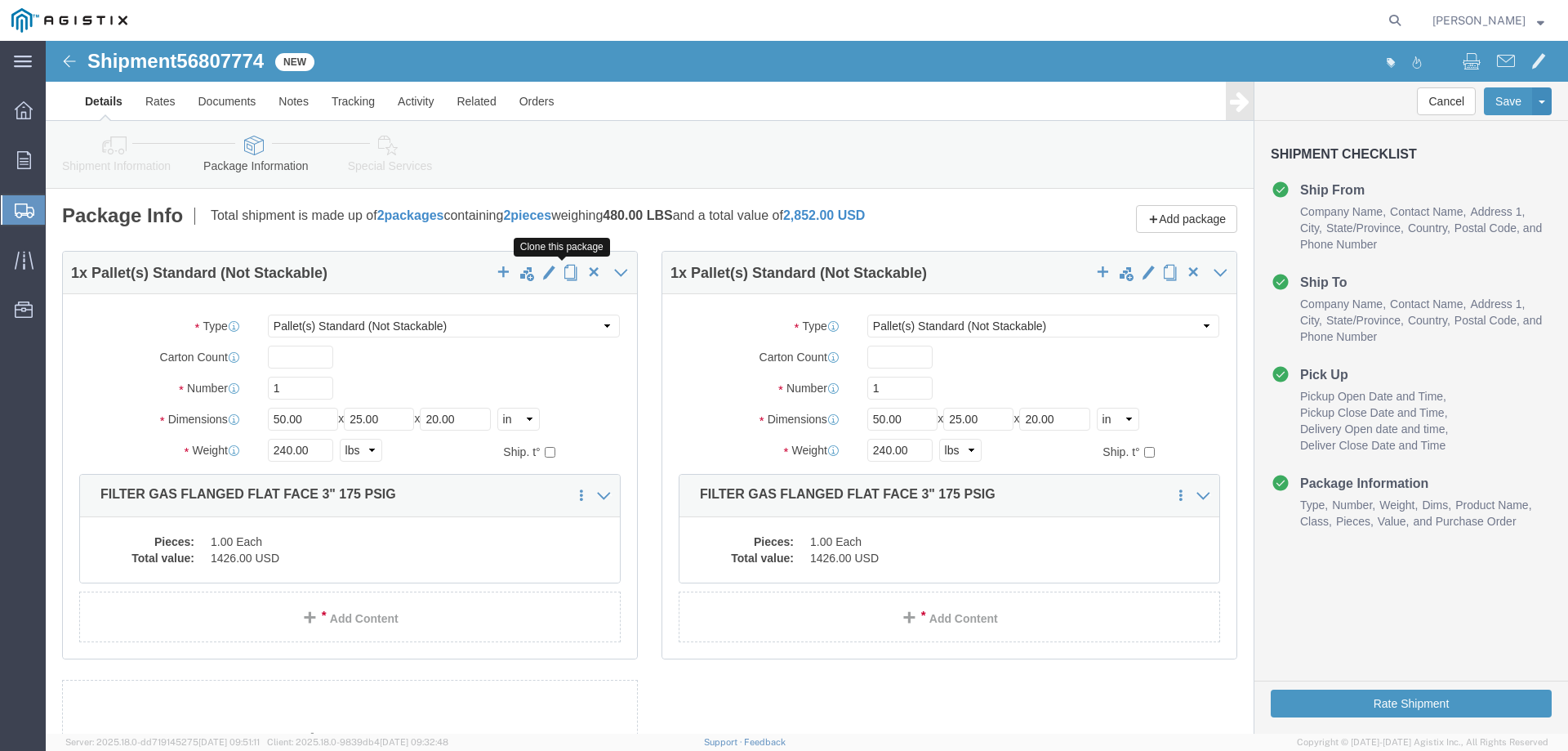
click span "button"
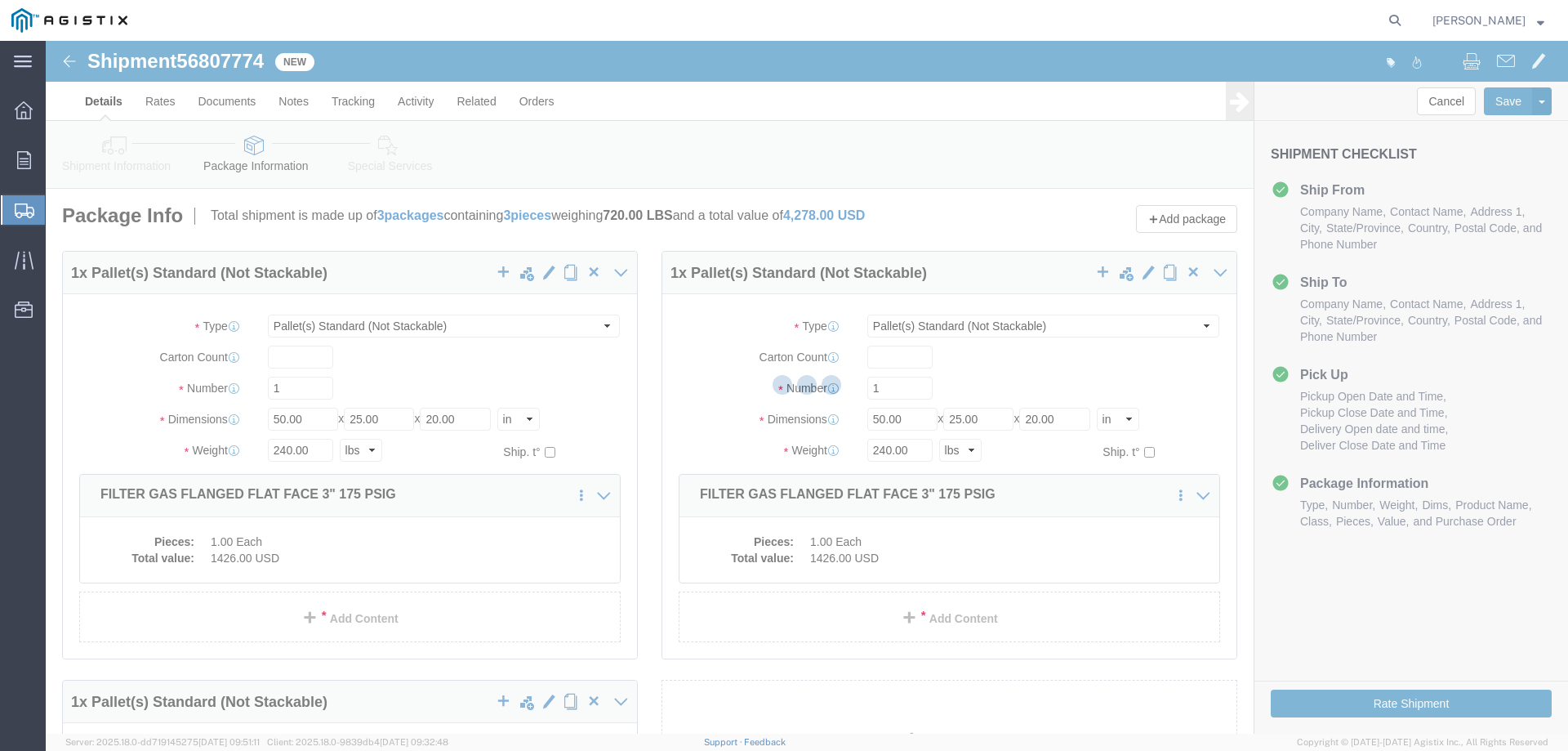
select select "PSNS"
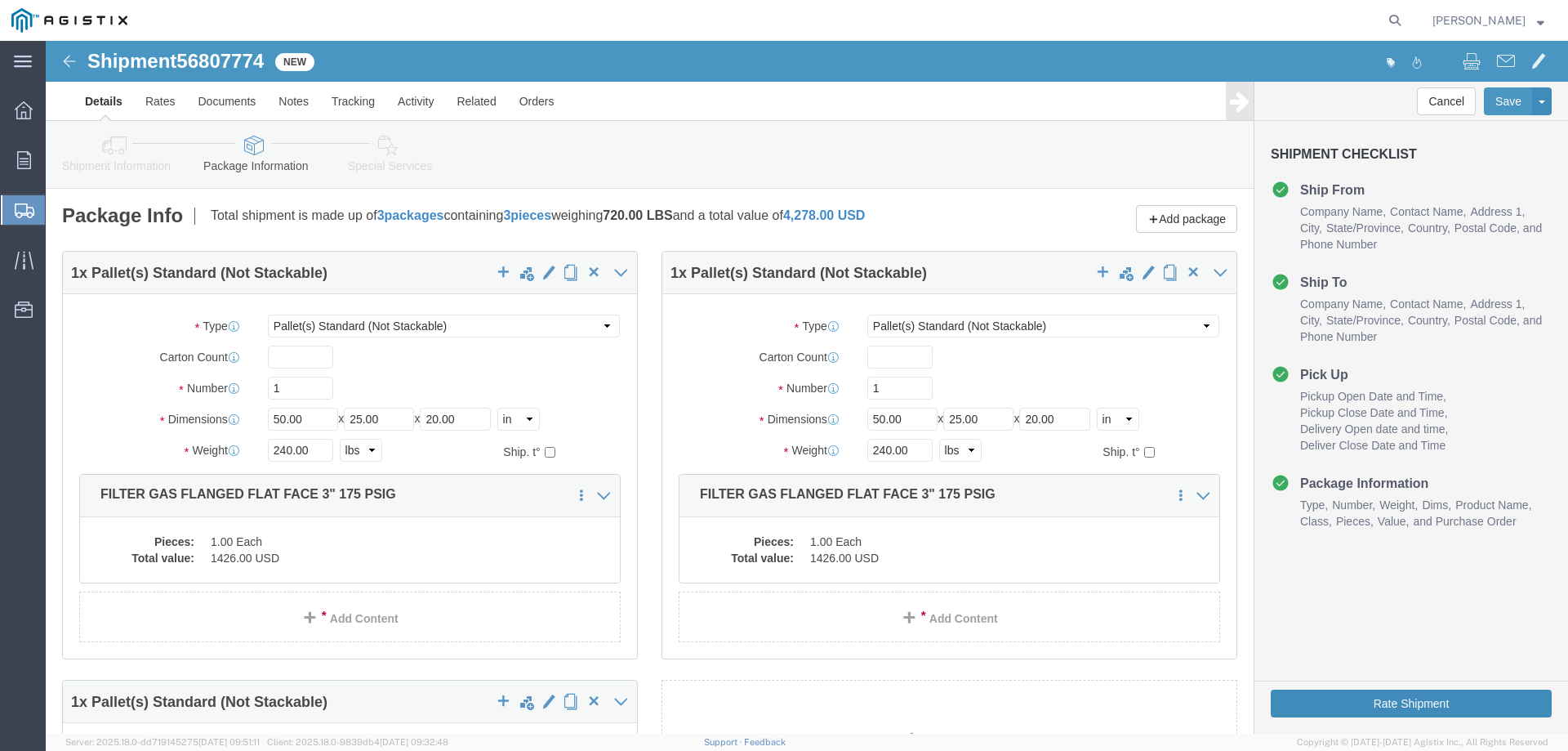
click button "Rate Shipment"
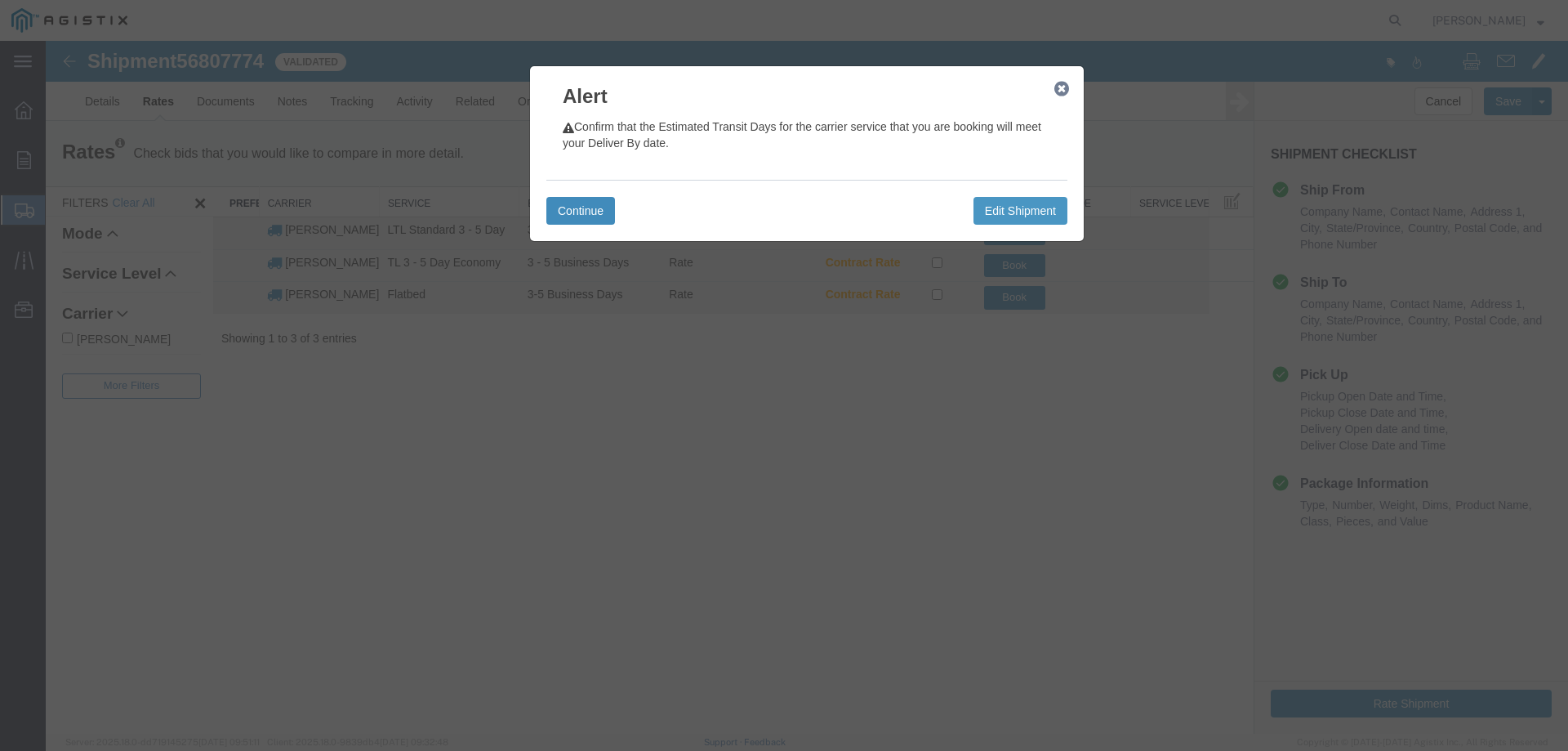
click at [580, 209] on button "Continue" at bounding box center [580, 211] width 68 height 28
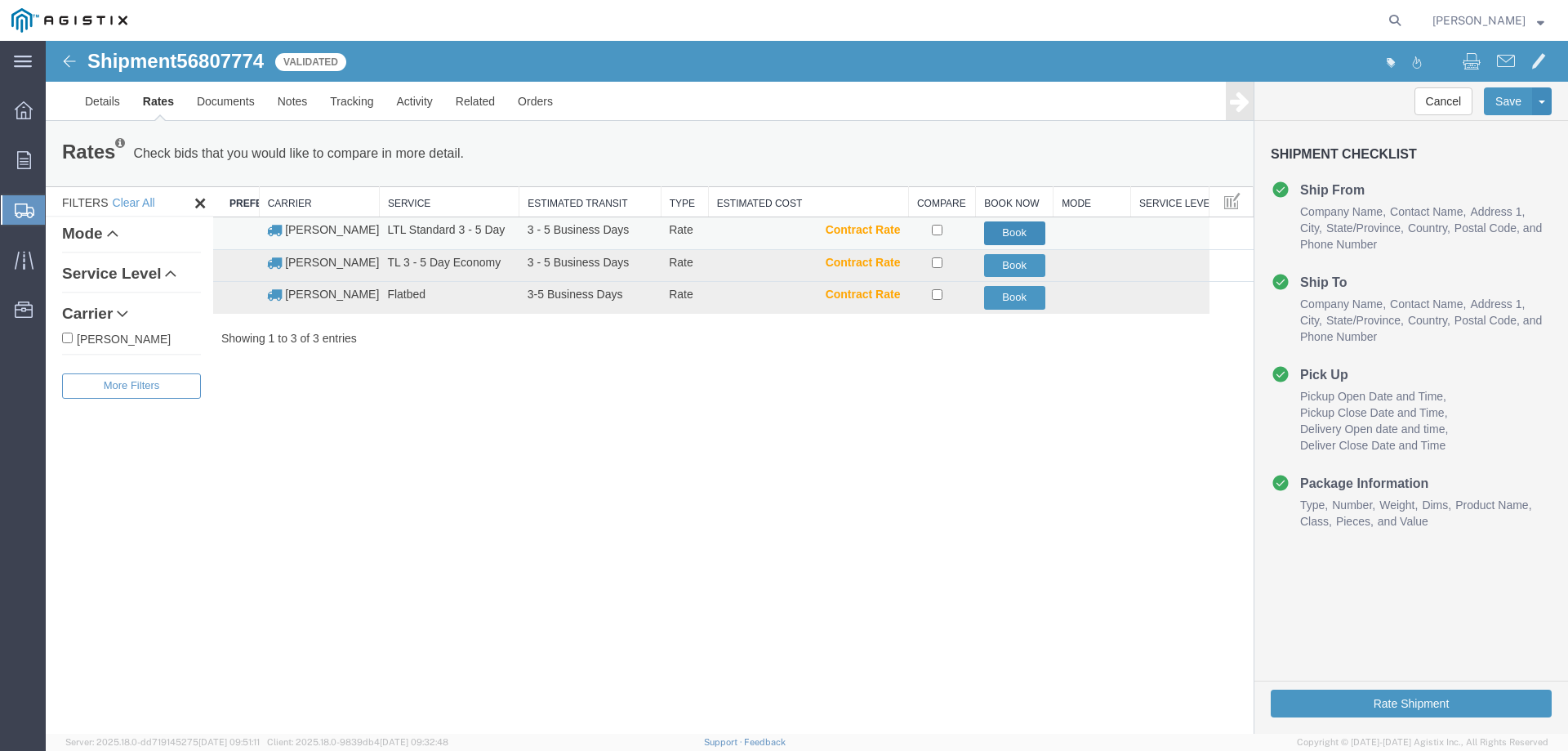
click at [992, 229] on button "Book" at bounding box center [1015, 233] width 61 height 24
